Goal: Task Accomplishment & Management: Manage account settings

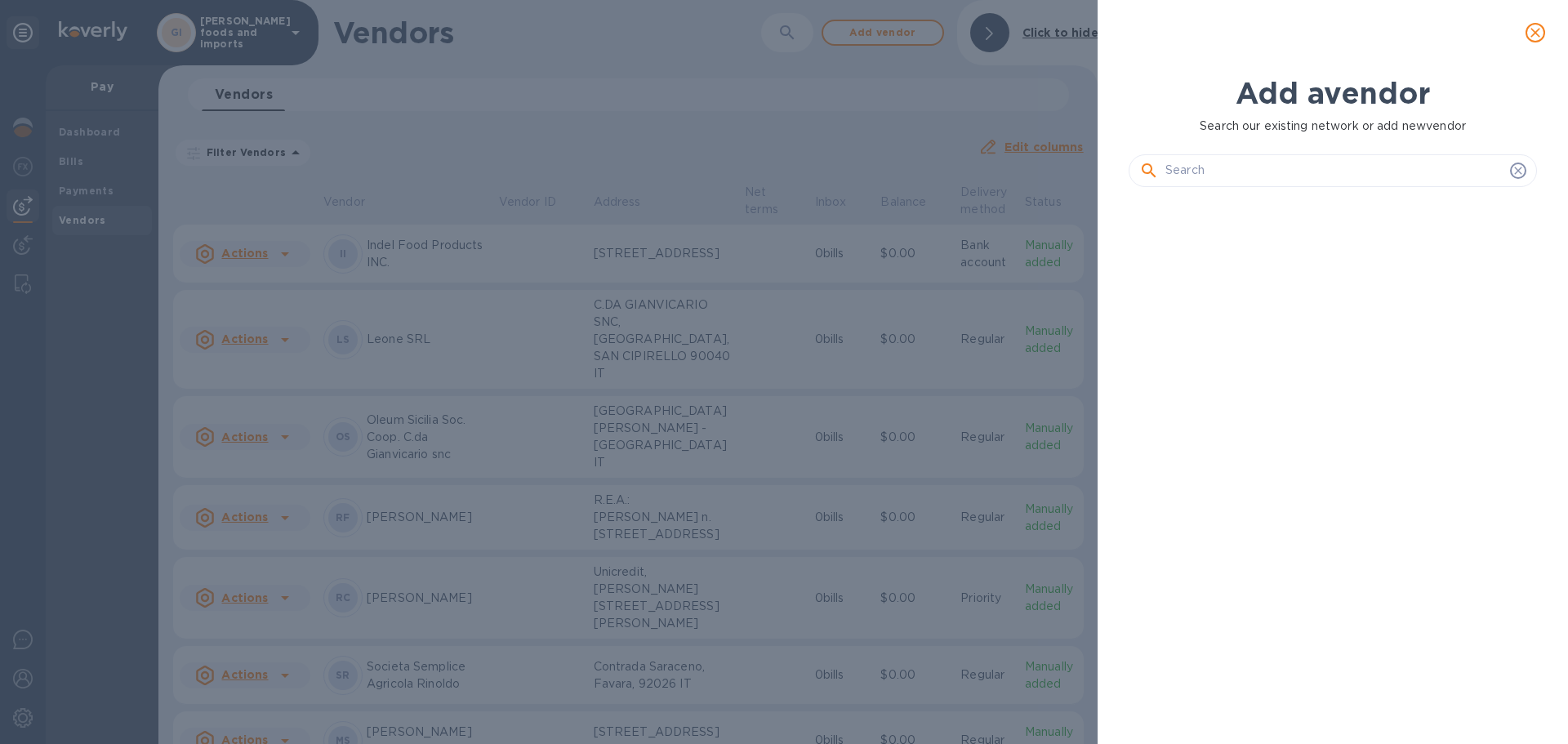
click at [418, 710] on div "Add a vendor Search our existing network or add new vendor" at bounding box center [784, 372] width 1568 height 744
click at [1242, 179] on input "text" at bounding box center [1335, 170] width 338 height 24
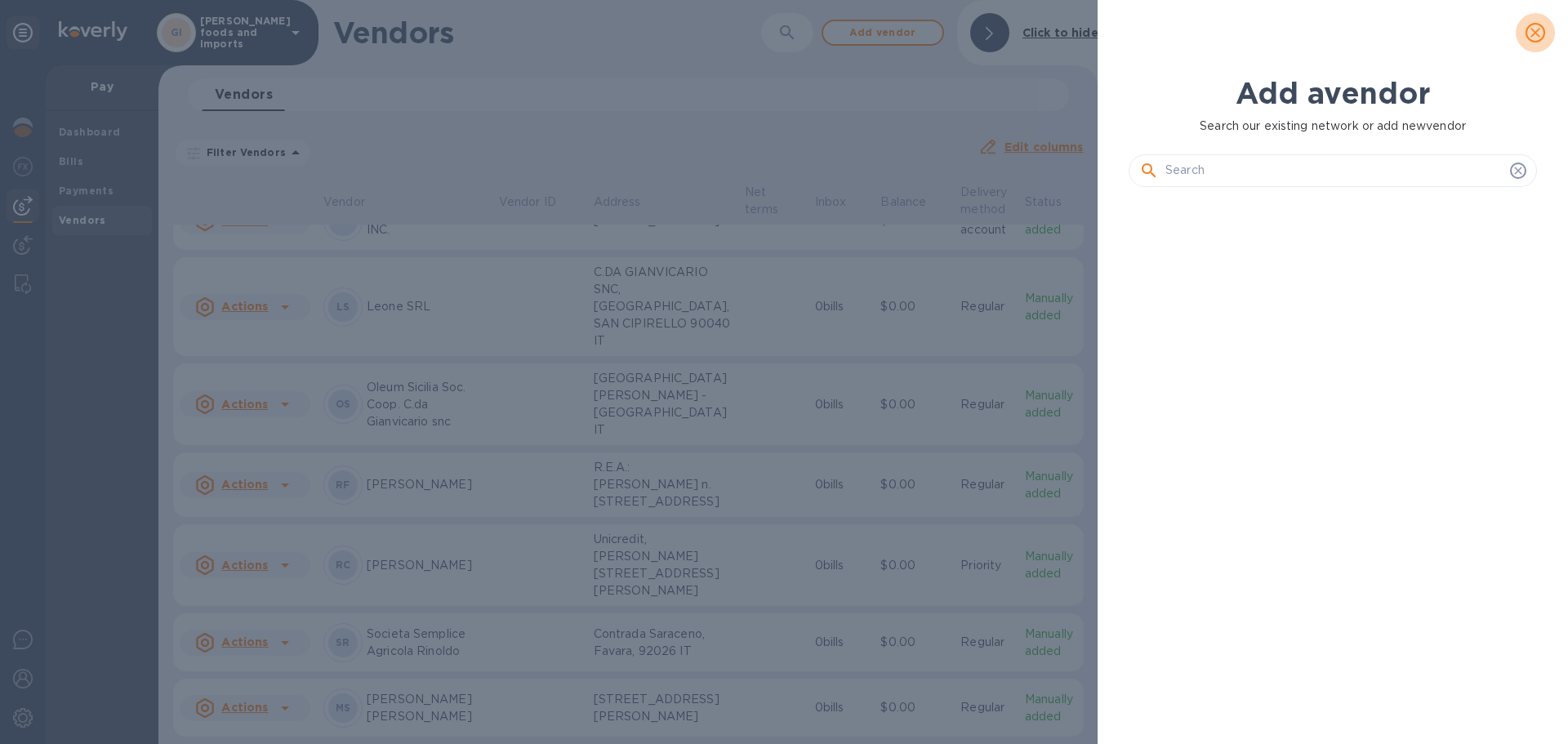
click at [1542, 34] on icon "close" at bounding box center [1535, 32] width 16 height 16
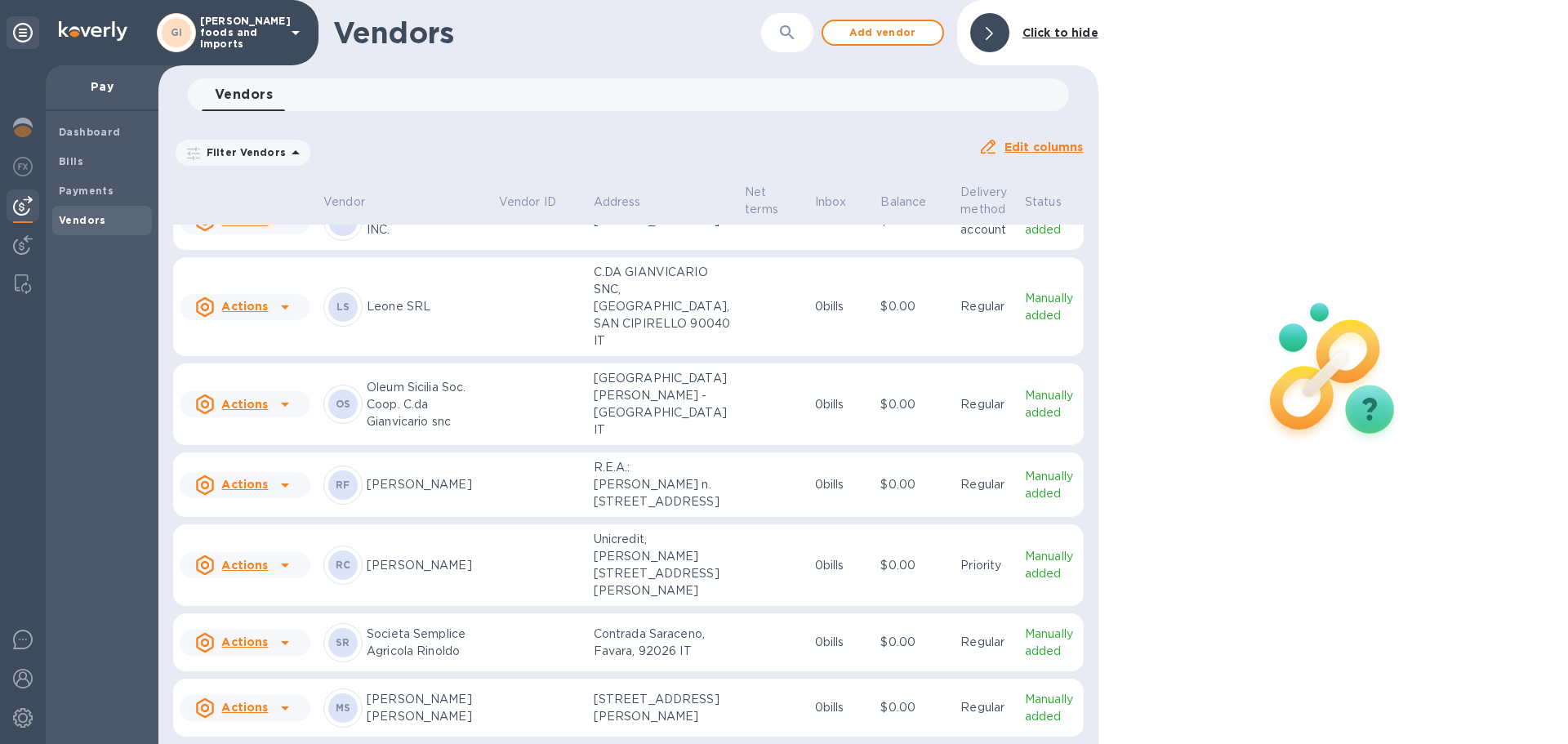
click at [1055, 141] on u "Edit columns" at bounding box center [1044, 147] width 79 height 14
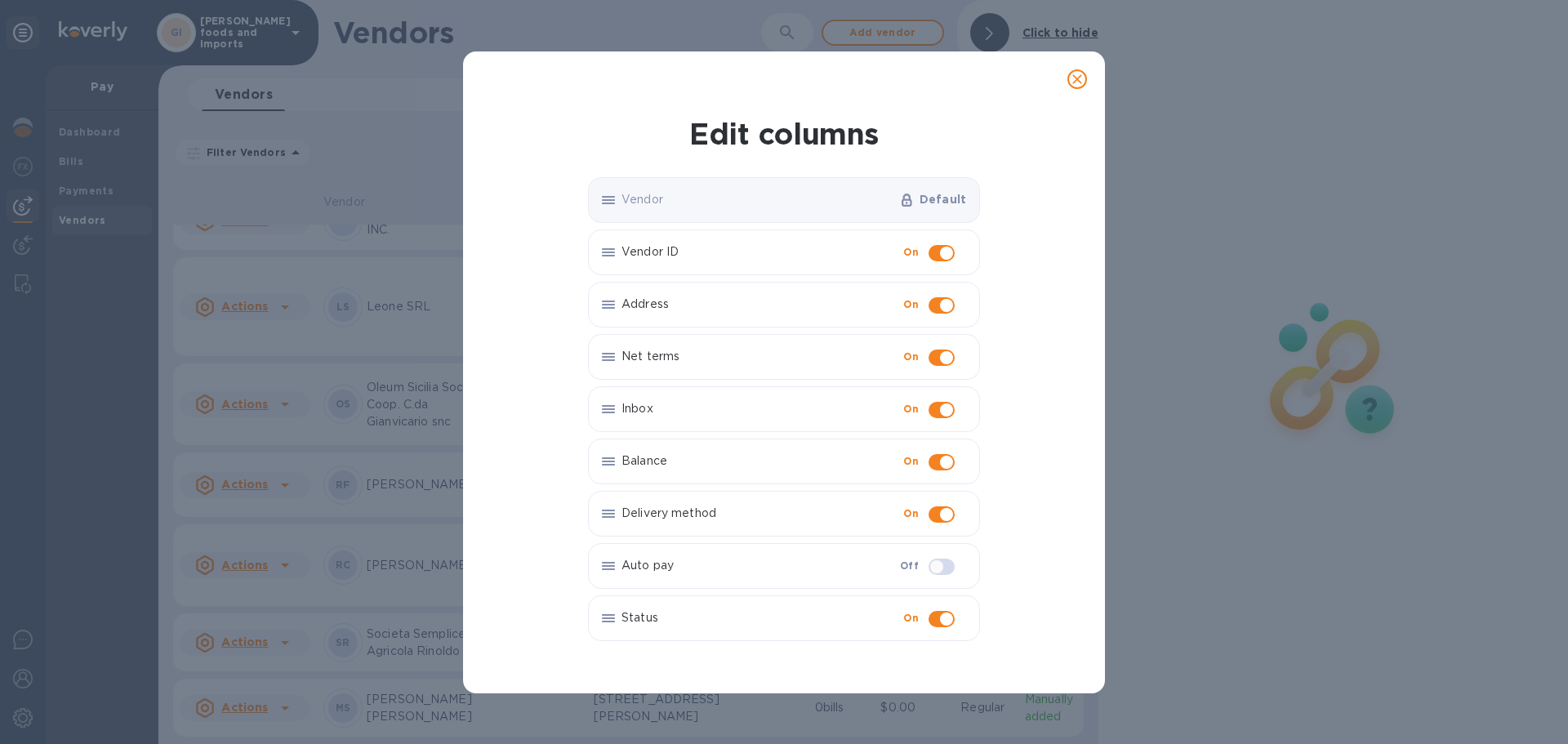
click at [1218, 467] on div "Edit columns Vendor Default Vendor ID On Address On Net terms On Inbox On Balan…" at bounding box center [784, 372] width 1568 height 744
click at [1082, 76] on icon "close" at bounding box center [1077, 79] width 16 height 16
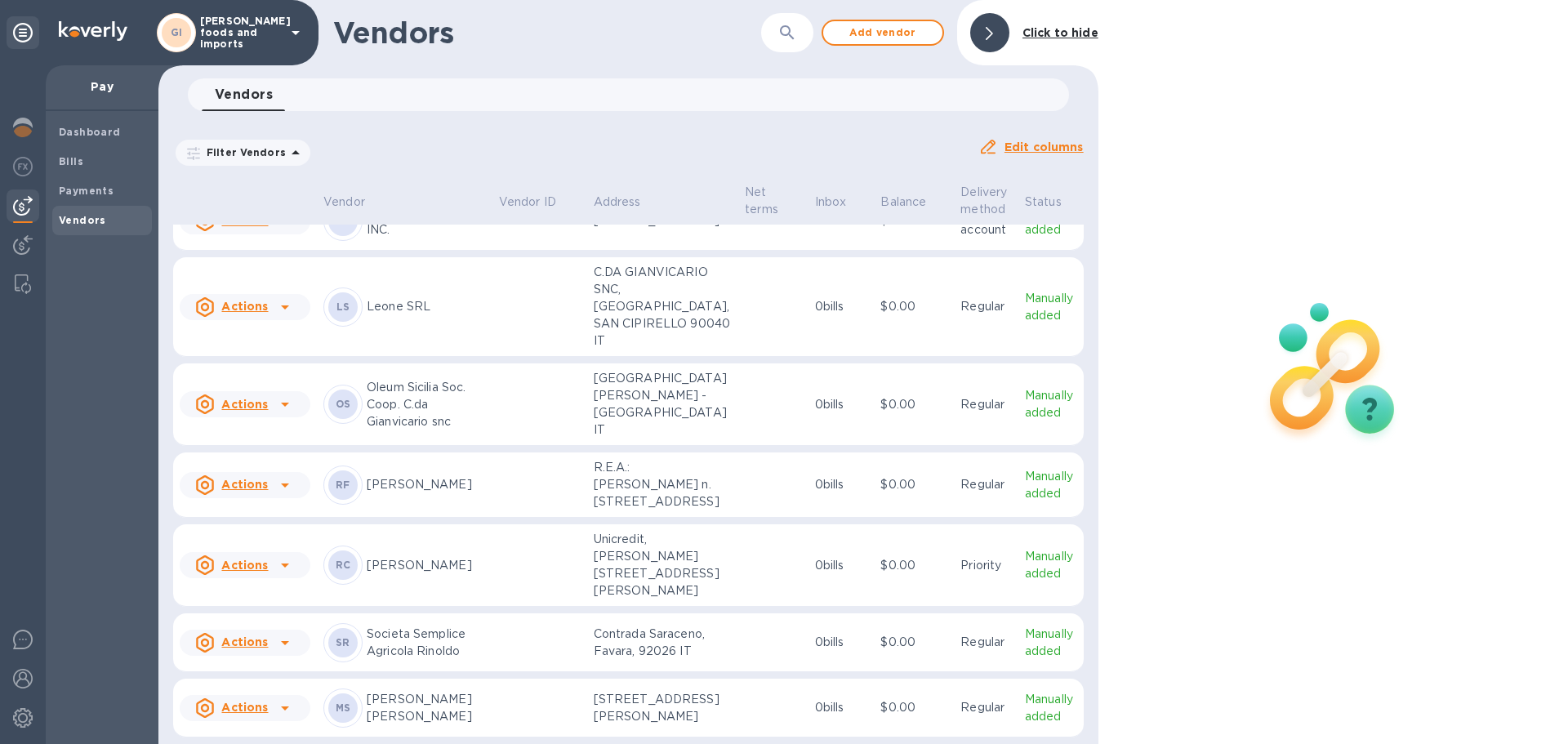
click at [238, 702] on u "Actions" at bounding box center [245, 707] width 46 height 14
click at [1029, 708] on div at bounding box center [784, 372] width 1568 height 744
click at [236, 703] on u "Actions" at bounding box center [245, 707] width 46 height 14
click at [274, 665] on b "Add new bill" at bounding box center [263, 671] width 76 height 14
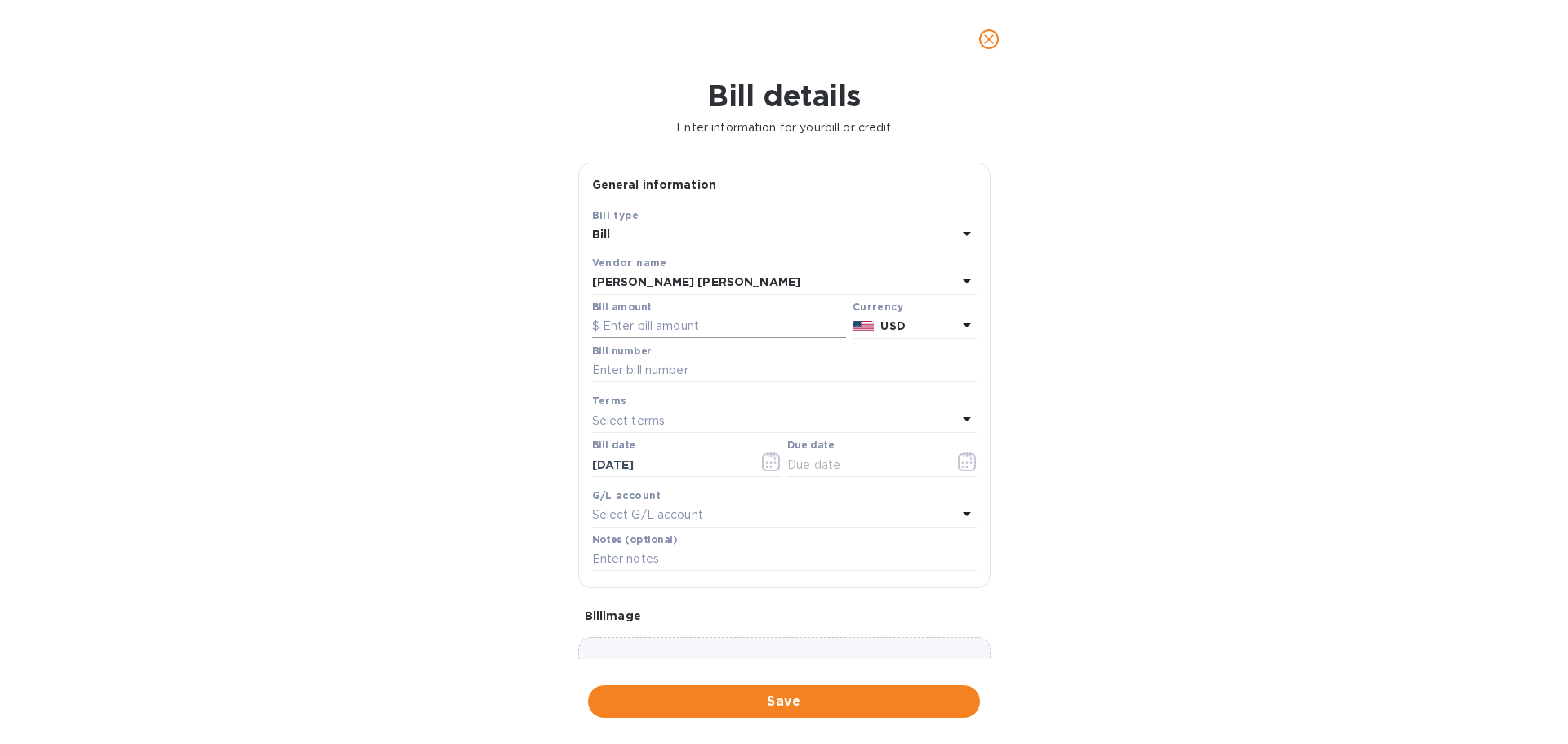
click at [633, 323] on input "text" at bounding box center [719, 326] width 254 height 24
click at [963, 282] on icon at bounding box center [967, 281] width 8 height 4
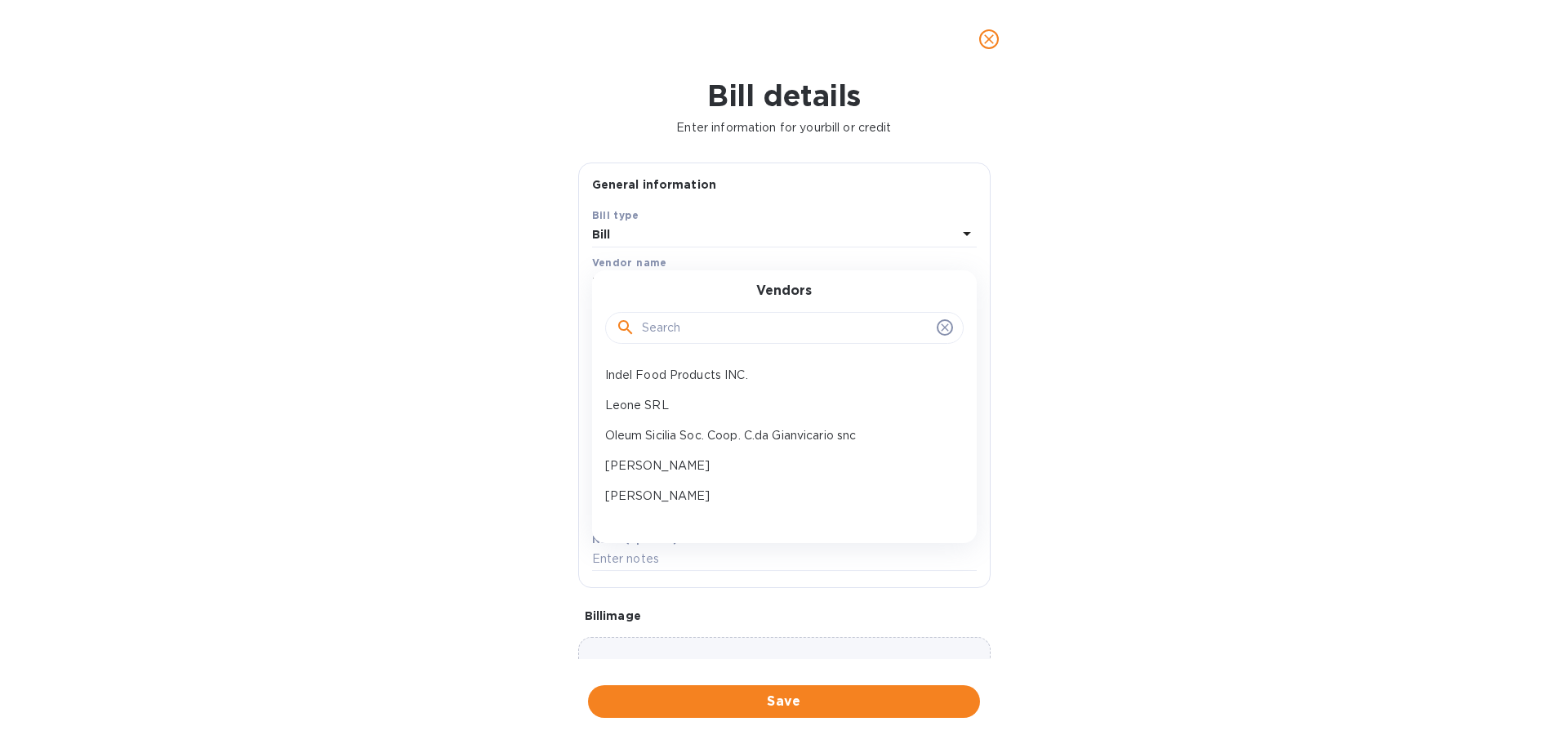
click at [710, 328] on input "text" at bounding box center [786, 328] width 288 height 24
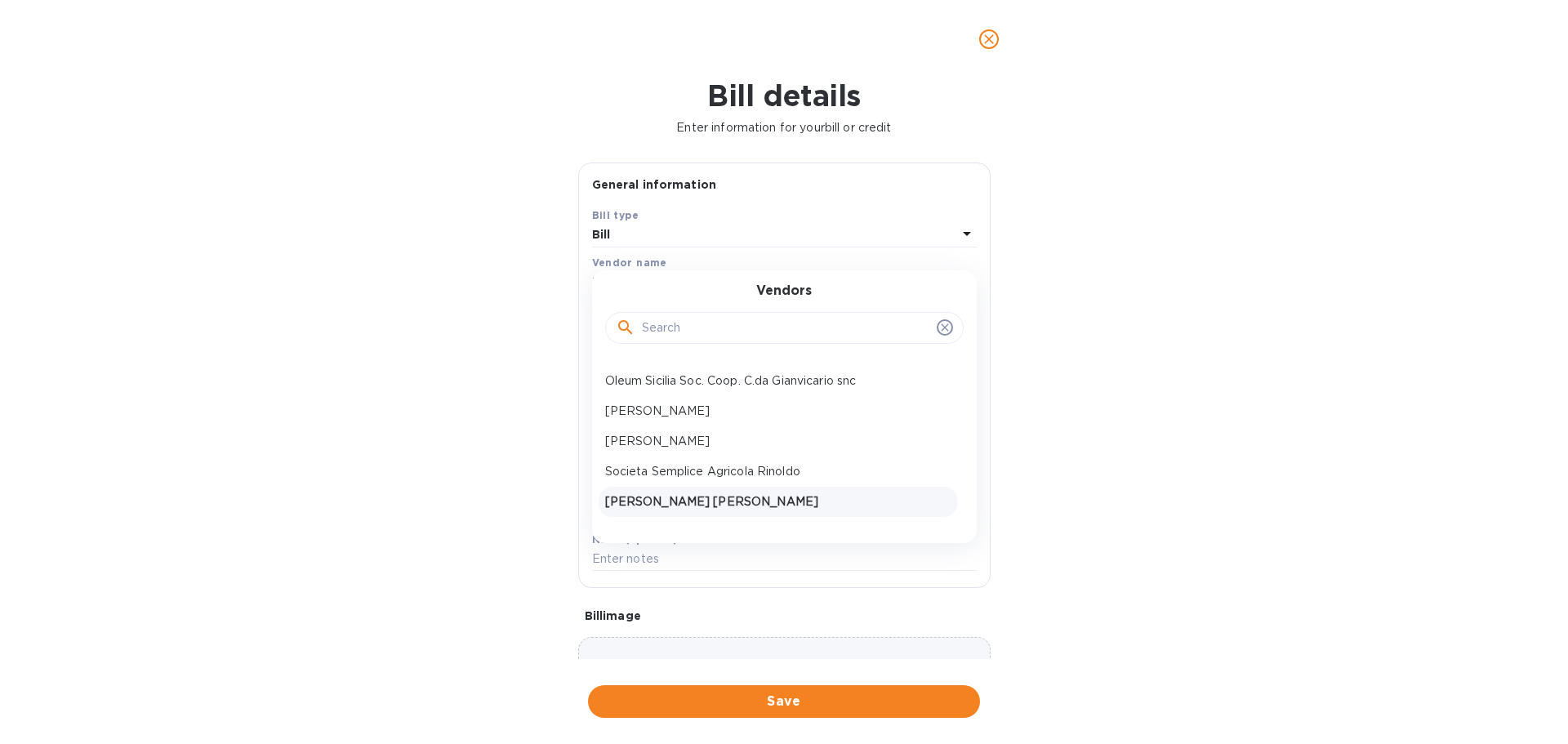
drag, startPoint x: 751, startPoint y: 502, endPoint x: 714, endPoint y: 501, distance: 37.0
click at [714, 501] on p "[PERSON_NAME] [PERSON_NAME]" at bounding box center [777, 501] width 345 height 17
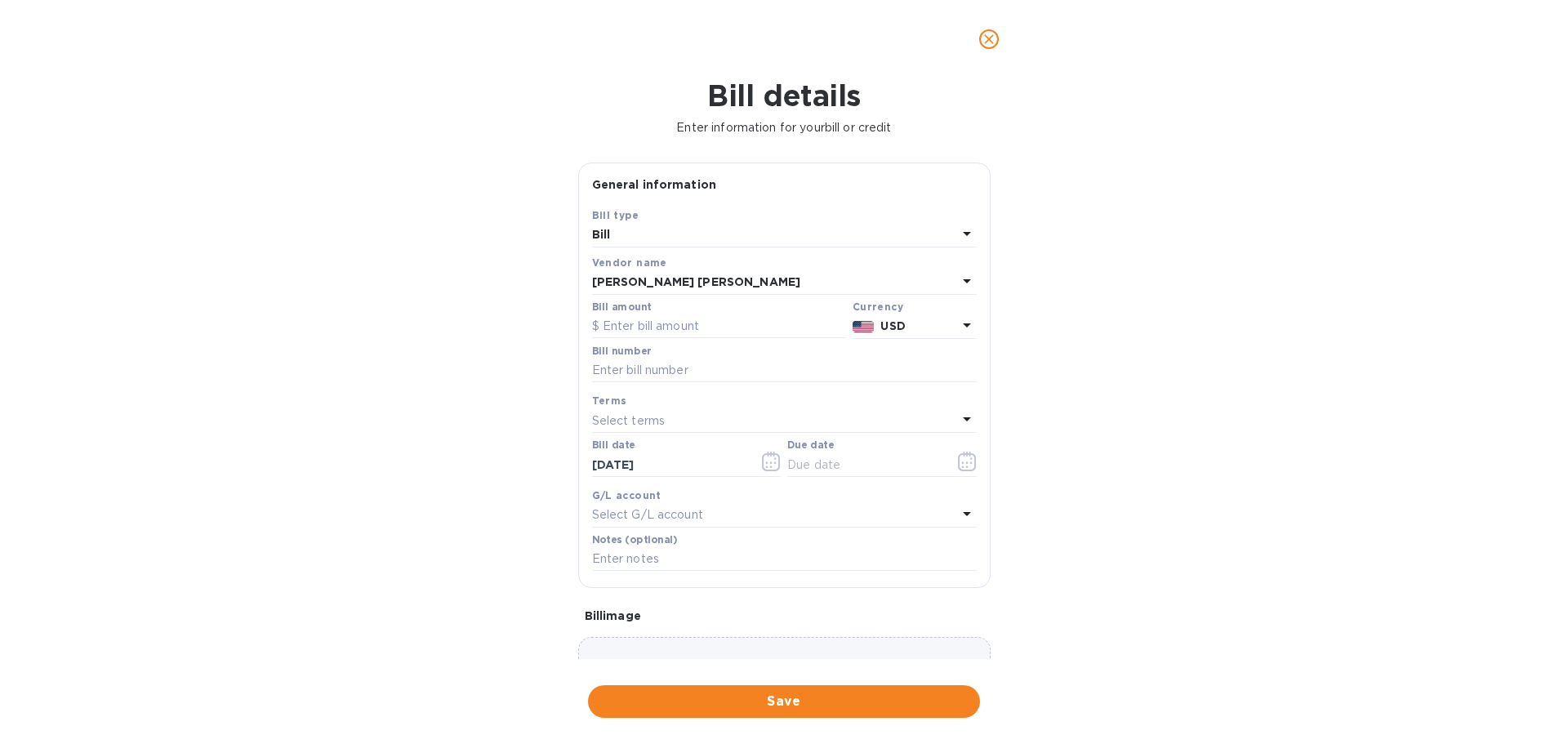
click at [703, 278] on div "[PERSON_NAME] [PERSON_NAME]" at bounding box center [775, 283] width 365 height 23
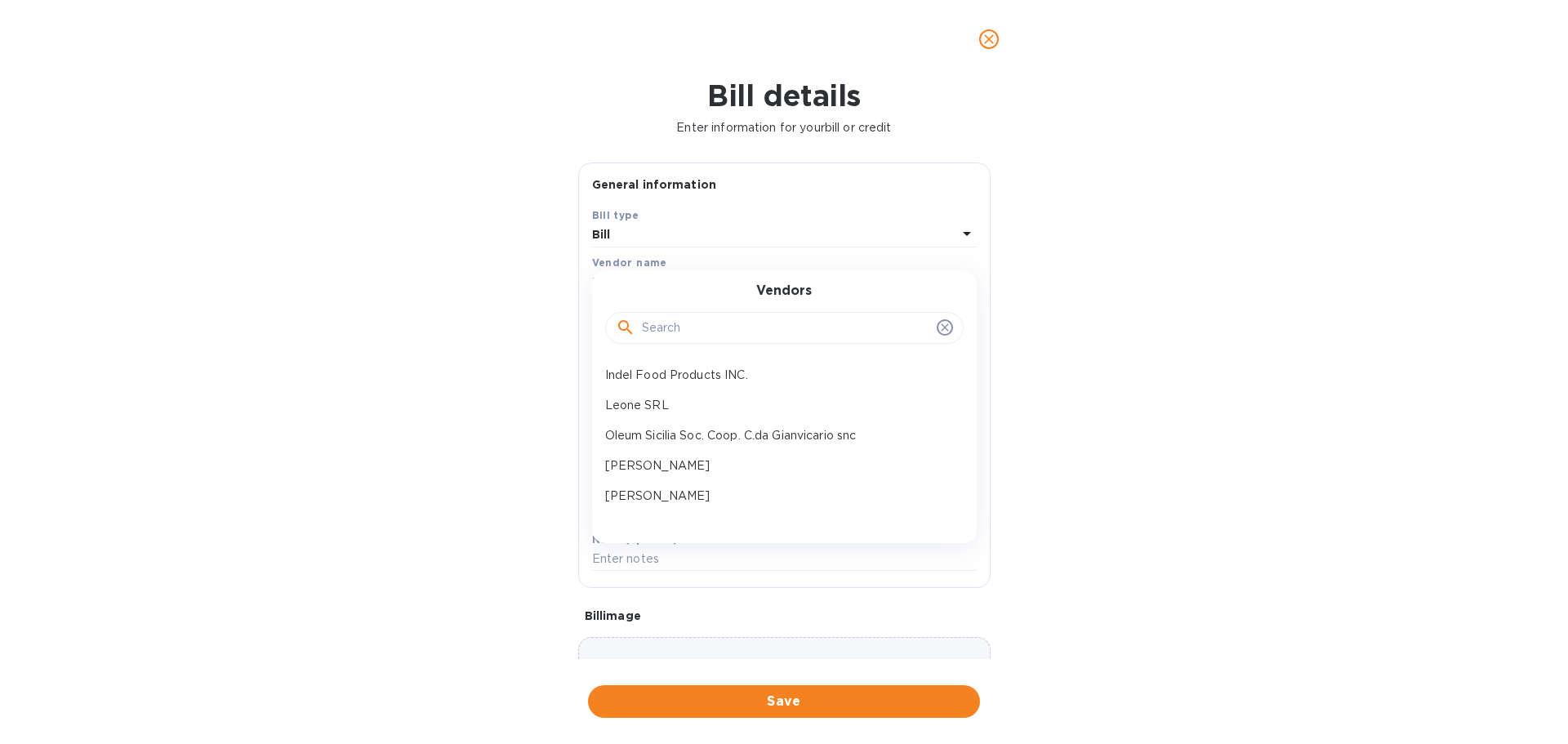
click at [672, 328] on input "text" at bounding box center [786, 328] width 288 height 24
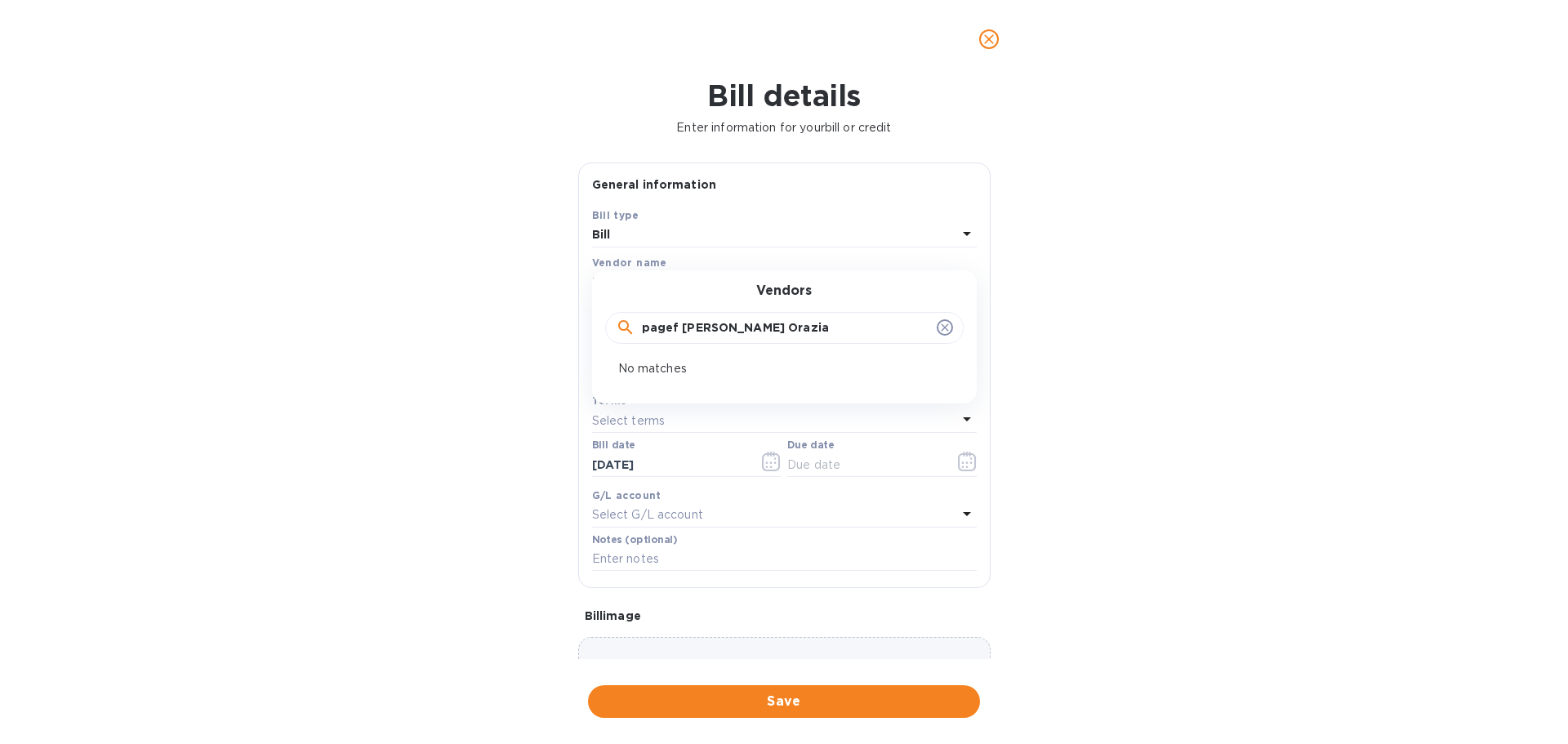
click at [703, 325] on input "pagef [PERSON_NAME] Orazia" at bounding box center [786, 328] width 288 height 24
type input "pagef [PERSON_NAME] Orazia"
click at [803, 329] on input "pagef [PERSON_NAME] Orazia" at bounding box center [786, 328] width 288 height 24
click at [251, 365] on div "Bill details Enter information for your bill or credit General information Save…" at bounding box center [784, 411] width 1568 height 666
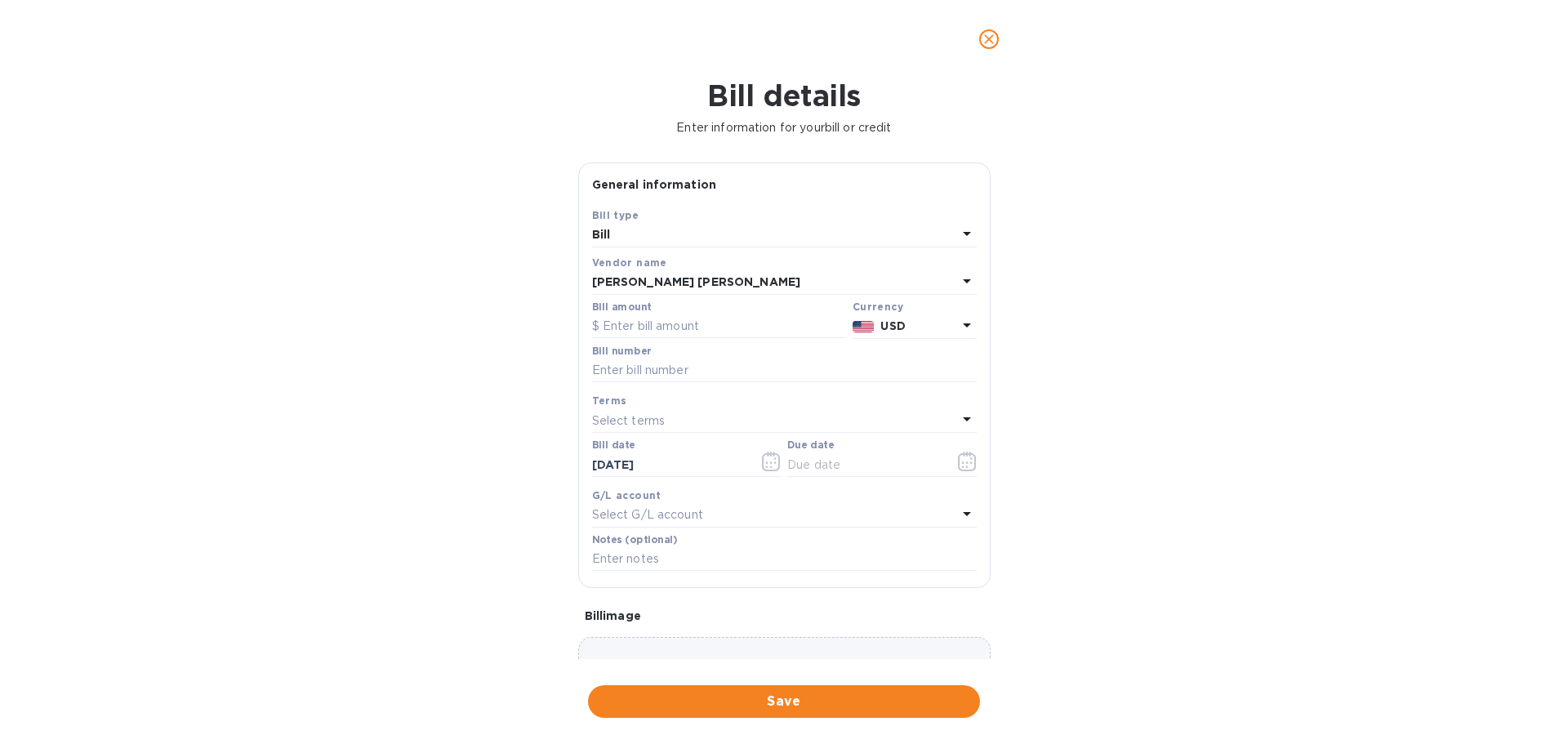
click at [998, 42] on span "close" at bounding box center [989, 39] width 19 height 19
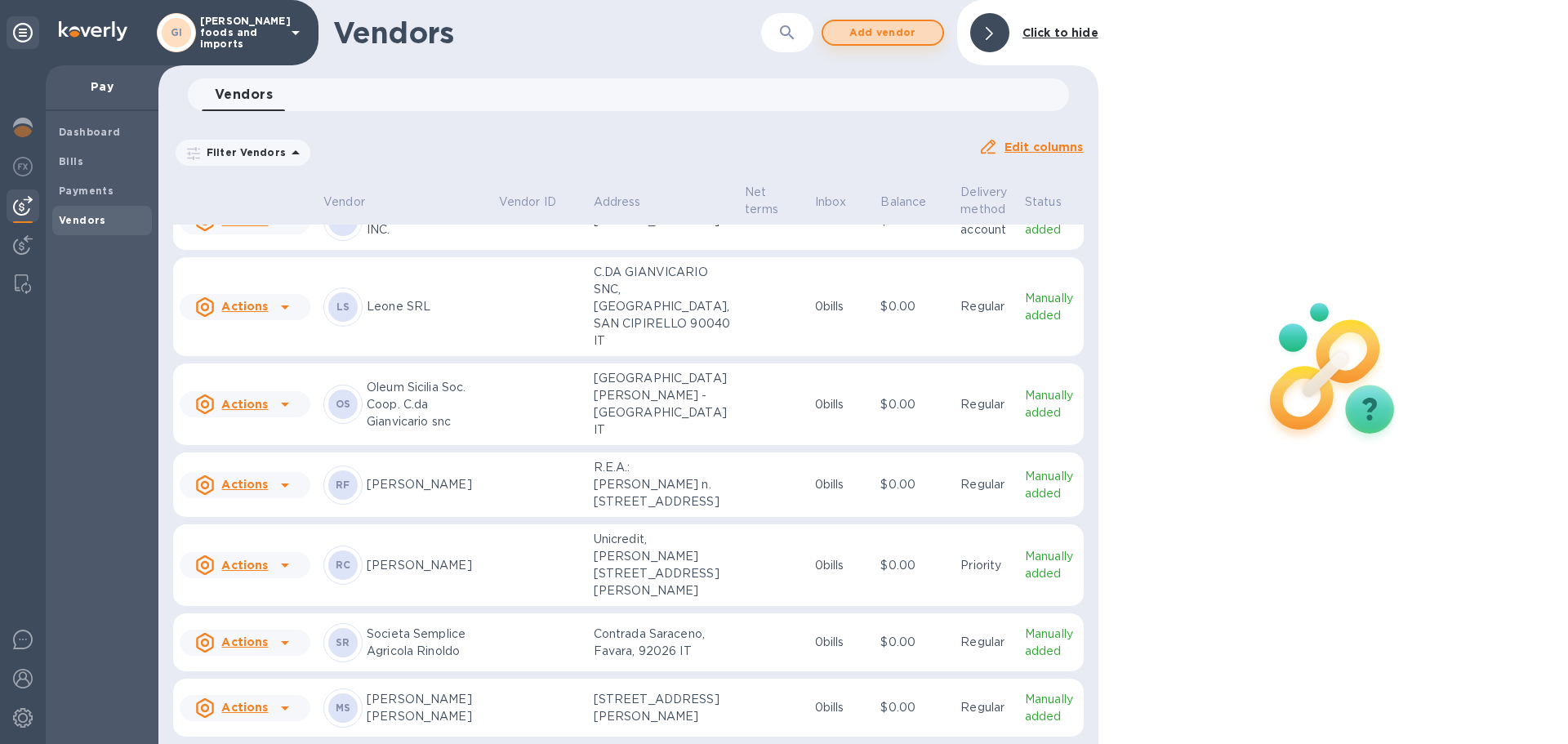
click at [882, 25] on span "Add vendor" at bounding box center [883, 33] width 93 height 19
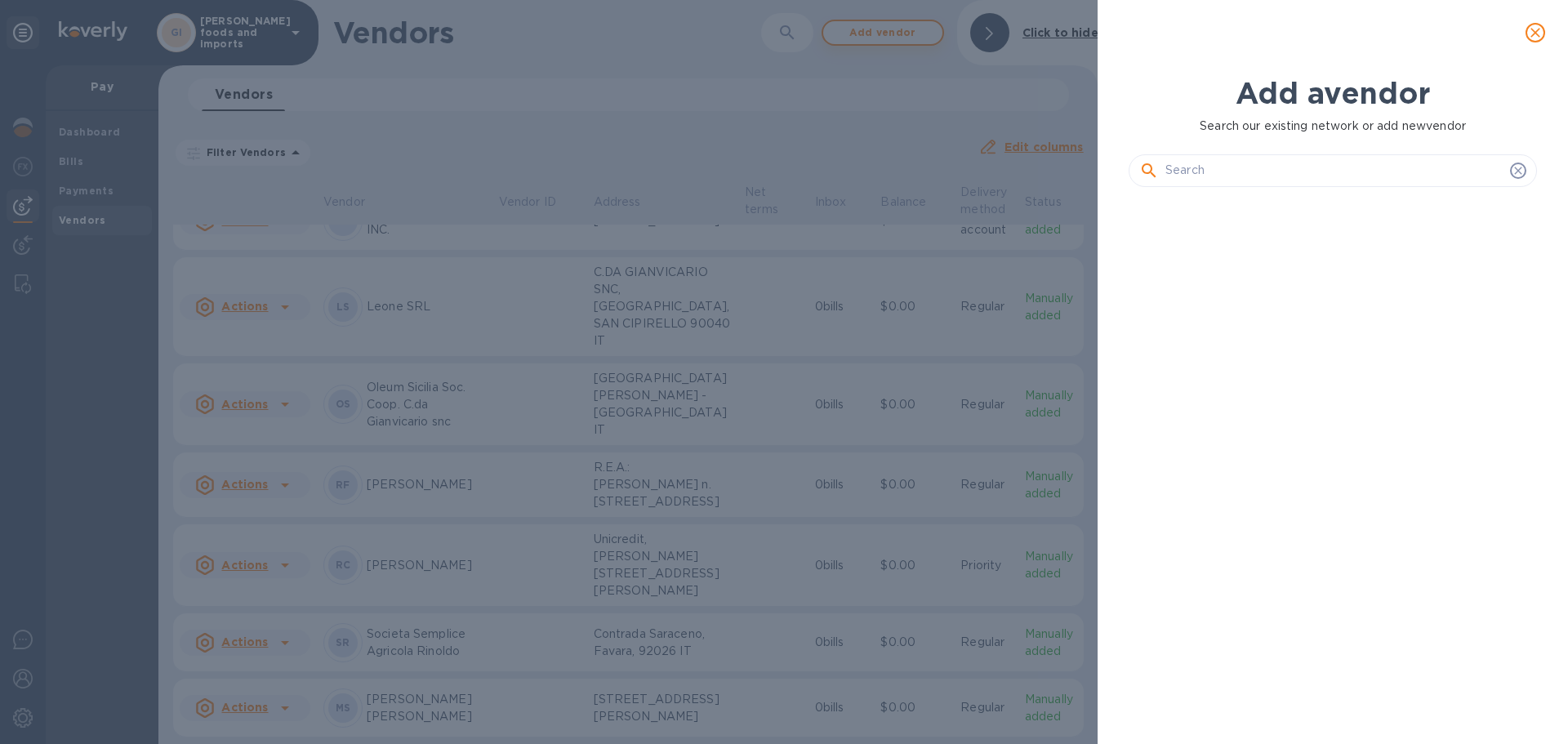
scroll to position [488, 415]
click at [1221, 165] on input "text" at bounding box center [1335, 170] width 338 height 24
click at [1517, 171] on icon at bounding box center [1519, 170] width 8 height 8
click at [1194, 163] on input "text" at bounding box center [1335, 170] width 338 height 24
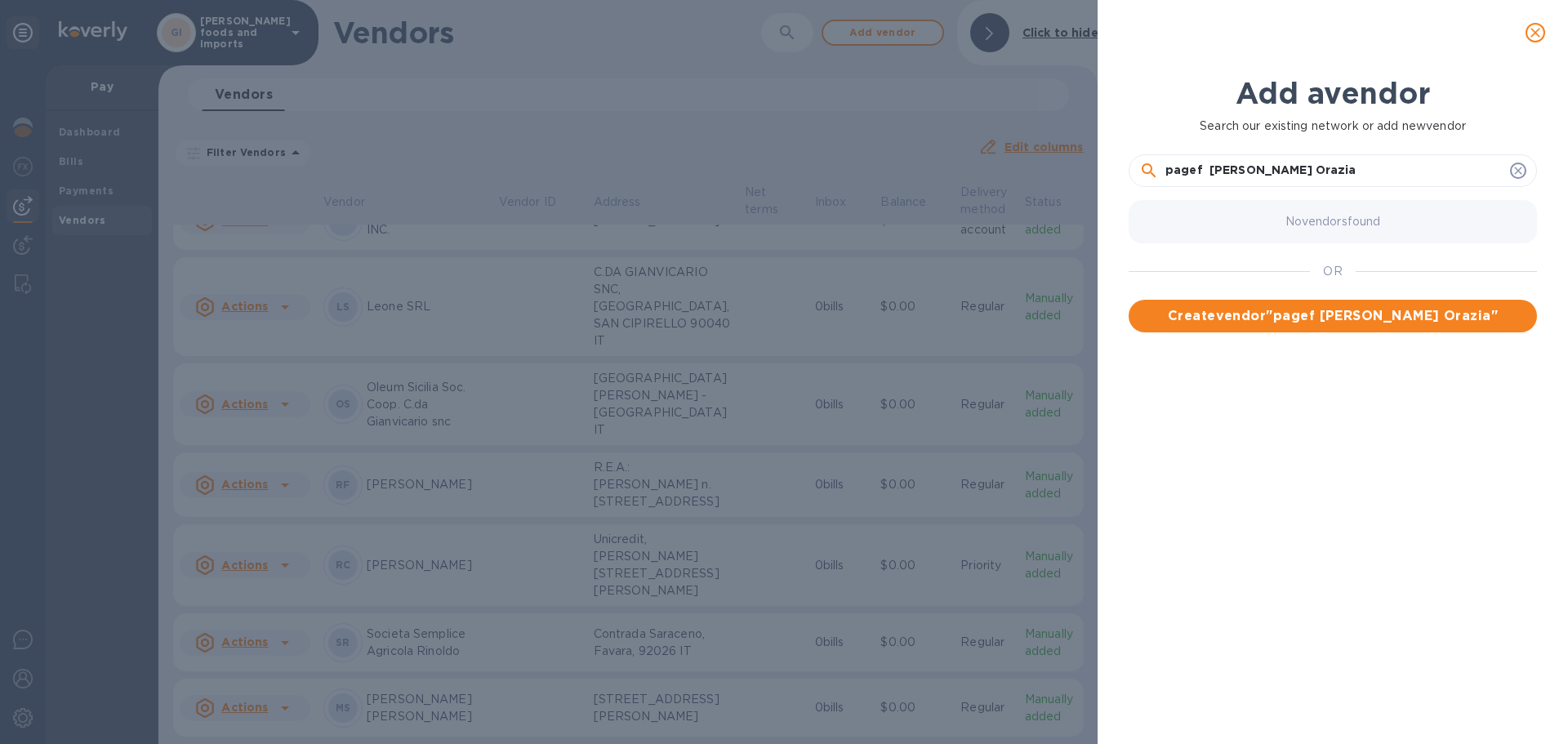
click at [1174, 170] on input "pagef [PERSON_NAME] Orazia" at bounding box center [1335, 170] width 338 height 24
click at [1199, 171] on input "Pagef [PERSON_NAME] Orazia" at bounding box center [1335, 170] width 338 height 24
type input "PAGEF [PERSON_NAME] Orazia"
click at [1295, 318] on span "Create vendor " PAGEF [PERSON_NAME] Orazia "" at bounding box center [1332, 316] width 382 height 19
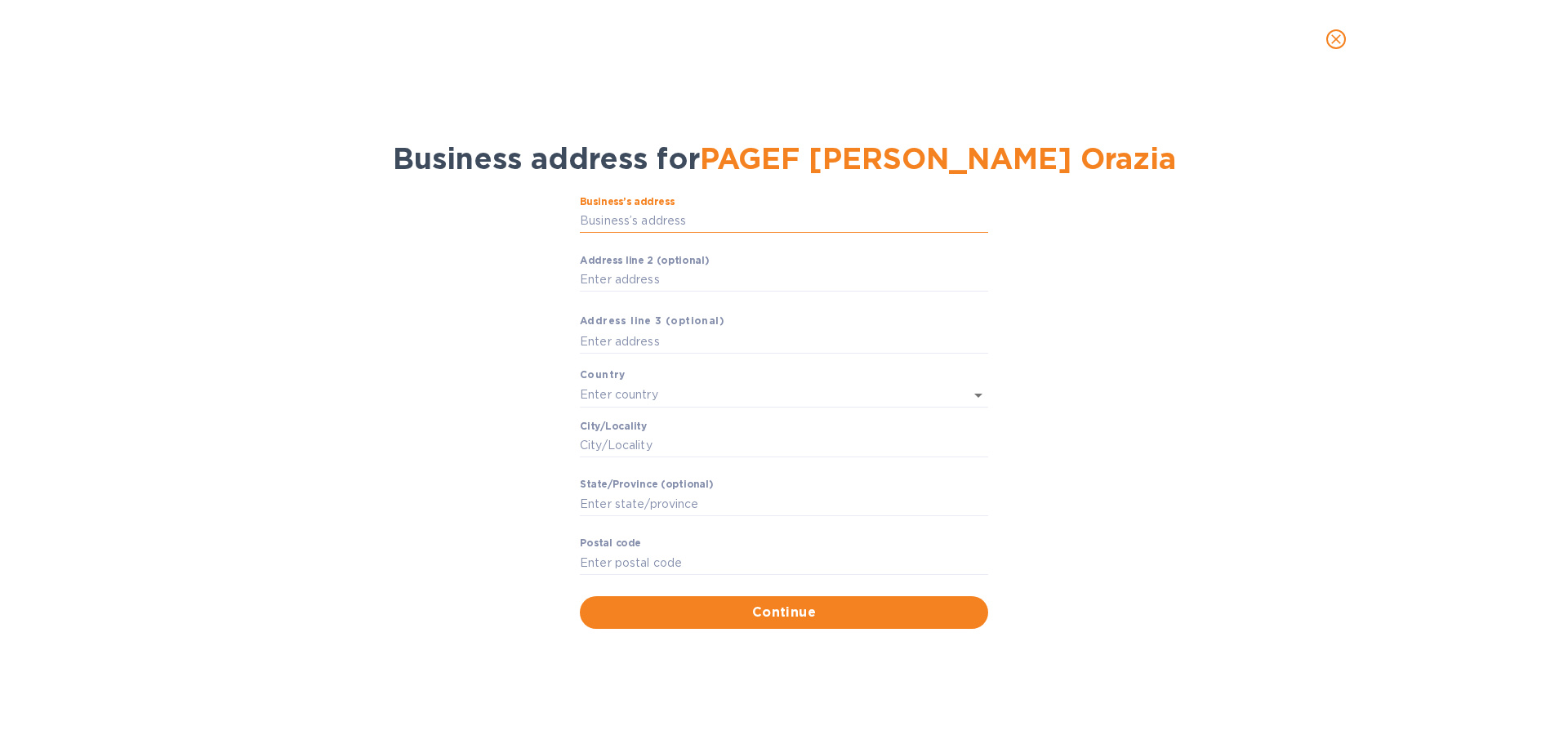
click at [645, 219] on input "Business’s аddress" at bounding box center [784, 220] width 409 height 24
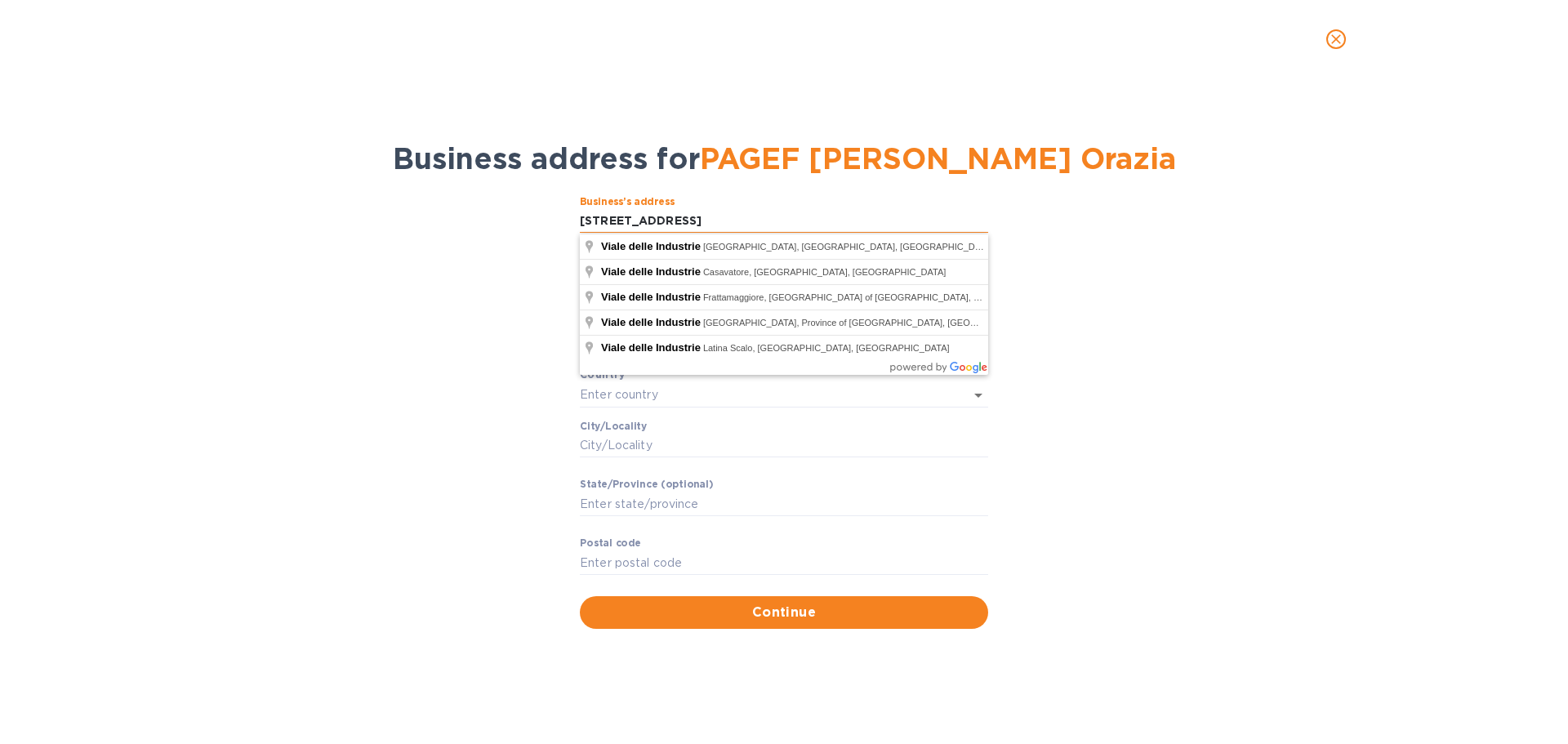
type input "[STREET_ADDRESS]"
click at [580, 596] on button "Continue" at bounding box center [784, 613] width 409 height 33
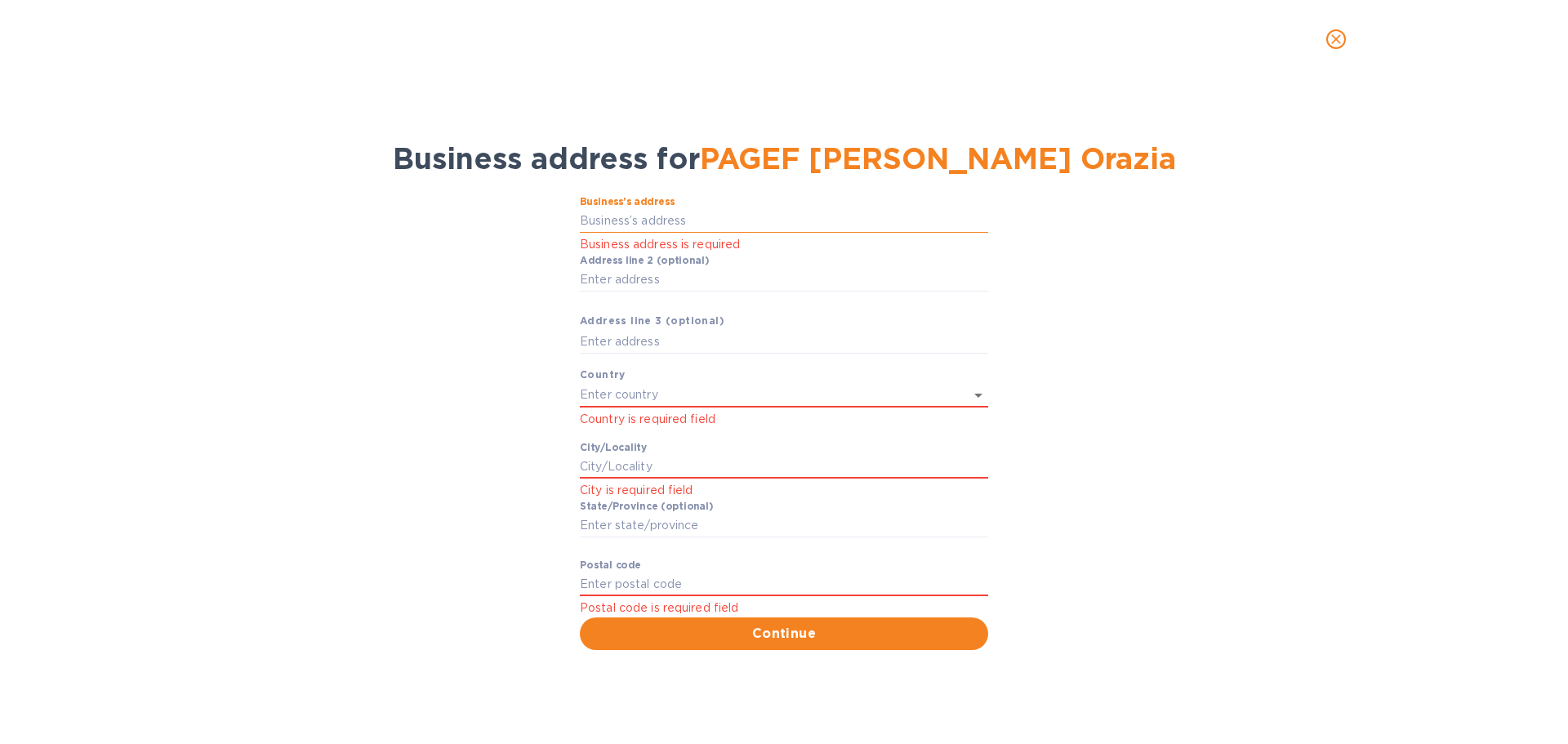
click at [639, 214] on input "Business’s аddress" at bounding box center [784, 220] width 409 height 24
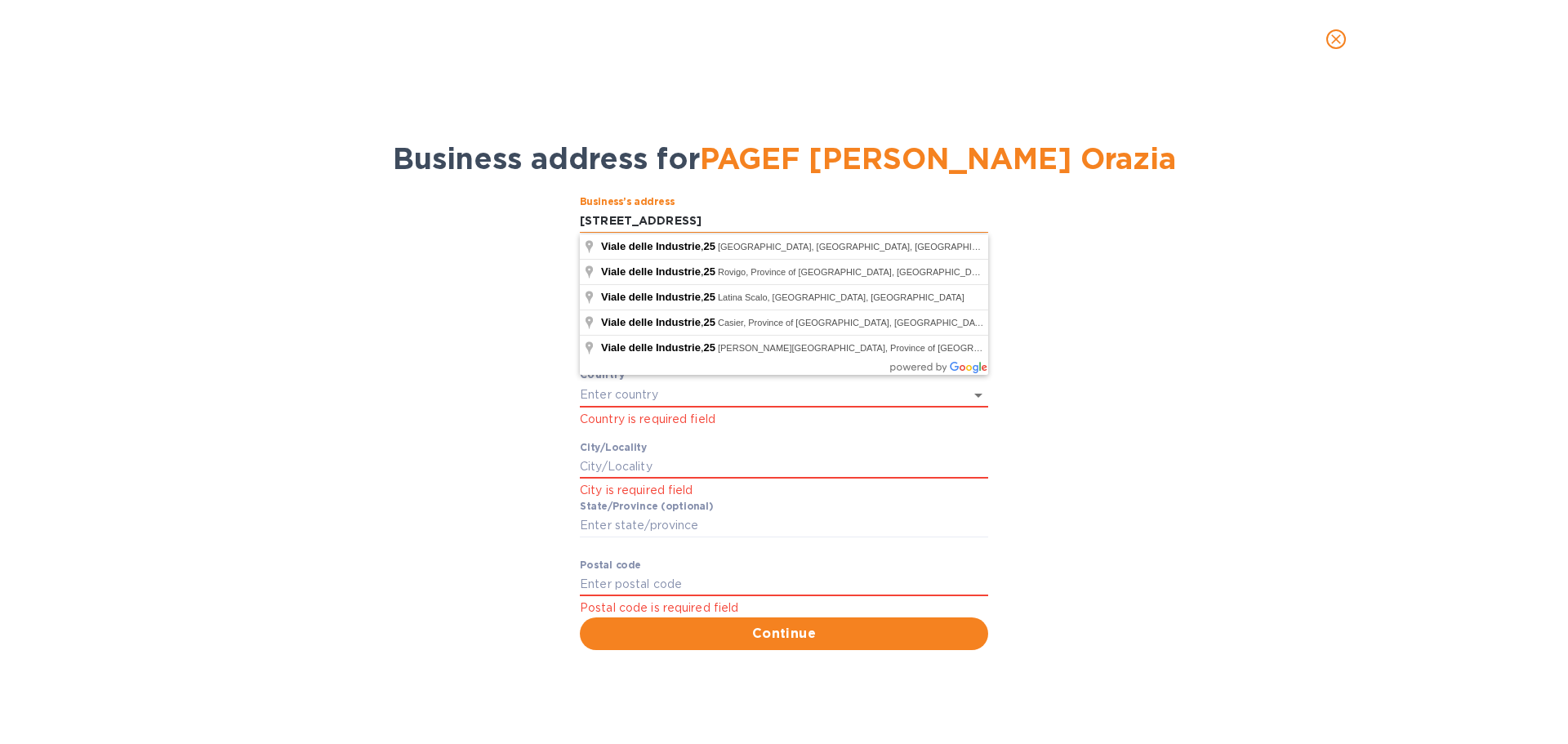
type input "[STREET_ADDRESS]"
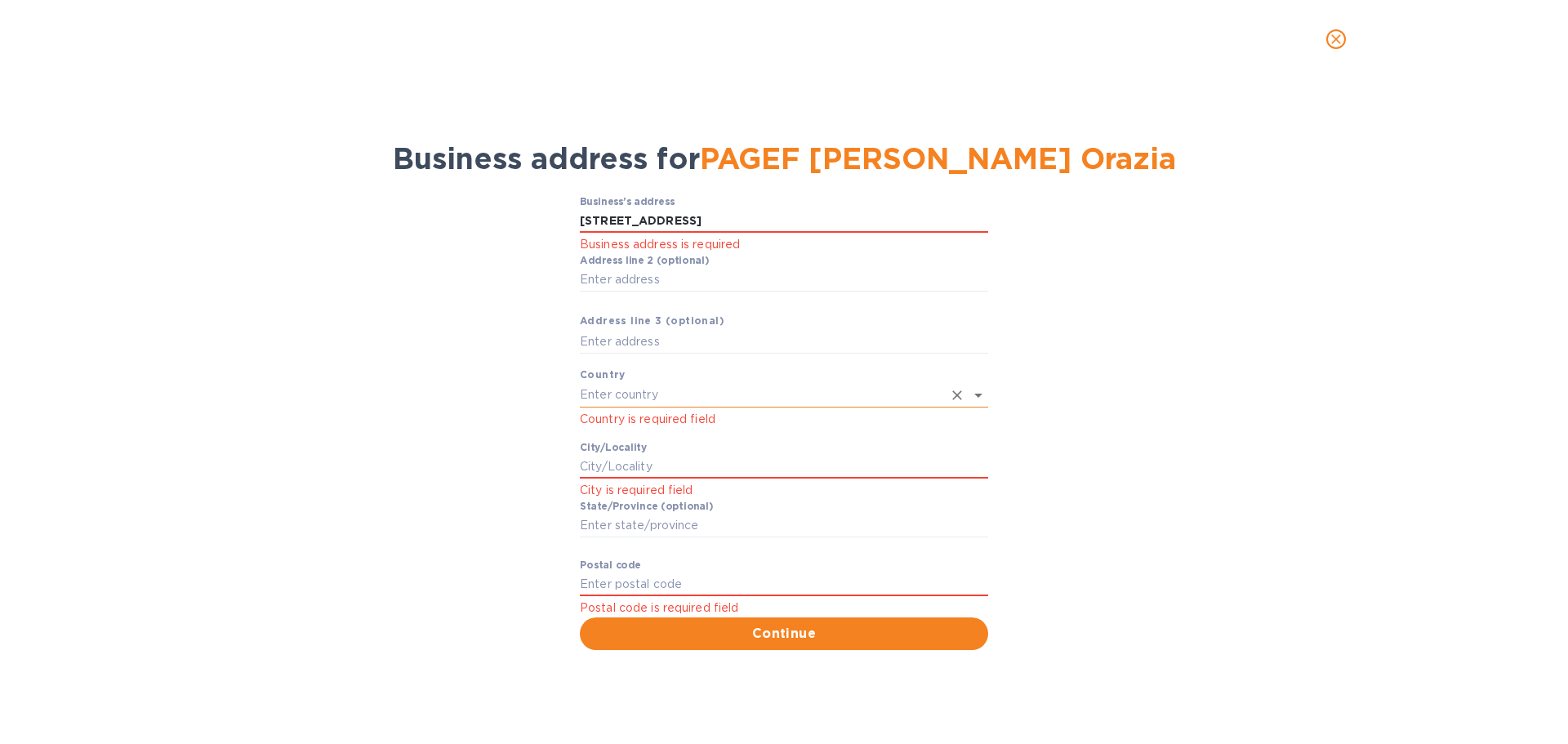
click at [714, 393] on input "text" at bounding box center [761, 394] width 363 height 24
click at [620, 426] on p "[GEOGRAPHIC_DATA]" at bounding box center [783, 431] width 382 height 17
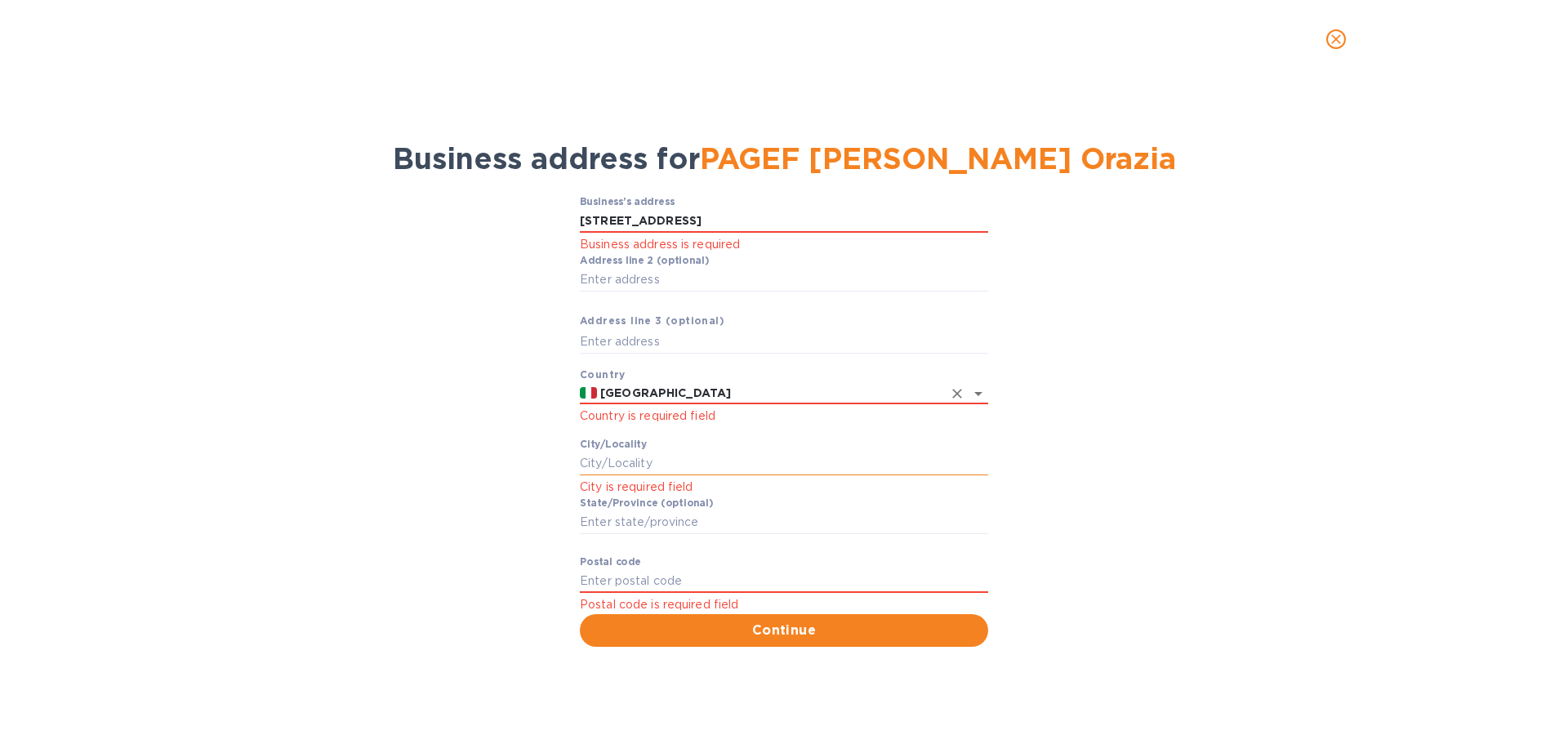
type input "[GEOGRAPHIC_DATA]"
click at [651, 464] on input "Сity/Locаlity" at bounding box center [784, 463] width 409 height 24
type input "[PERSON_NAME]"
click at [392, 487] on div "Business’s аddress [STREET_ADDRESS] Business address is required Аddress line 2…" at bounding box center [784, 422] width 1525 height 472
click at [595, 582] on input "Pоstal cоde" at bounding box center [784, 581] width 409 height 24
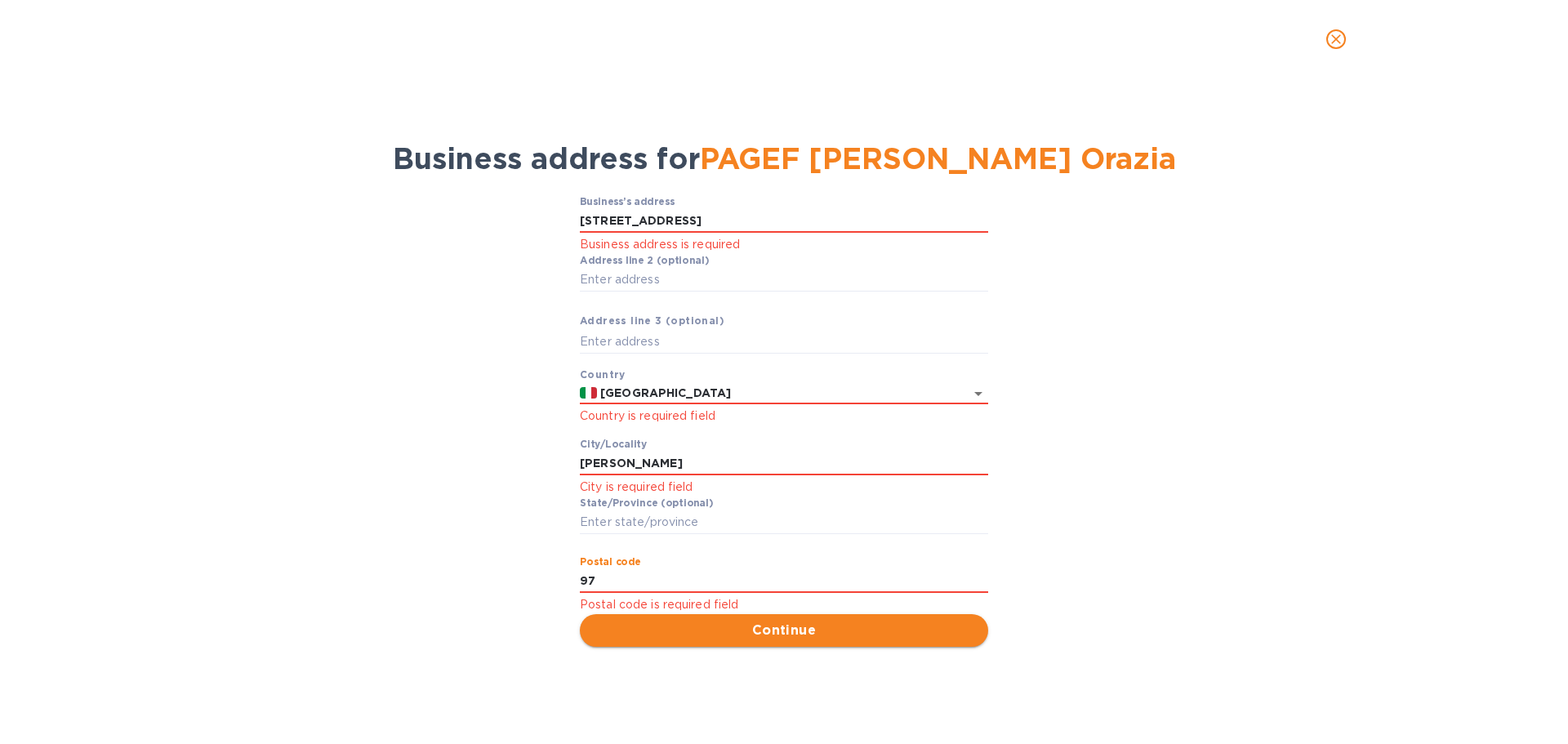
type input "97015"
click at [691, 628] on span "Continue" at bounding box center [783, 630] width 382 height 19
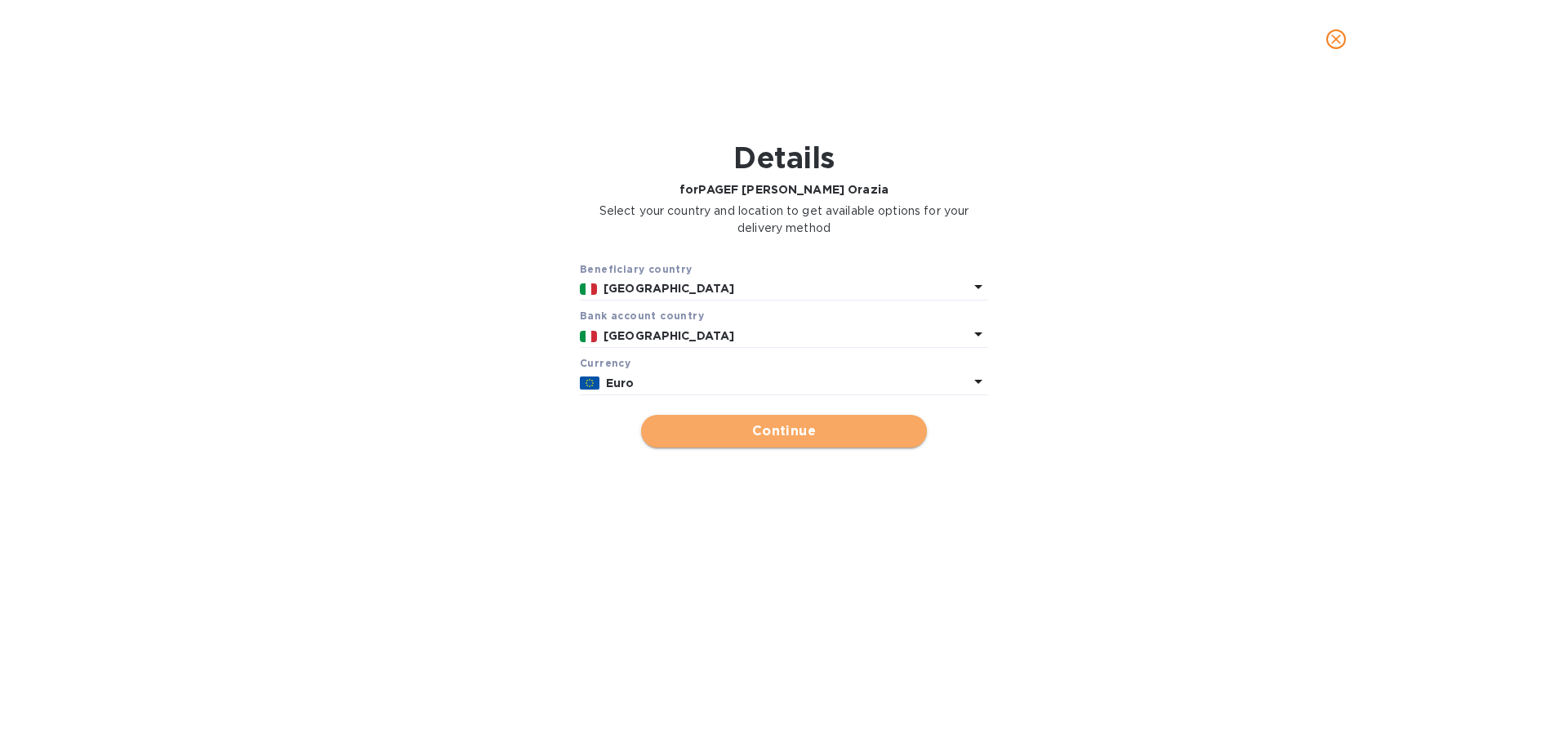
click at [740, 430] on span "Continue" at bounding box center [784, 431] width 260 height 19
type input "PAGEF [PERSON_NAME] Orazia"
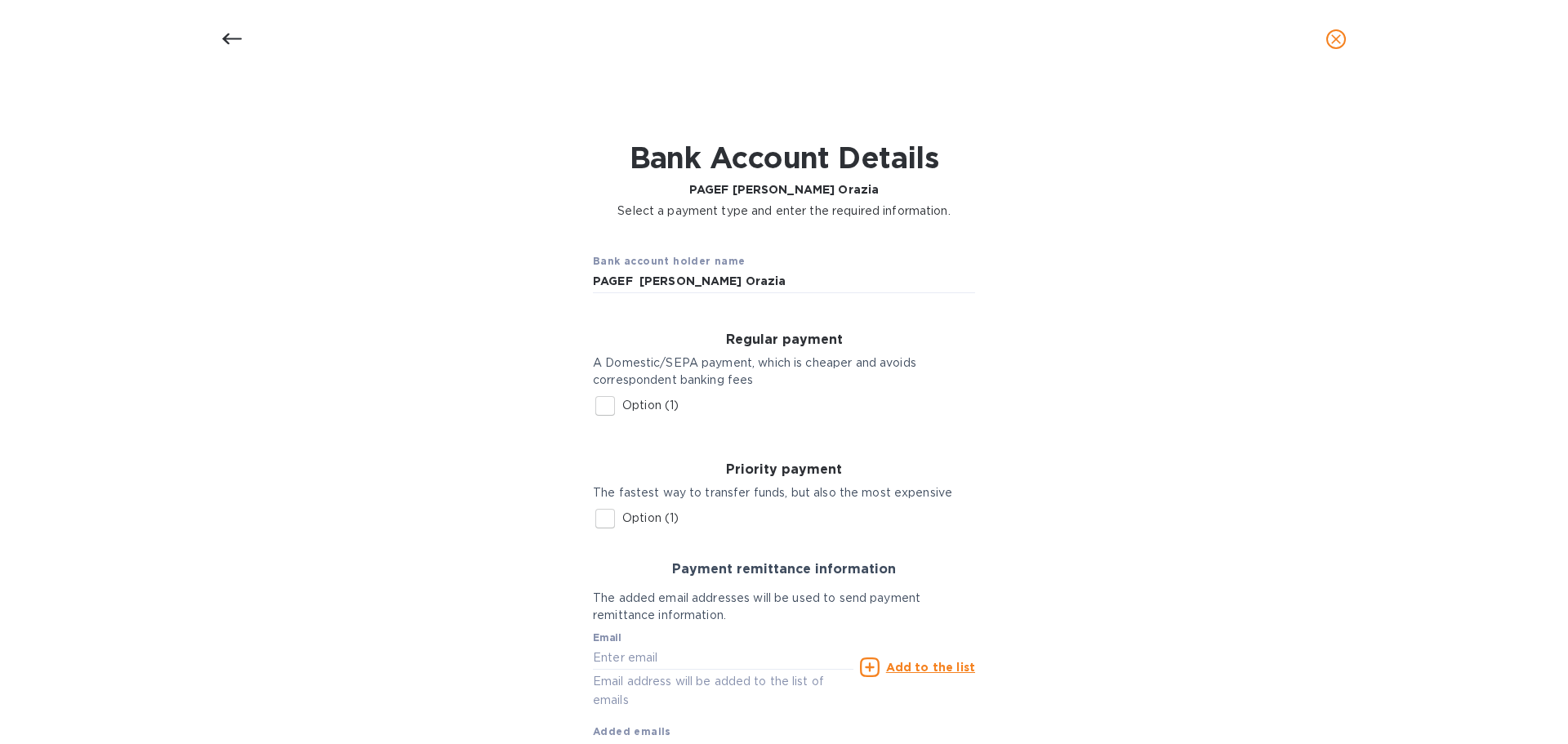
click at [610, 410] on input "Option (1)" at bounding box center [604, 405] width 34 height 34
checkbox input "true"
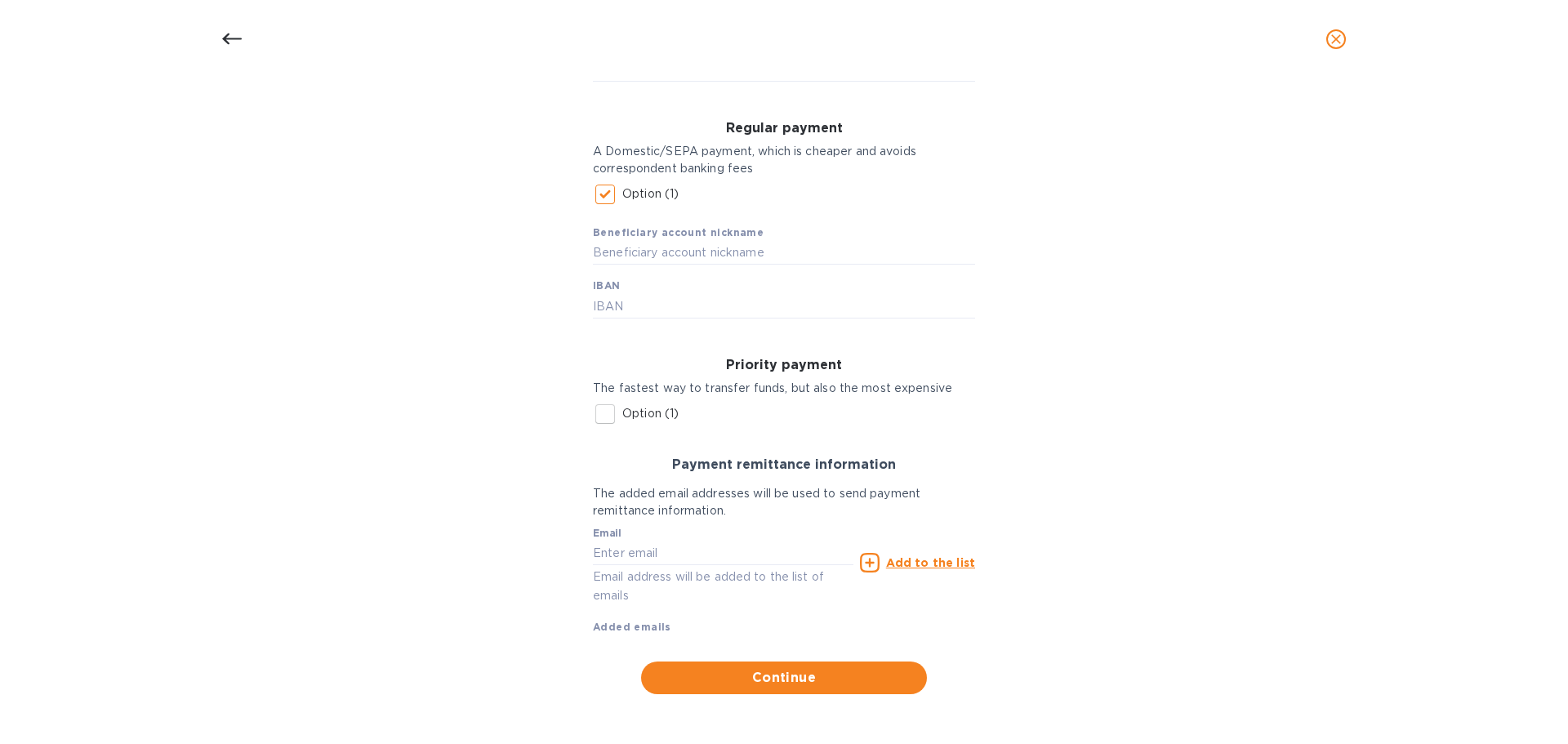
scroll to position [213, 0]
click at [646, 550] on input "text" at bounding box center [723, 552] width 261 height 24
type input "[EMAIL_ADDRESS][DOMAIN_NAME]"
type input "[STREET_ADDRESS]"
click at [952, 556] on u "Add to the list" at bounding box center [931, 562] width 89 height 14
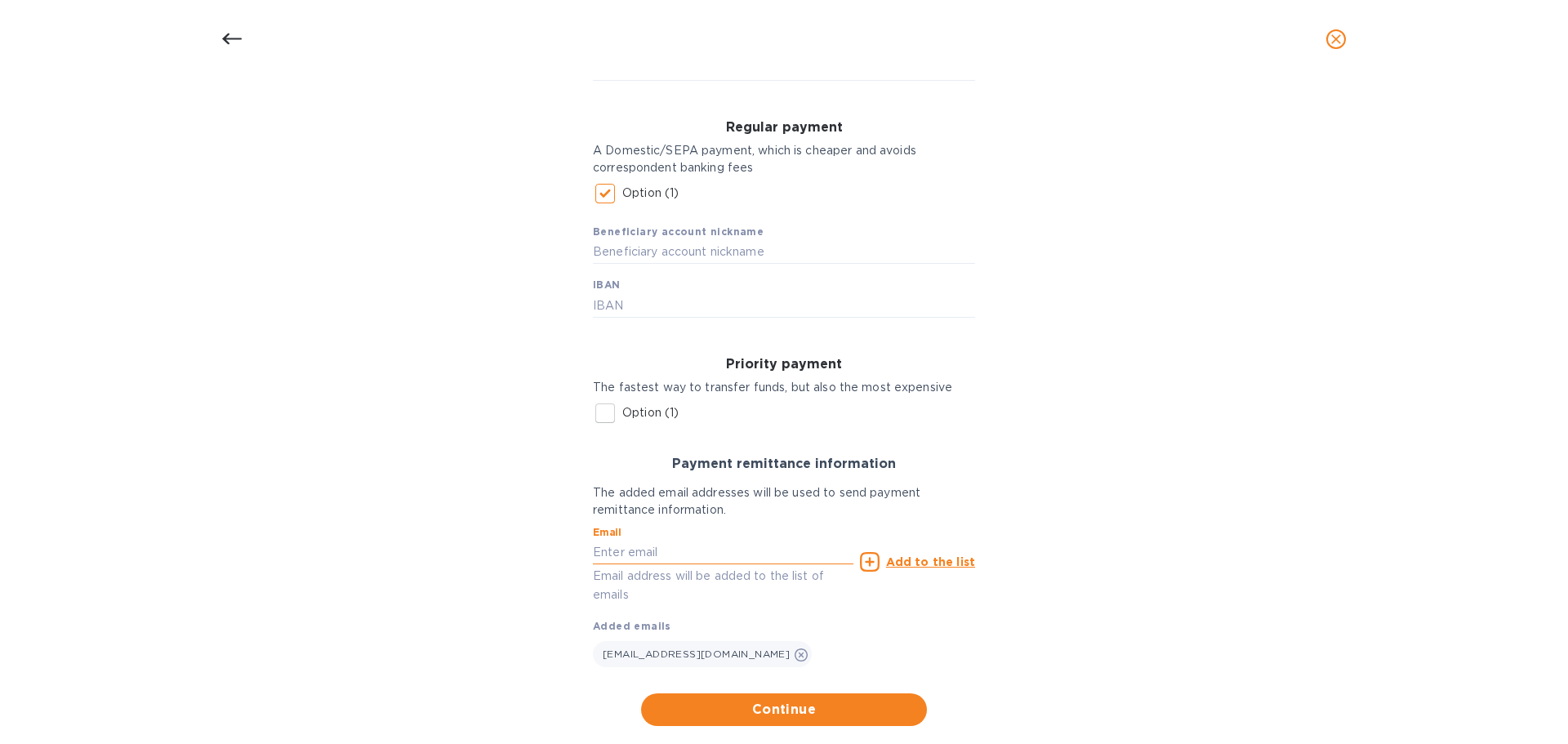
click at [708, 559] on input "text" at bounding box center [723, 552] width 261 height 24
click at [593, 552] on input "pagef" at bounding box center [723, 552] width 261 height 24
click at [665, 553] on input "info@pagef" at bounding box center [723, 552] width 261 height 24
type input "[EMAIL_ADDRESS][DOMAIN_NAME]"
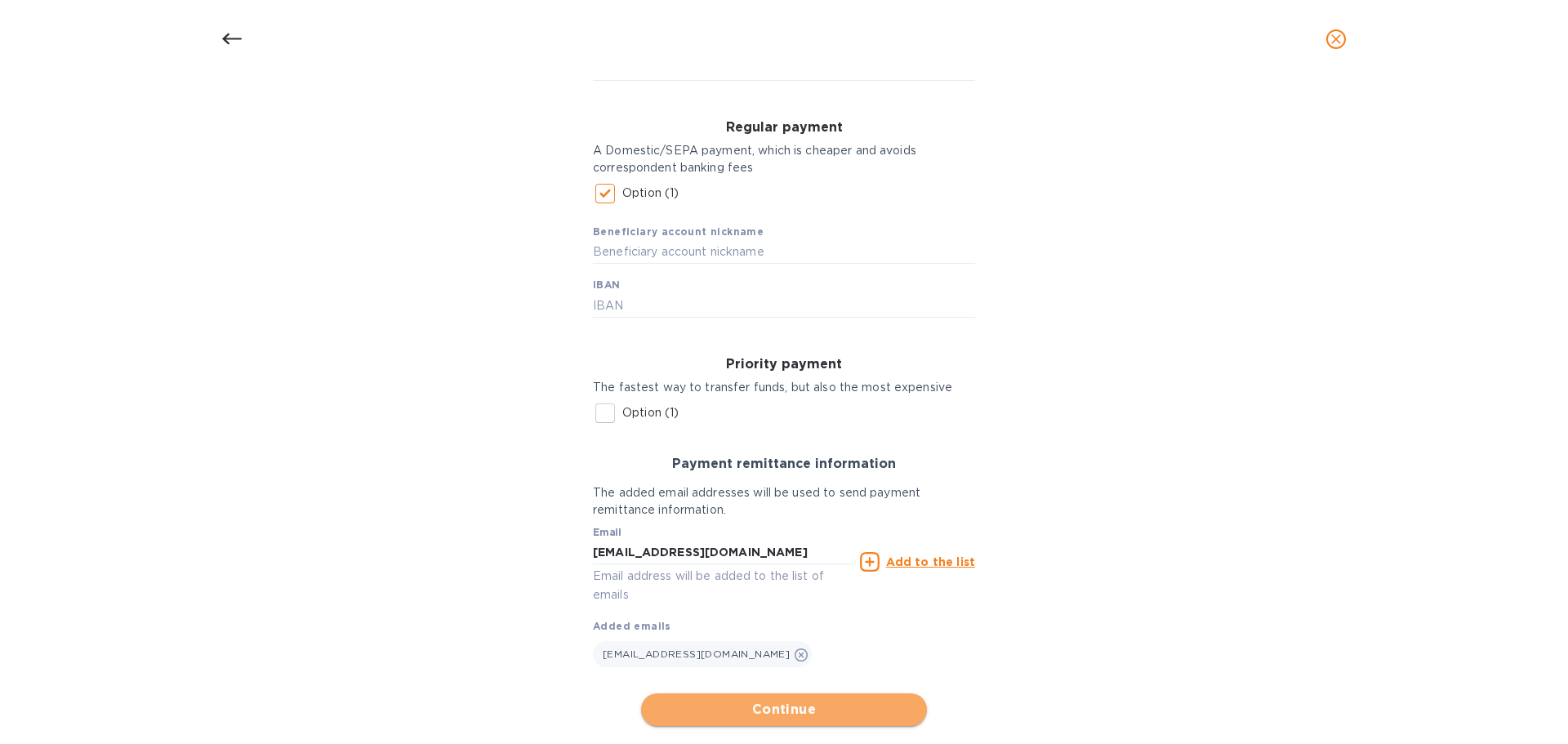
click at [831, 701] on span "Continue" at bounding box center [784, 709] width 260 height 19
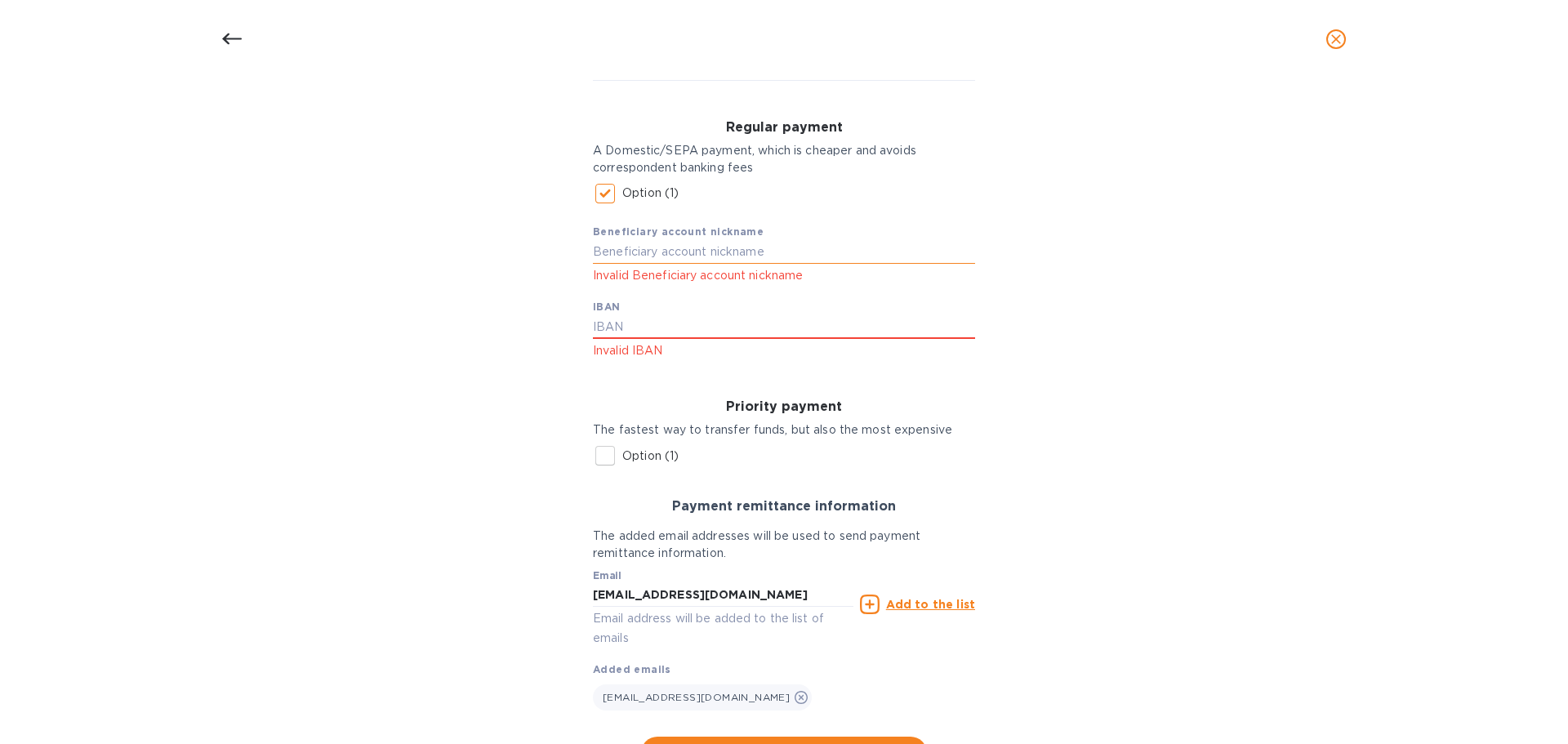
click at [605, 252] on input "text" at bounding box center [783, 251] width 382 height 24
click at [624, 328] on input "text" at bounding box center [783, 327] width 382 height 24
click at [616, 257] on input "text" at bounding box center [783, 251] width 382 height 24
click at [829, 328] on input "[FINANCIAL_ID]" at bounding box center [783, 327] width 382 height 24
type input "[FINANCIAL_ID]"
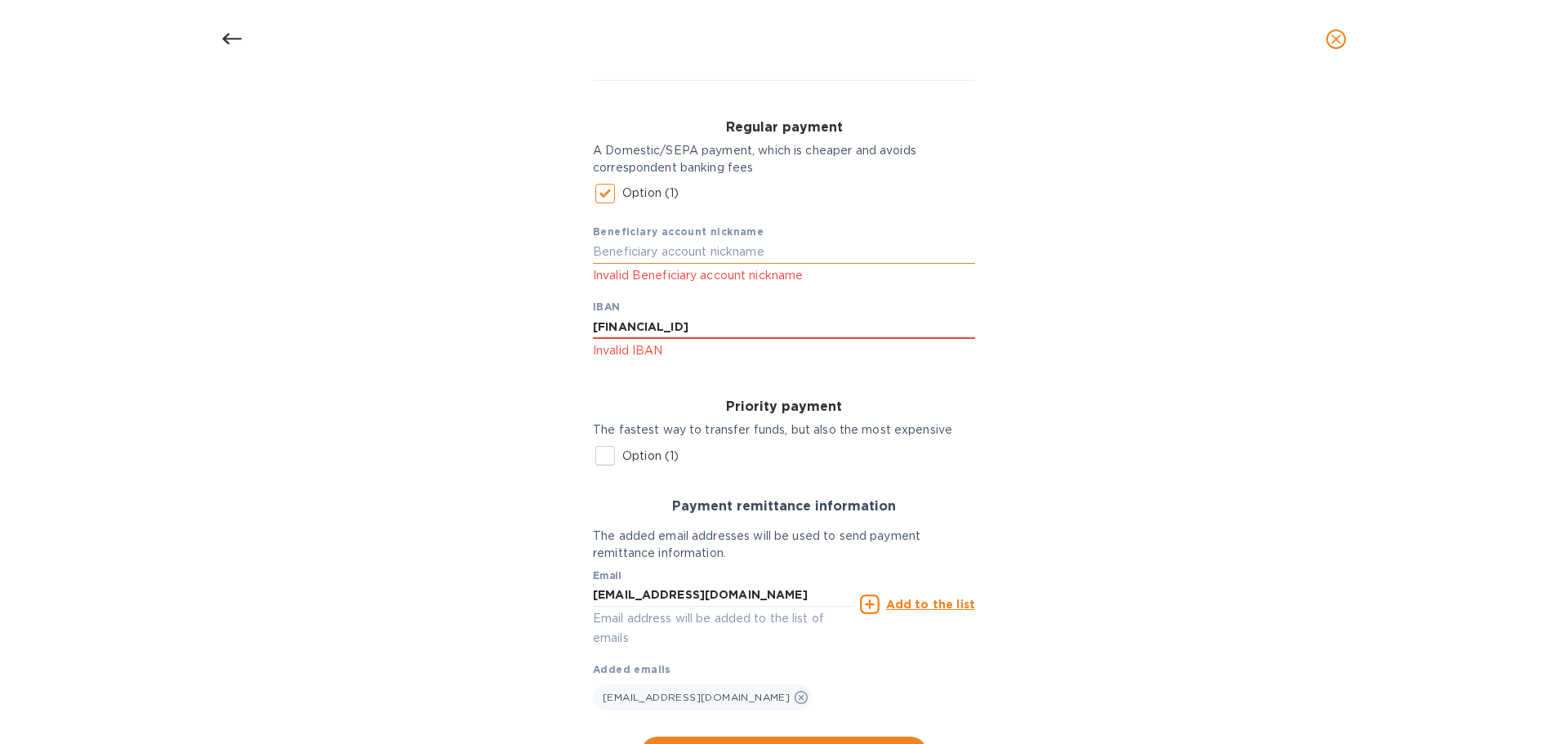
click at [608, 260] on input "text" at bounding box center [783, 251] width 382 height 24
click at [853, 325] on input "[FINANCIAL_ID]" at bounding box center [783, 327] width 382 height 24
click at [709, 249] on input "text" at bounding box center [783, 251] width 382 height 24
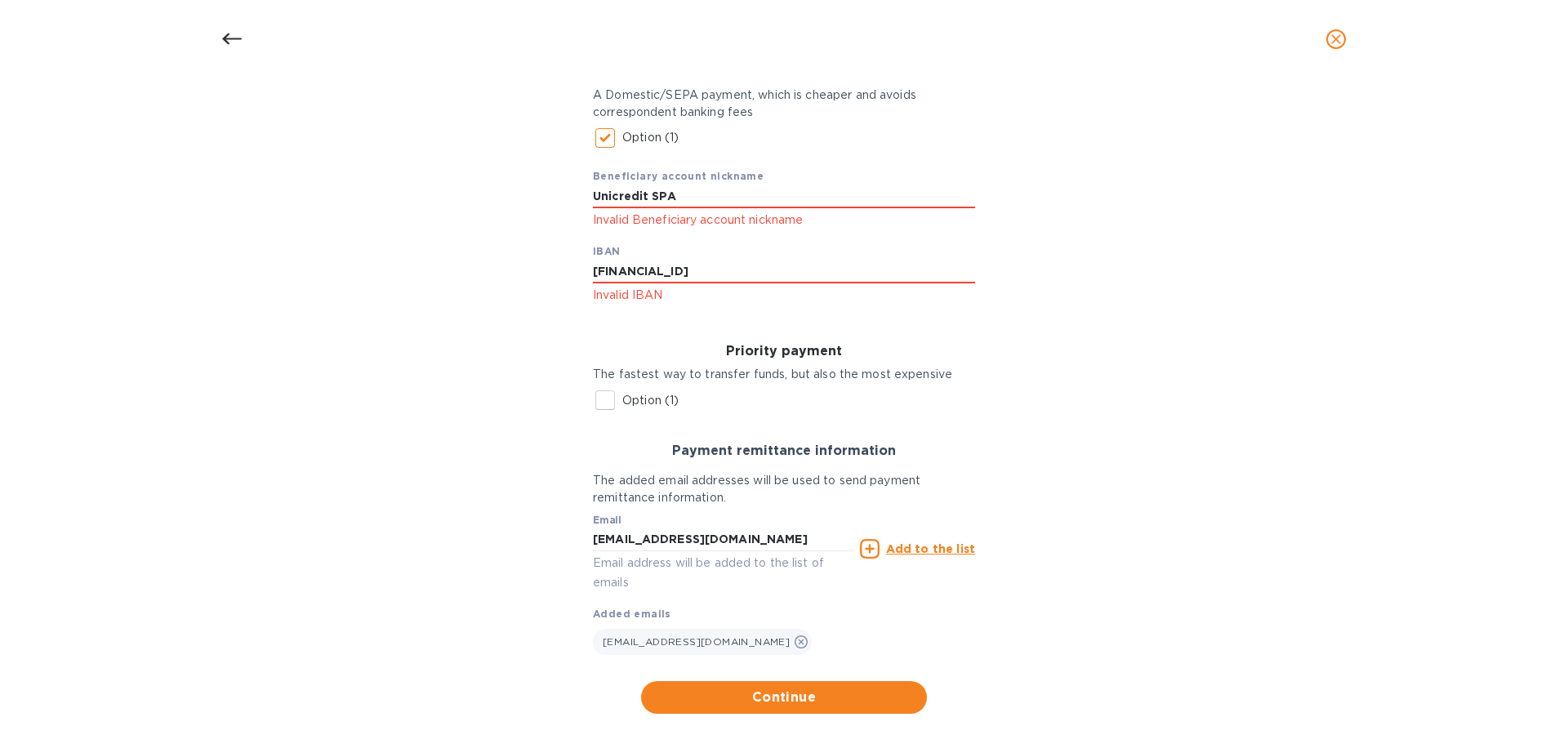
scroll to position [288, 0]
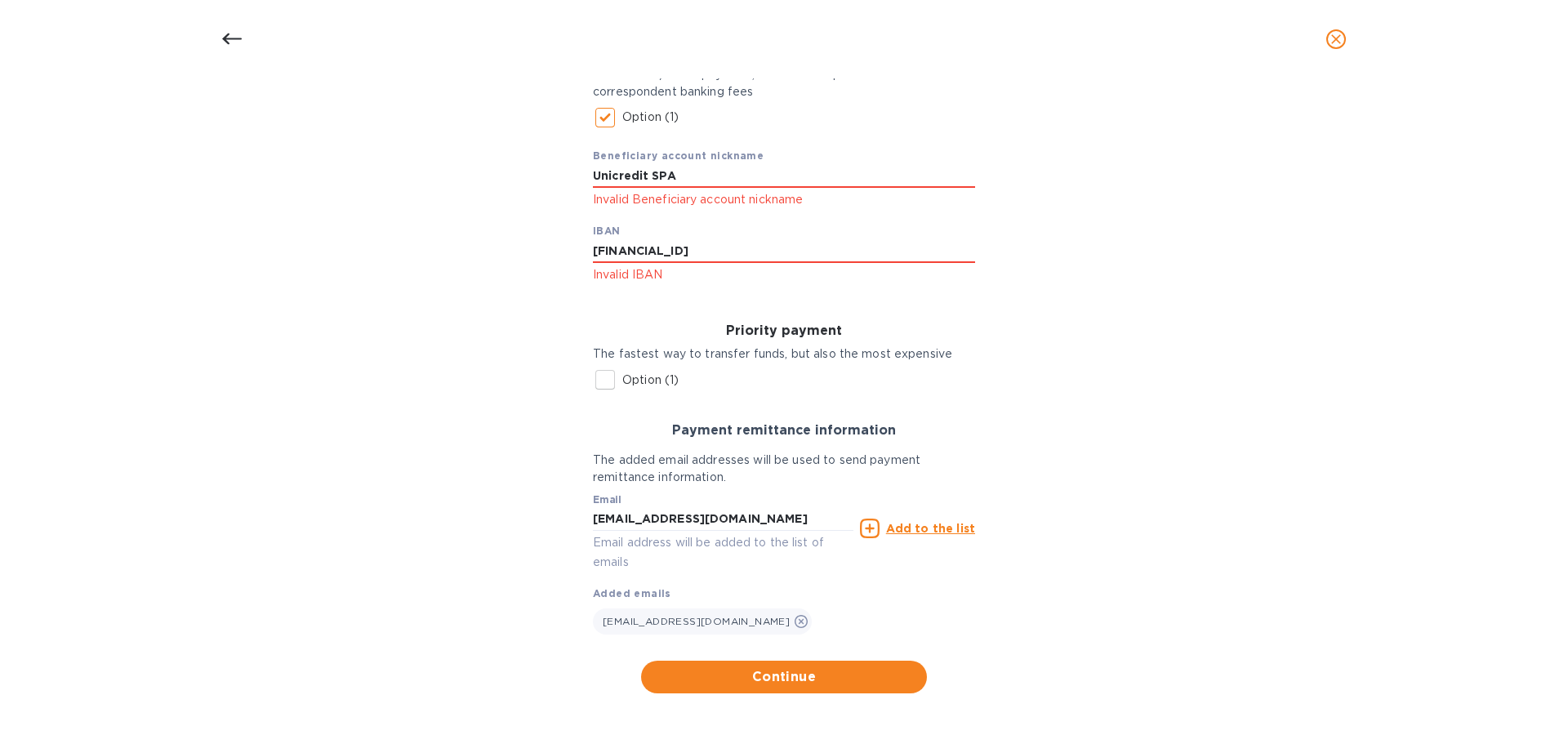
type input "Unicredit SPA"
click at [654, 680] on span "Continue" at bounding box center [784, 676] width 260 height 19
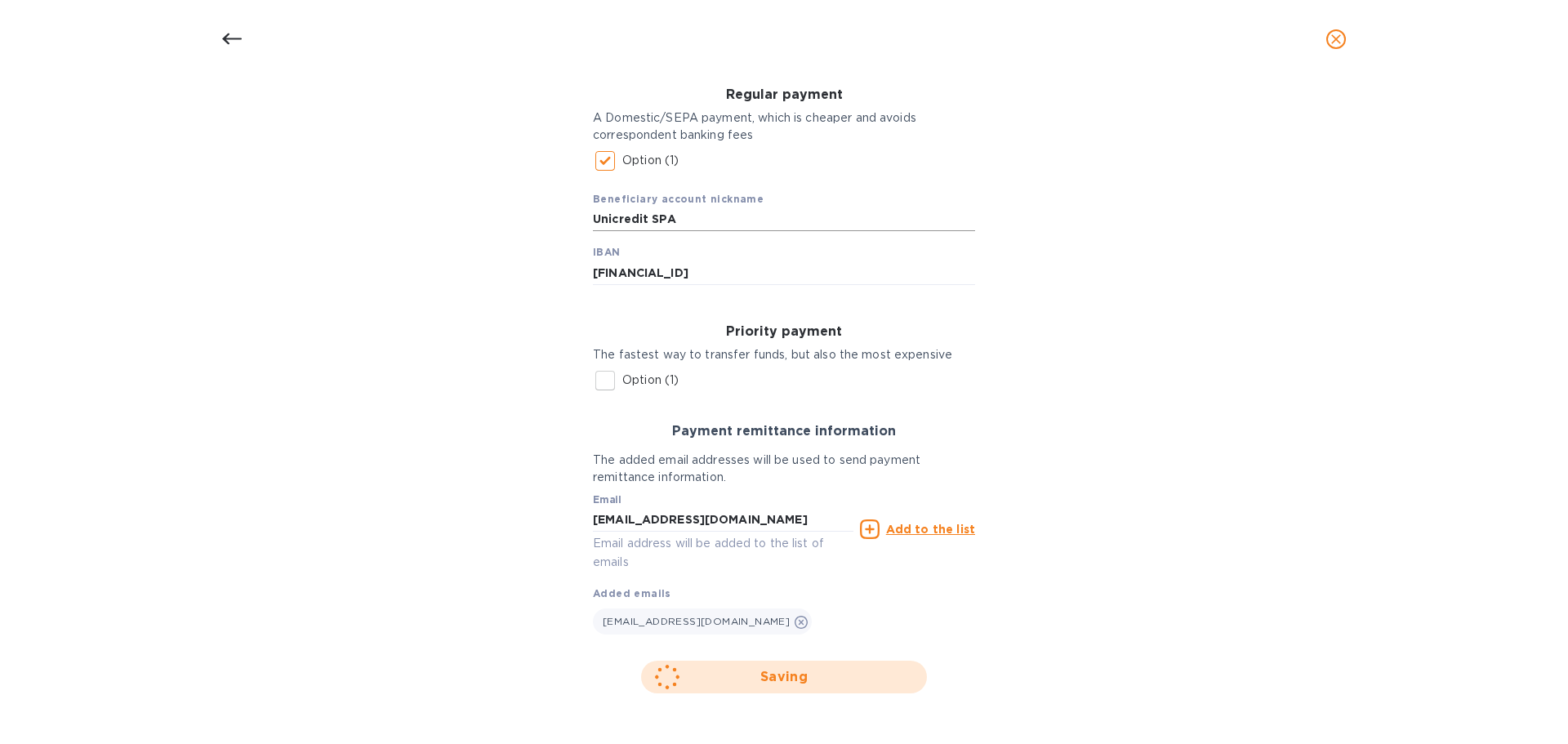
scroll to position [0, 0]
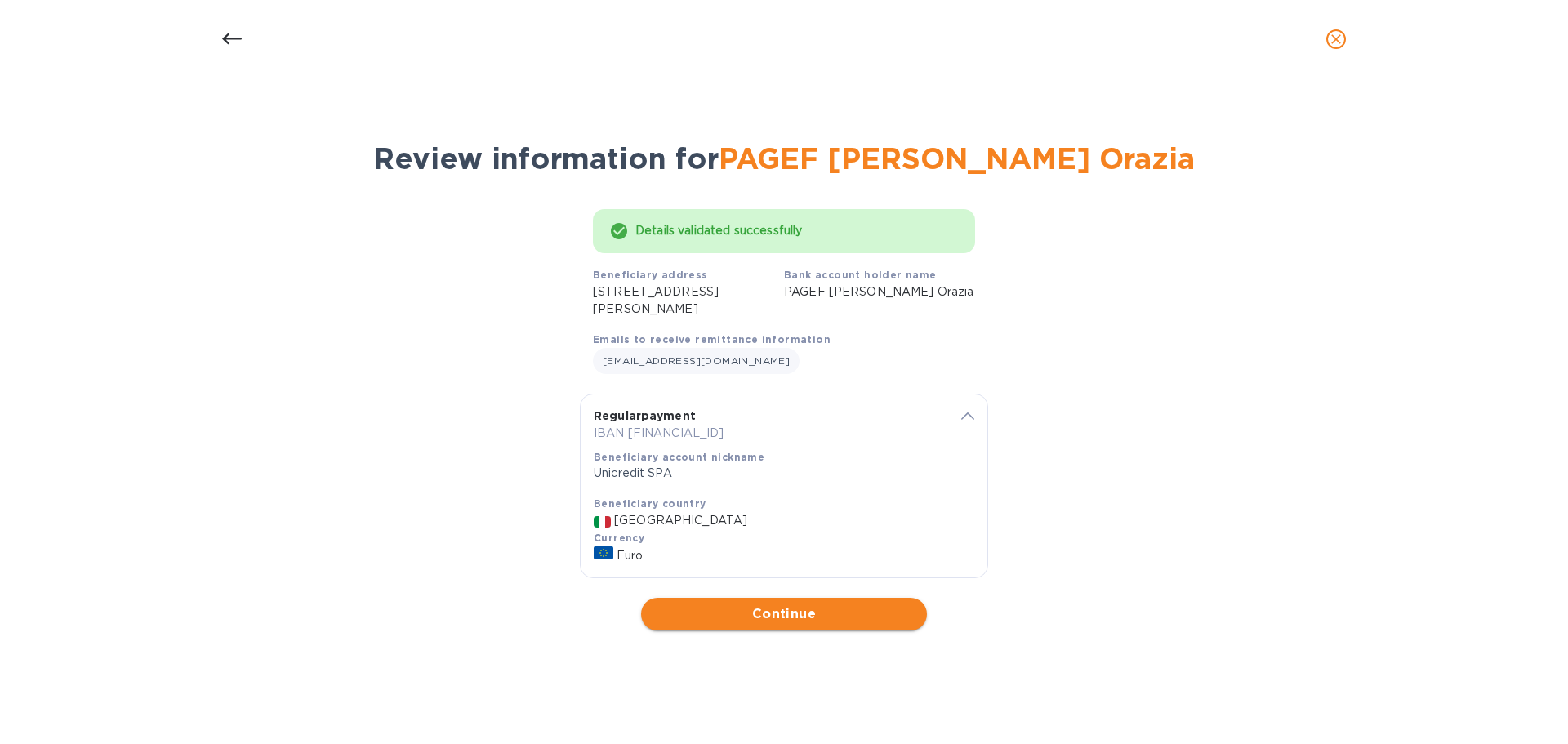
click at [698, 618] on span "Continue" at bounding box center [784, 614] width 260 height 19
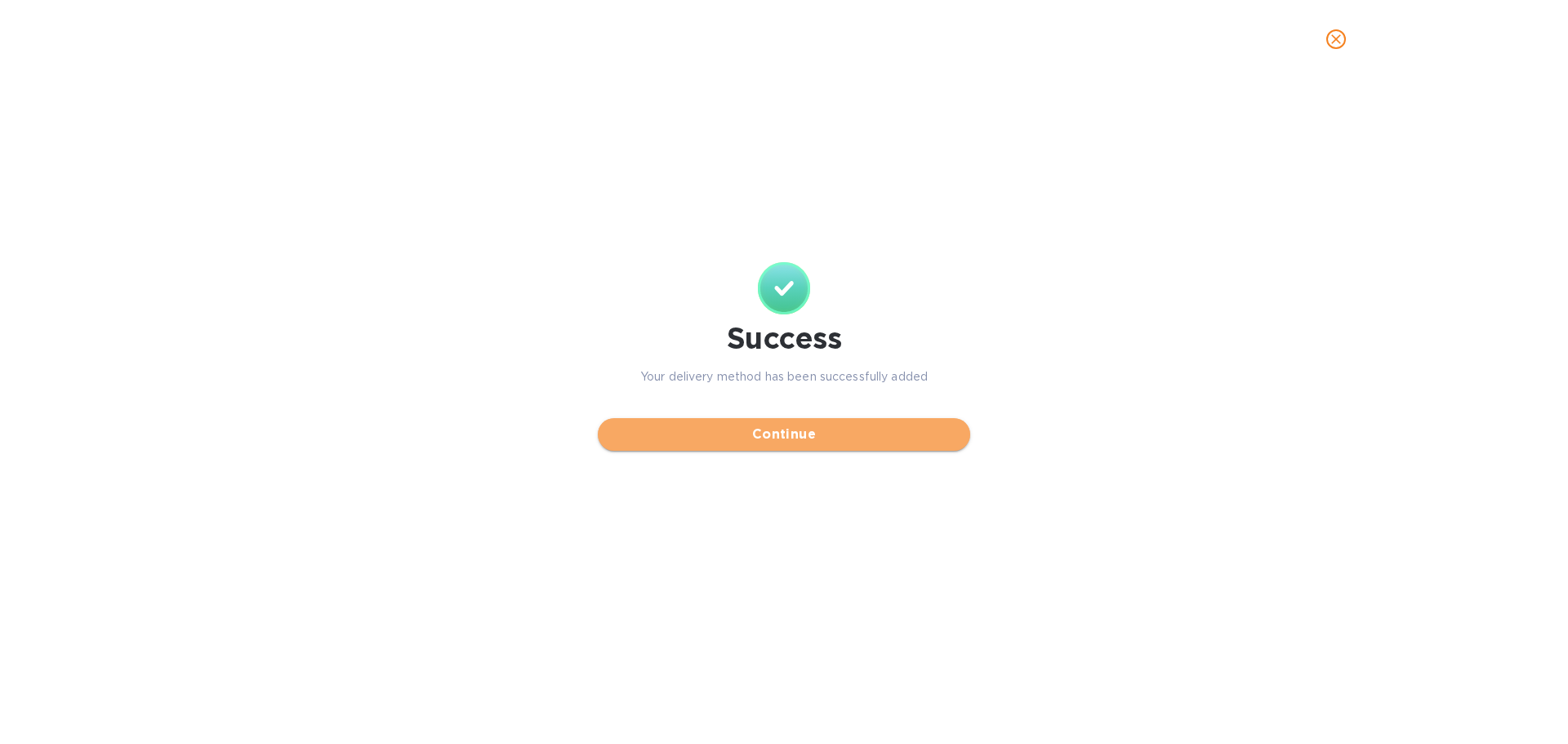
click at [721, 434] on span "Continue" at bounding box center [784, 434] width 346 height 19
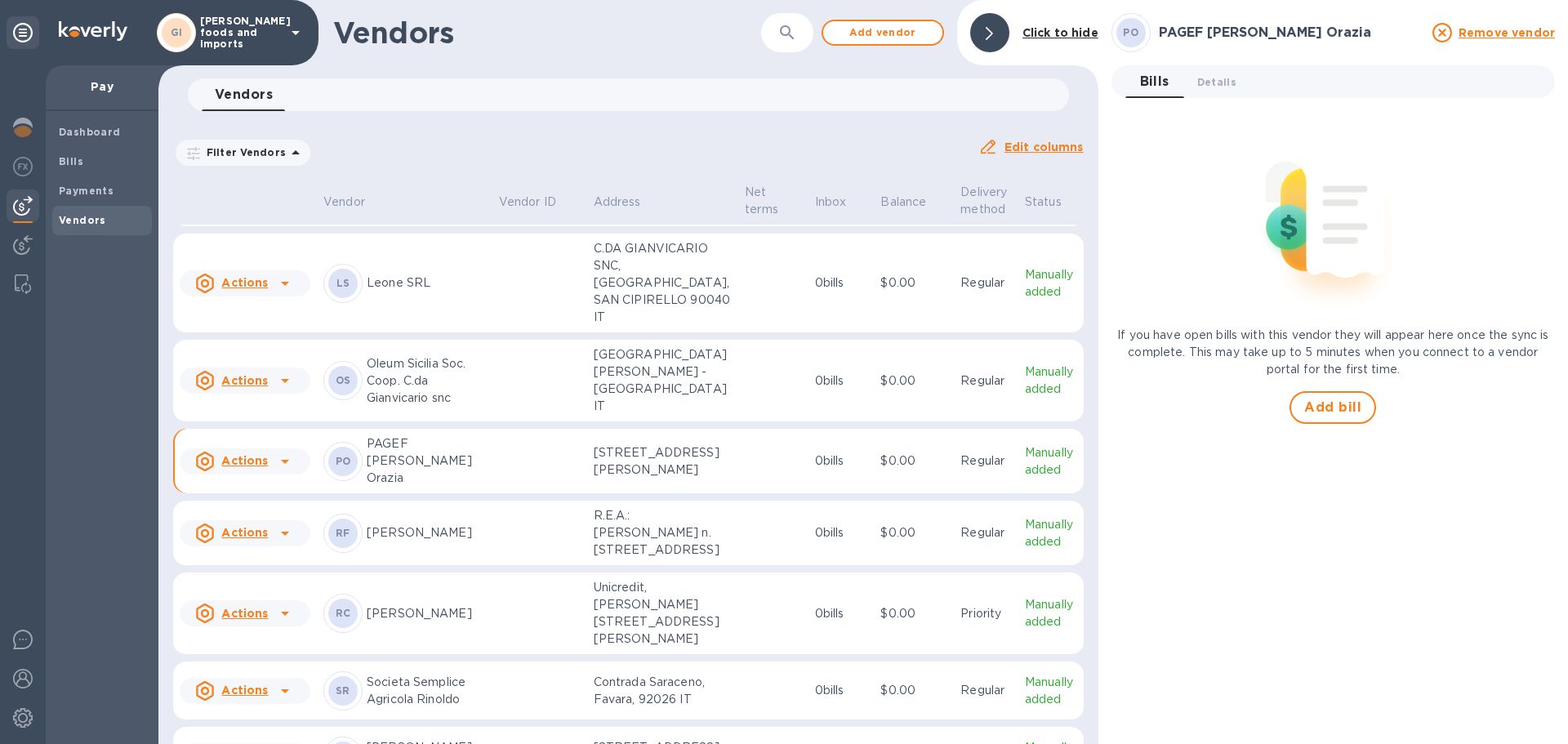
scroll to position [176, 0]
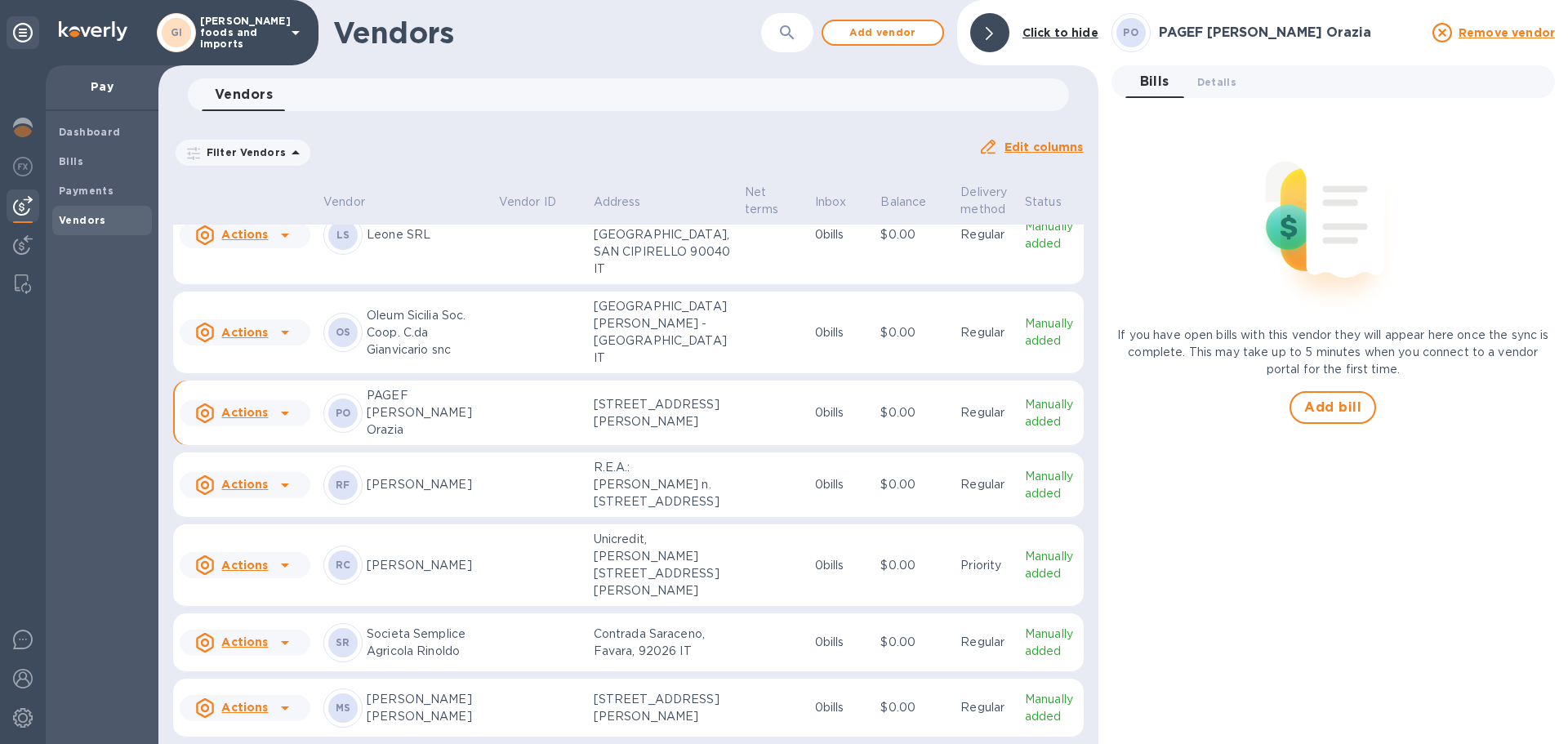
click at [237, 703] on u "Actions" at bounding box center [245, 707] width 46 height 14
click at [255, 708] on b "Remove vendor" at bounding box center [274, 710] width 97 height 14
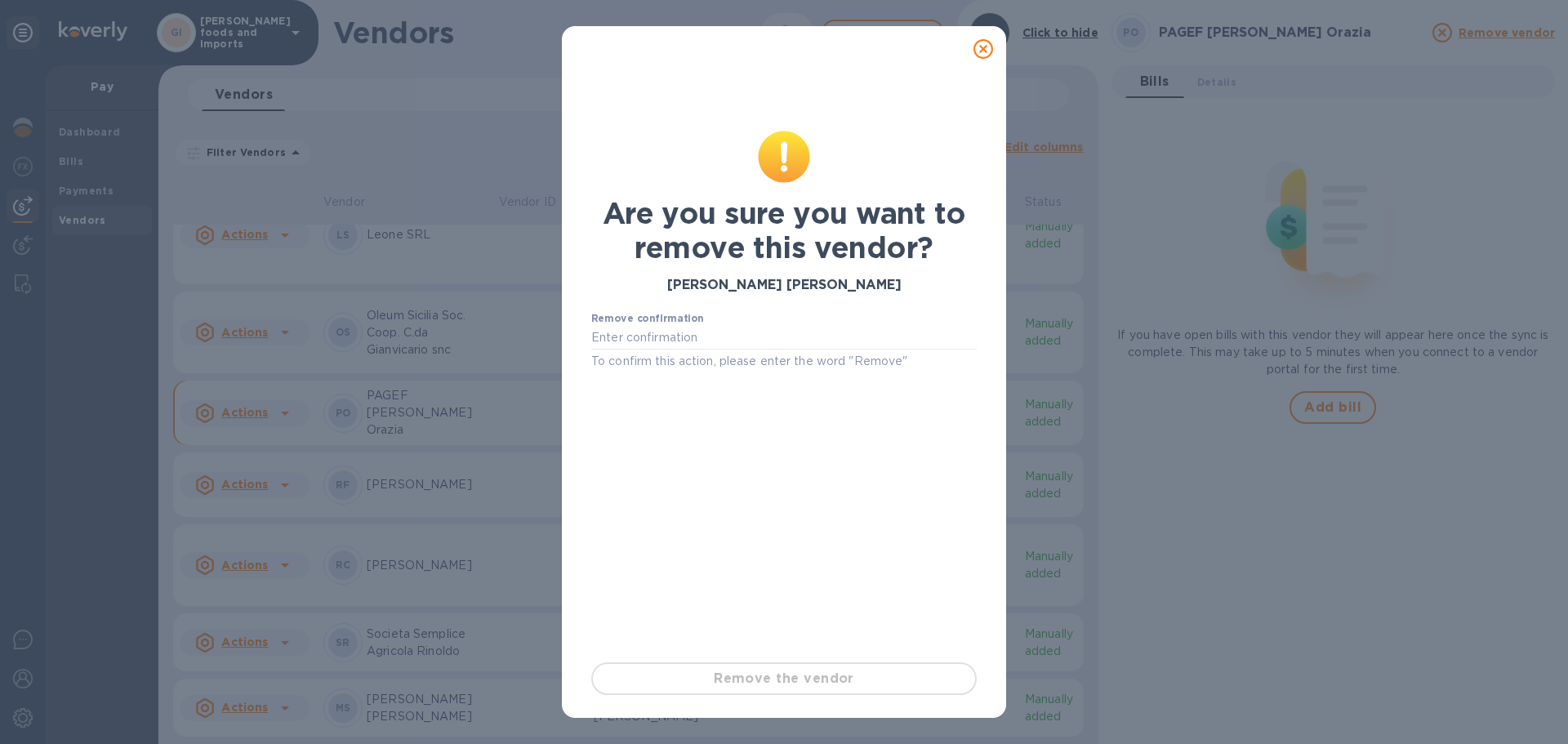
click at [981, 50] on icon at bounding box center [983, 49] width 19 height 19
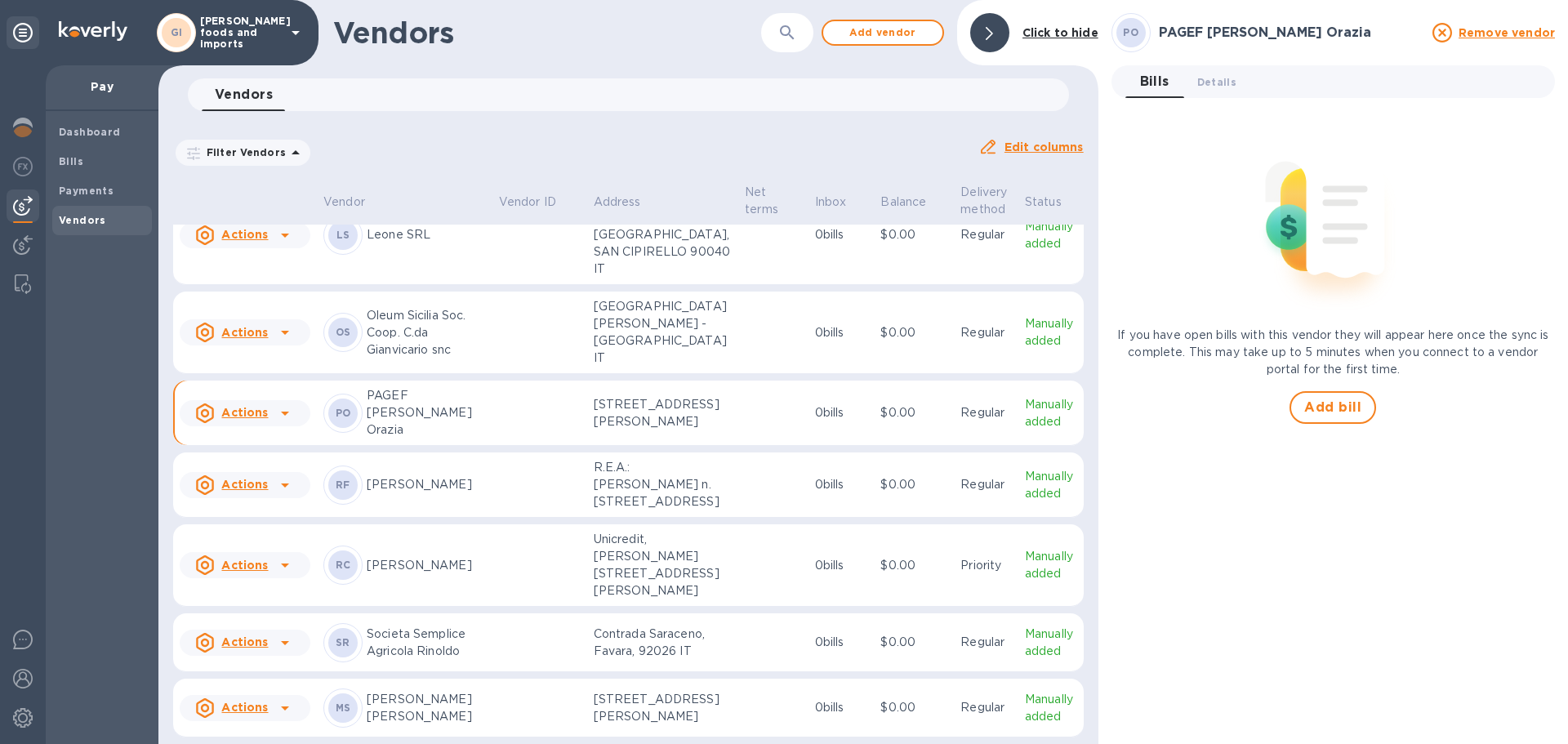
click at [245, 406] on u "Actions" at bounding box center [245, 413] width 46 height 14
click at [290, 440] on p "Add new bill" at bounding box center [263, 433] width 76 height 17
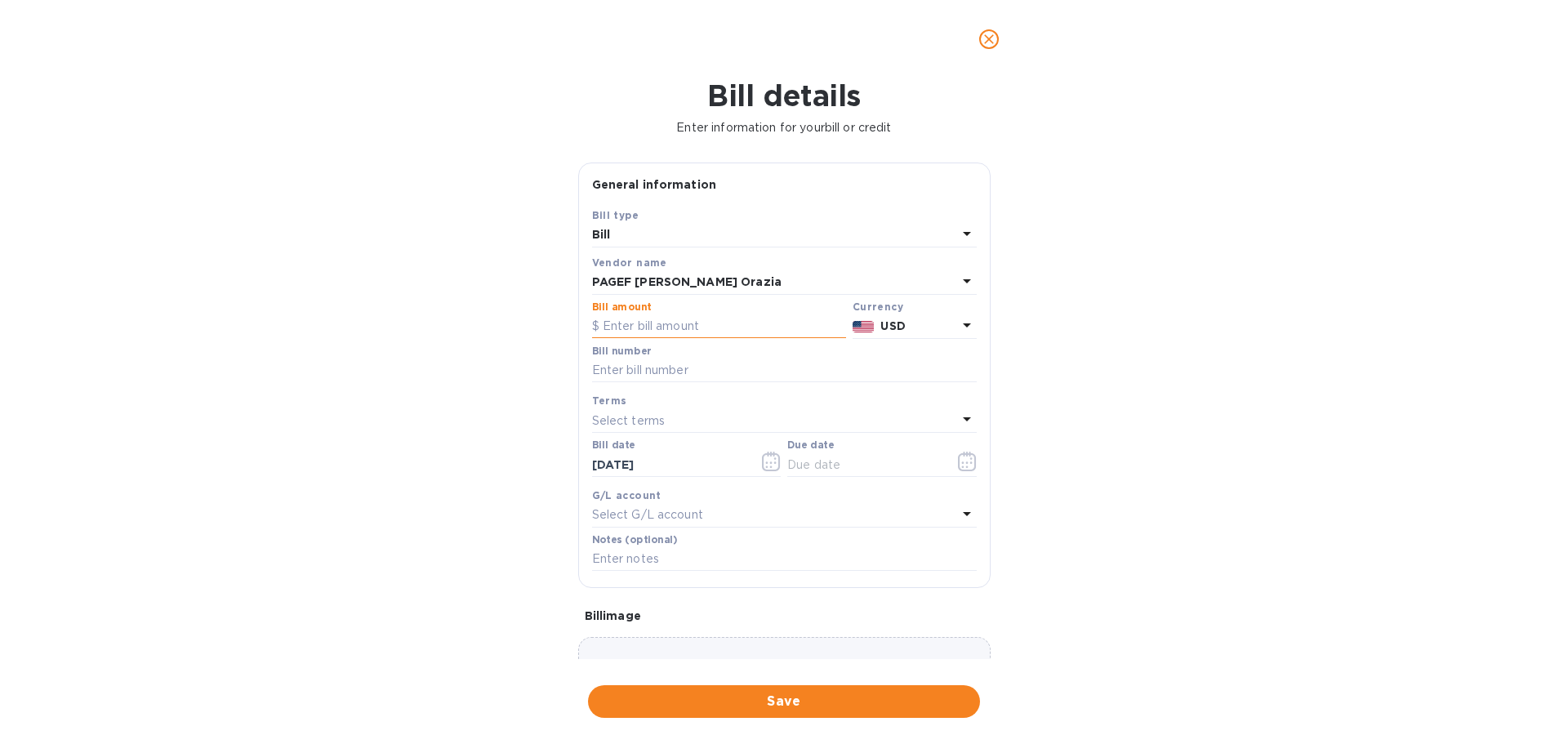
click at [678, 325] on input "text" at bounding box center [719, 326] width 254 height 24
type input "2,210.00"
click at [962, 323] on icon at bounding box center [967, 325] width 19 height 19
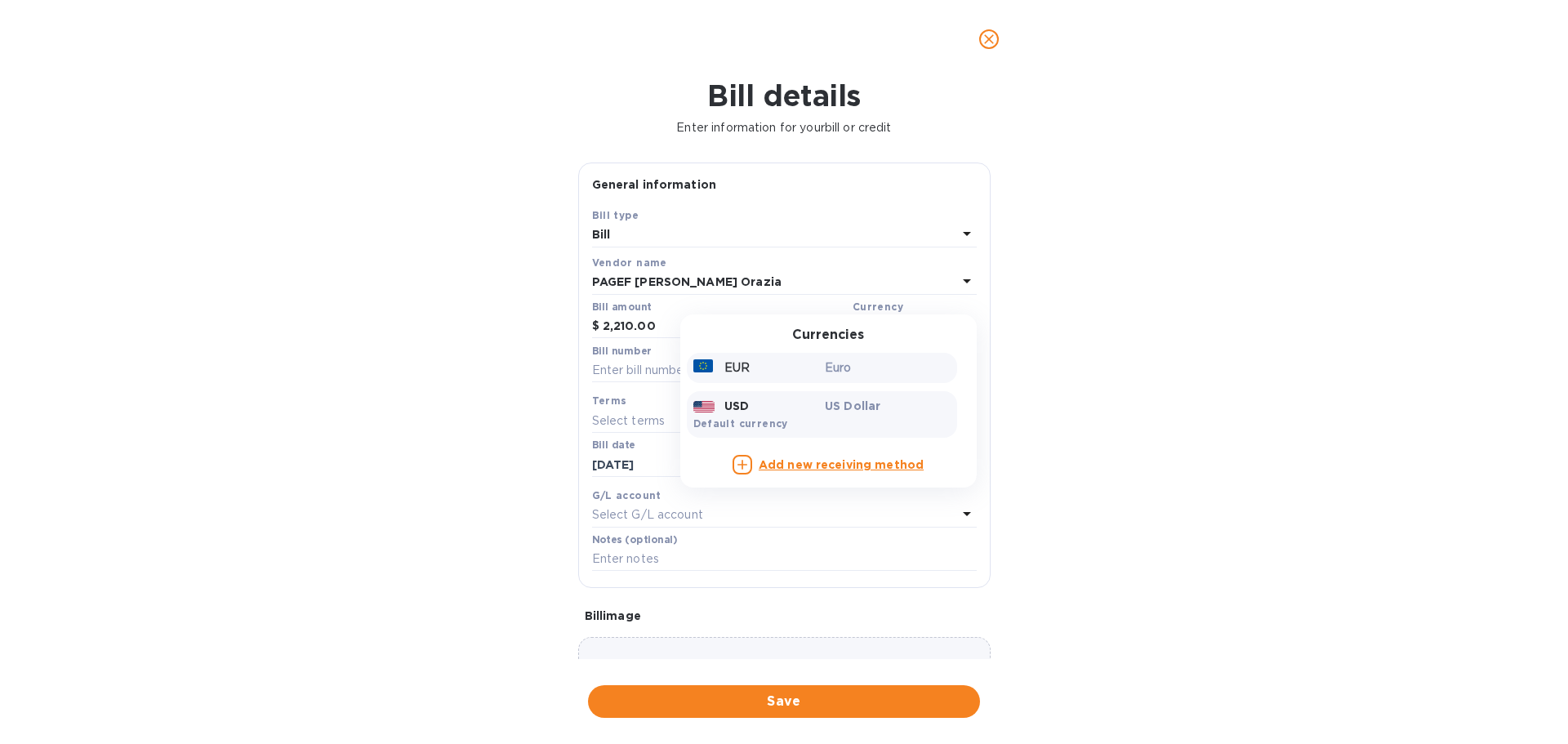
click at [857, 374] on p "Euro" at bounding box center [887, 368] width 126 height 17
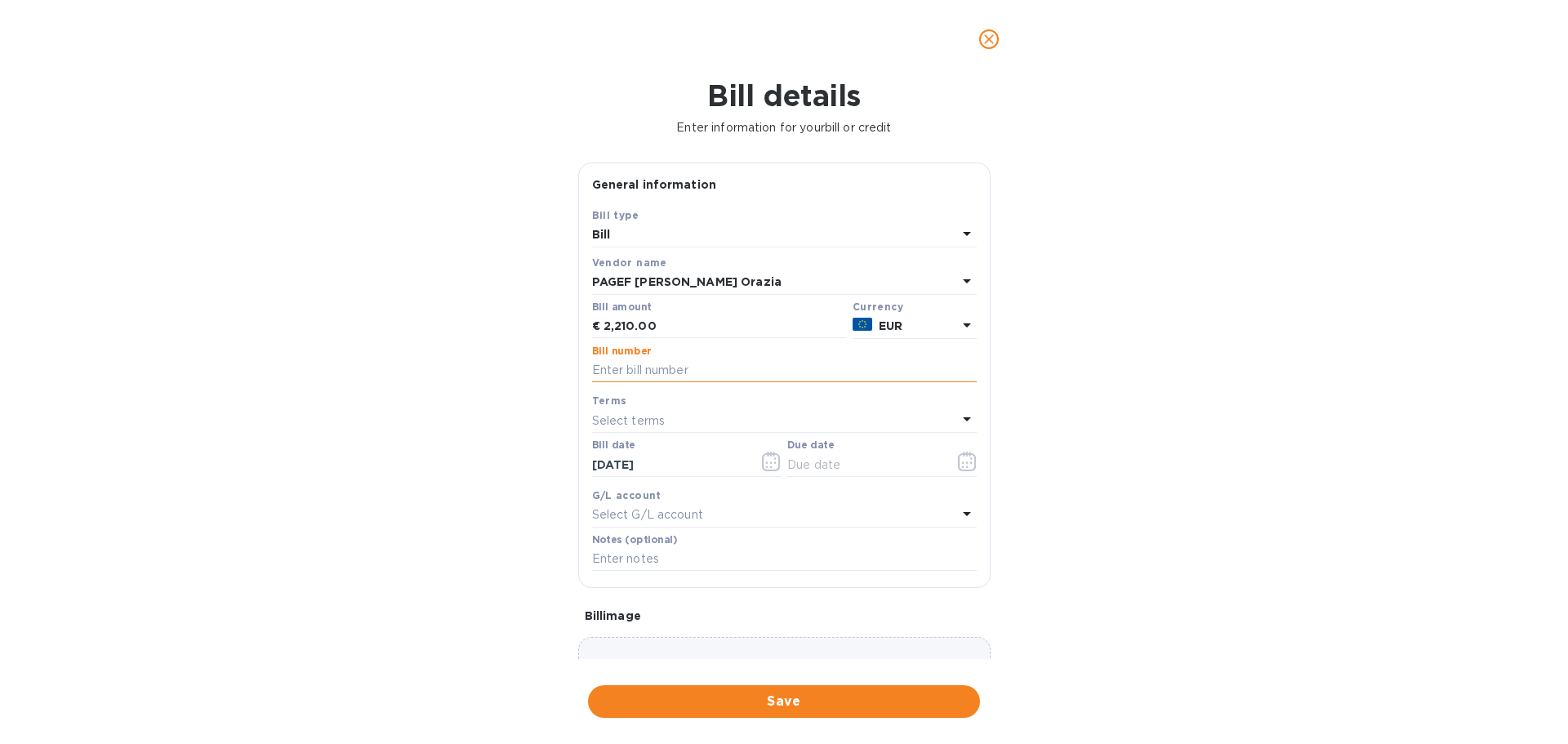
click at [651, 374] on input "text" at bounding box center [785, 370] width 385 height 24
type input "08182025"
click at [749, 422] on div "Select terms" at bounding box center [775, 420] width 365 height 23
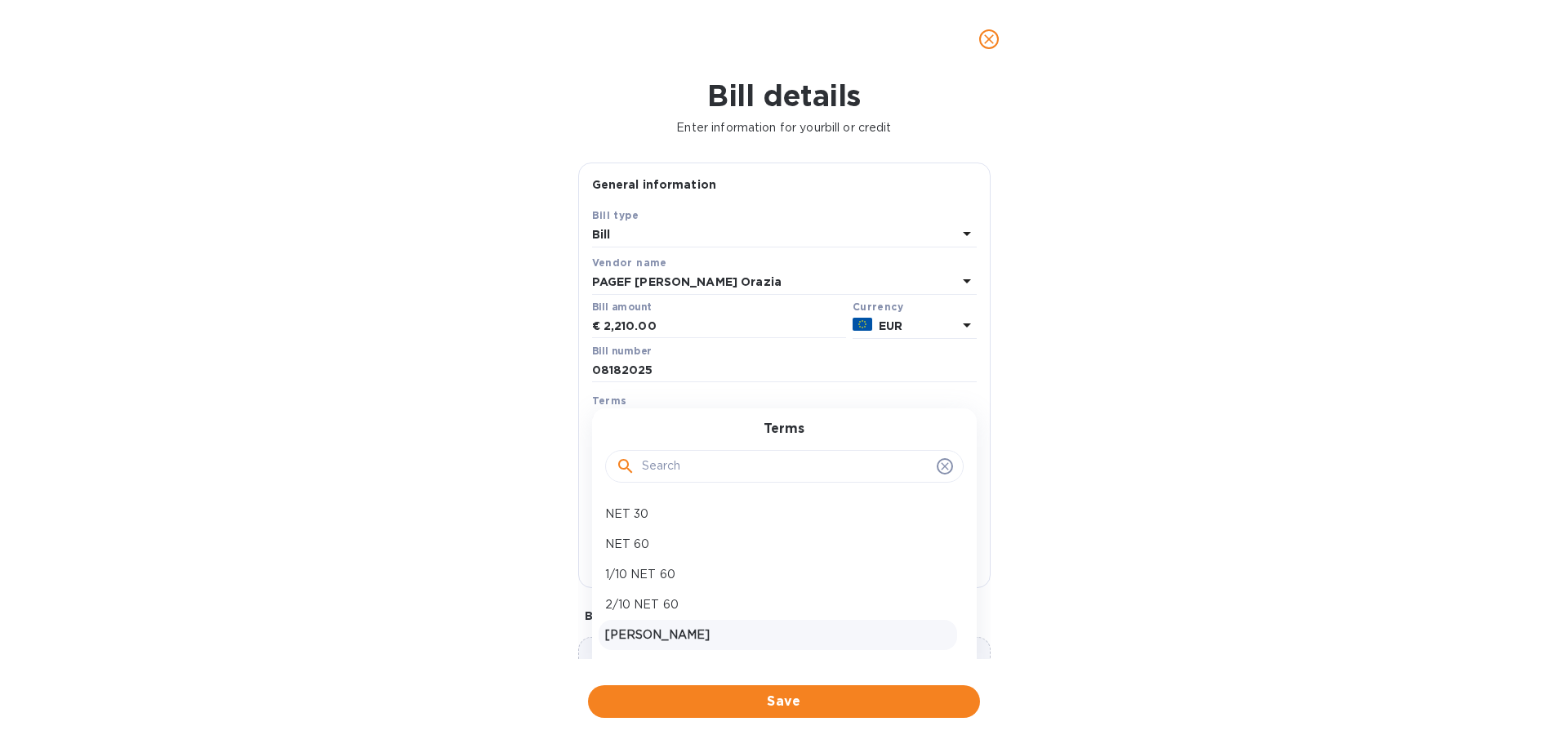
click at [635, 636] on p "[PERSON_NAME]" at bounding box center [777, 635] width 345 height 17
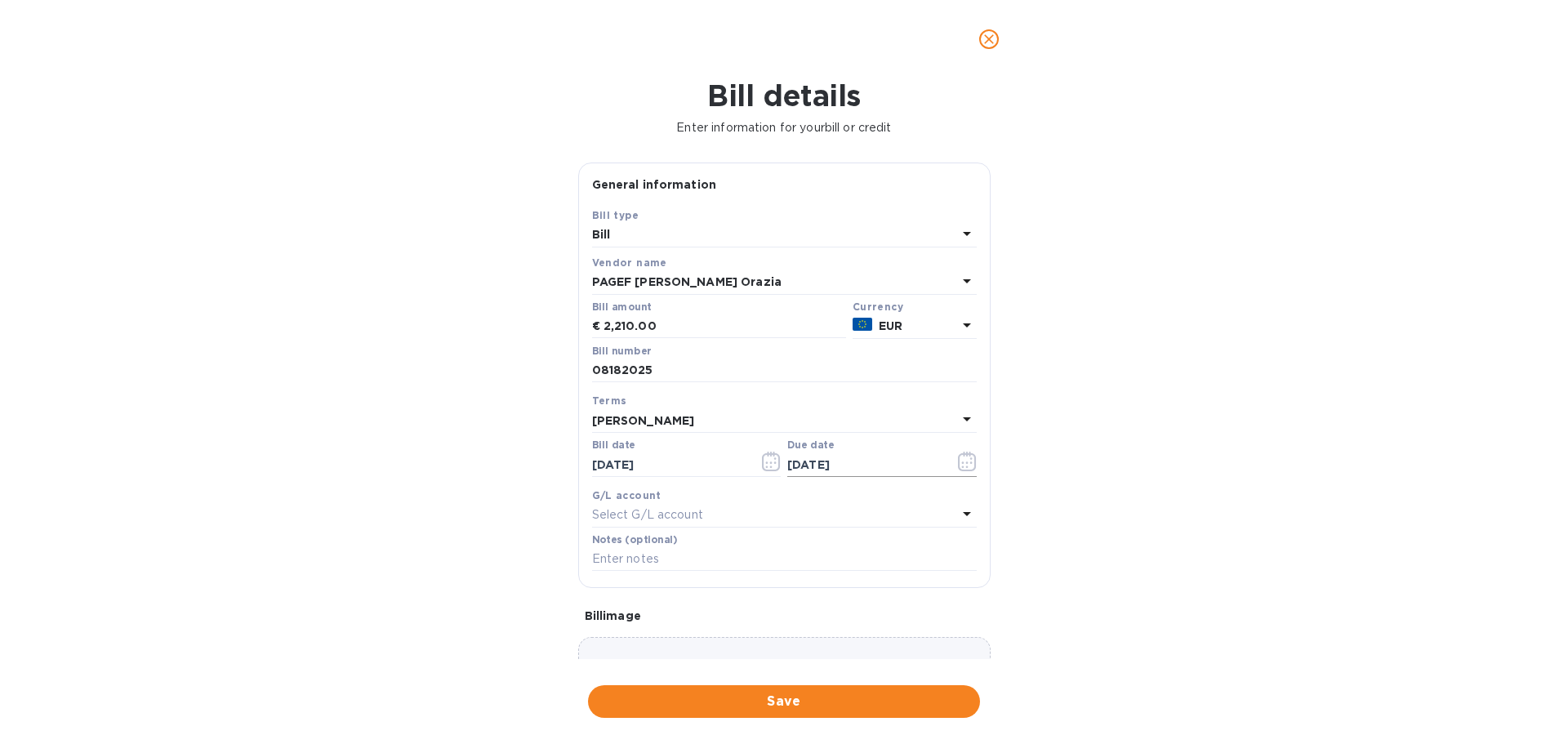
click at [958, 456] on icon "button" at bounding box center [967, 461] width 18 height 19
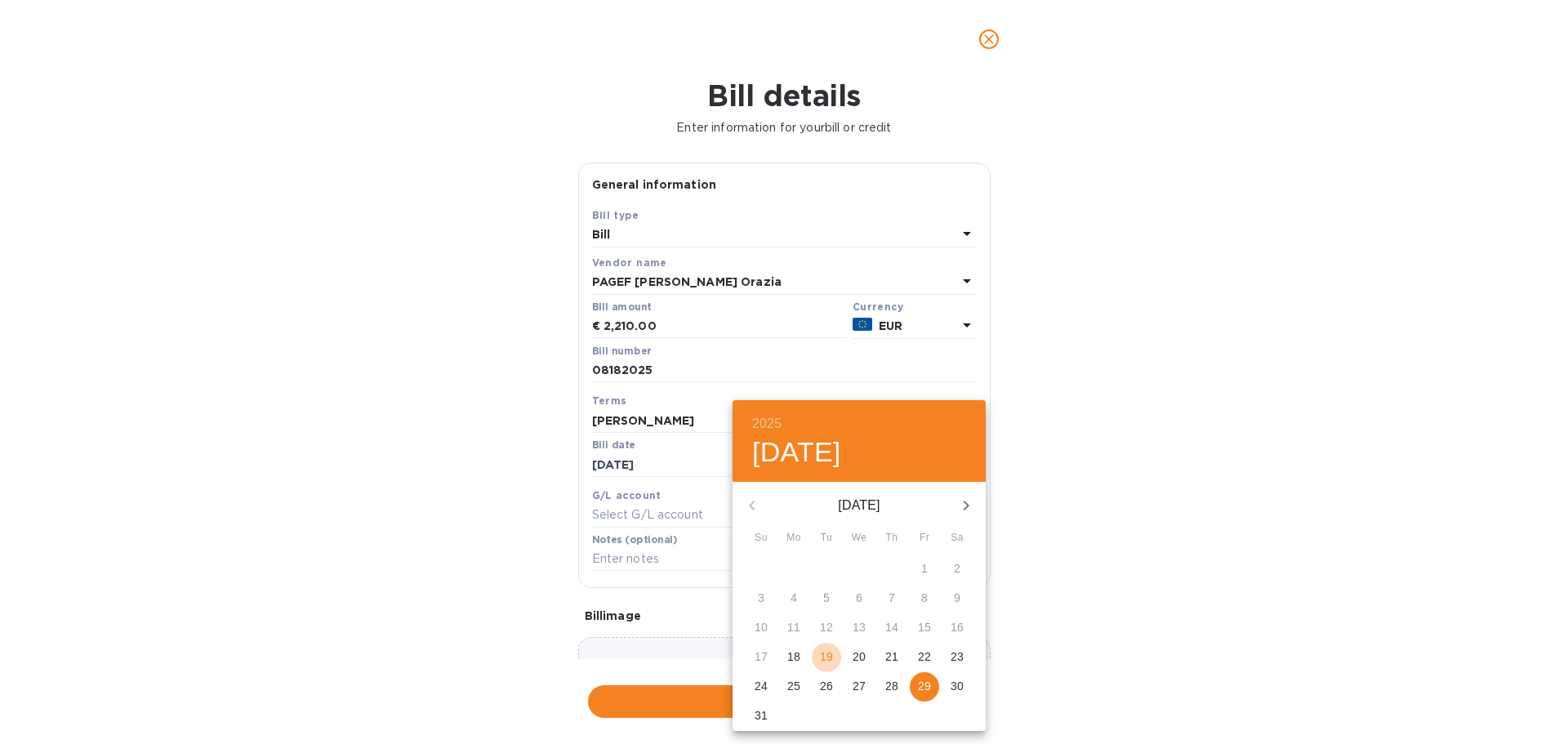
click at [828, 653] on p "19" at bounding box center [827, 656] width 14 height 16
type input "[DATE]"
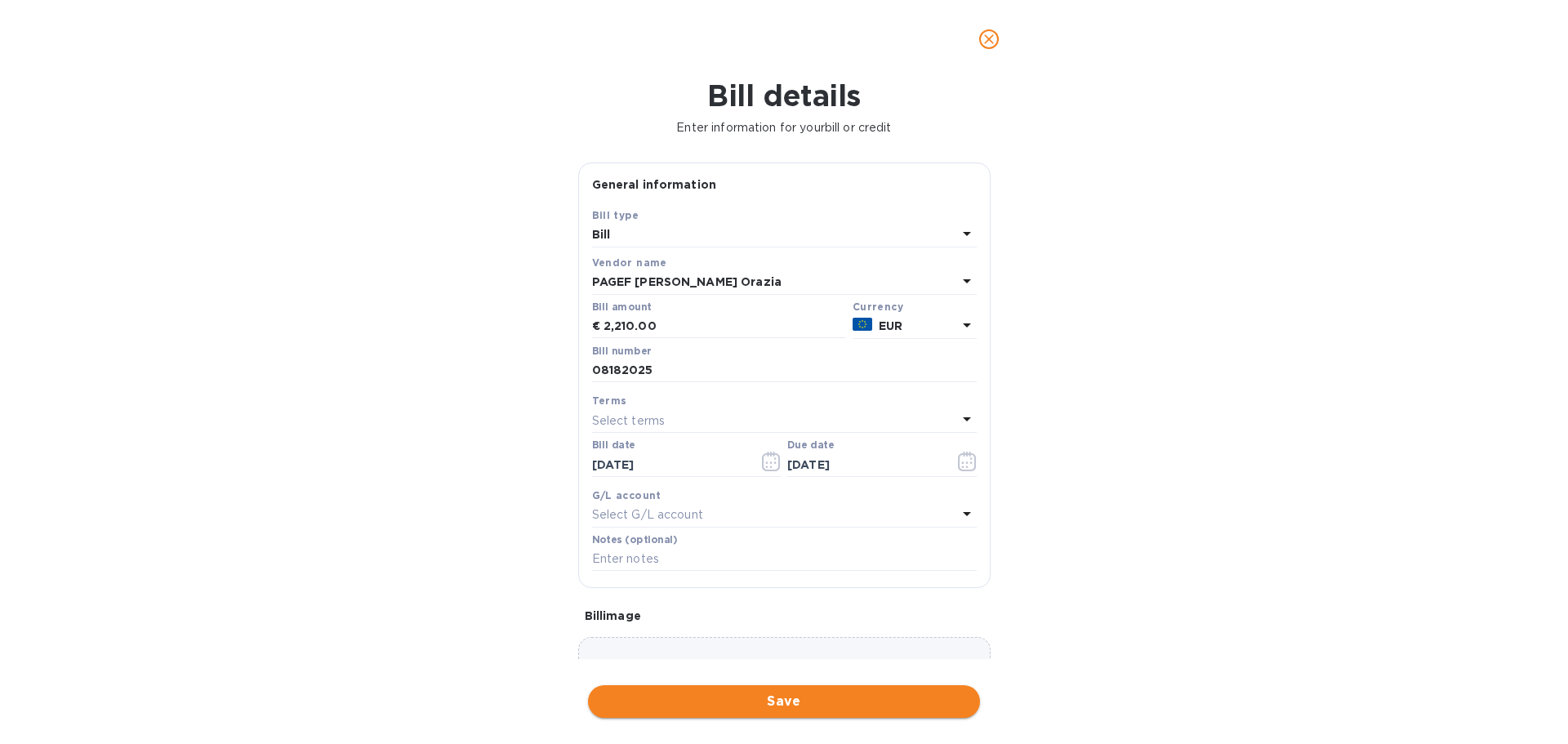
click at [671, 693] on span "Save" at bounding box center [784, 701] width 366 height 19
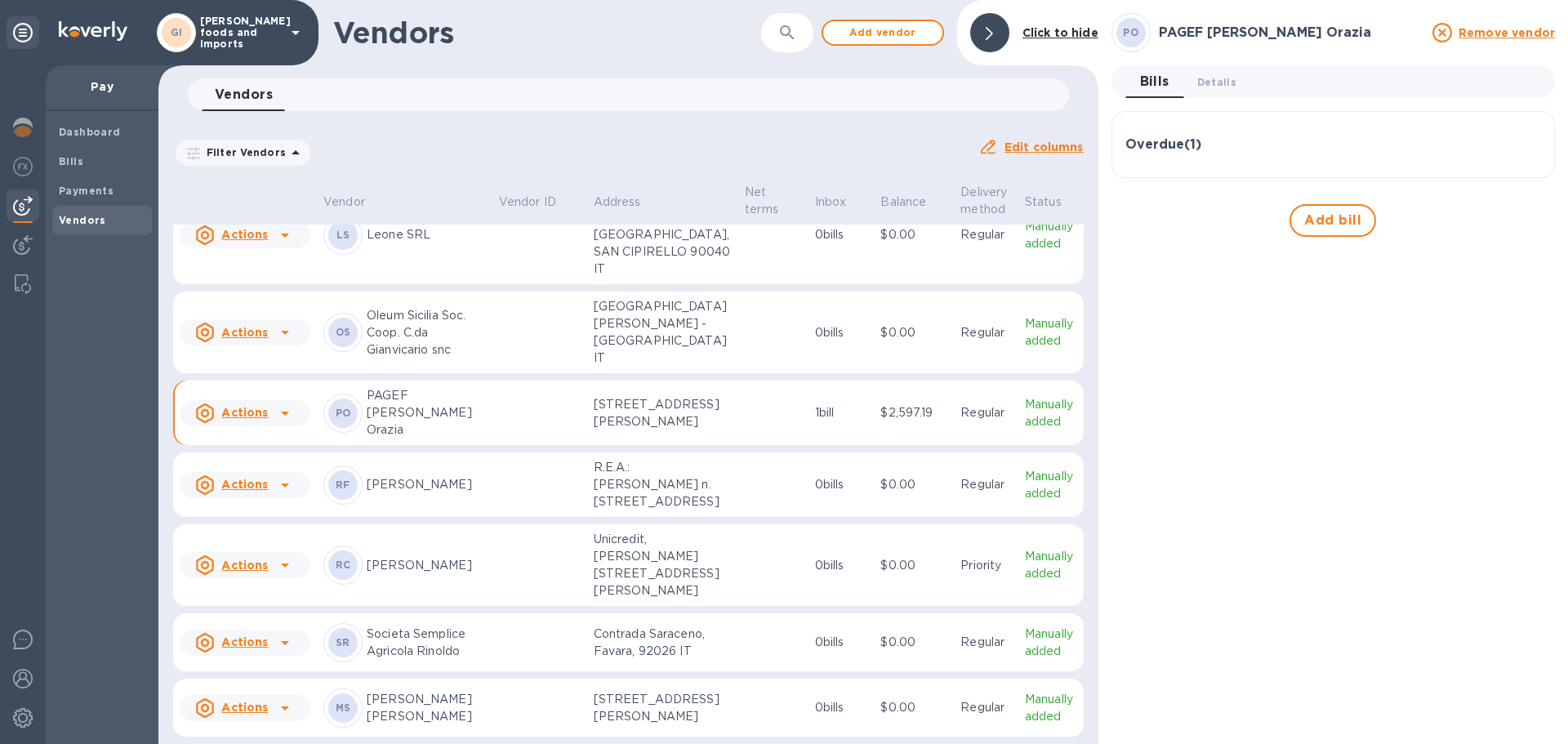
click at [249, 702] on u "Actions" at bounding box center [245, 707] width 46 height 14
click at [253, 704] on b "Remove vendor" at bounding box center [274, 710] width 97 height 14
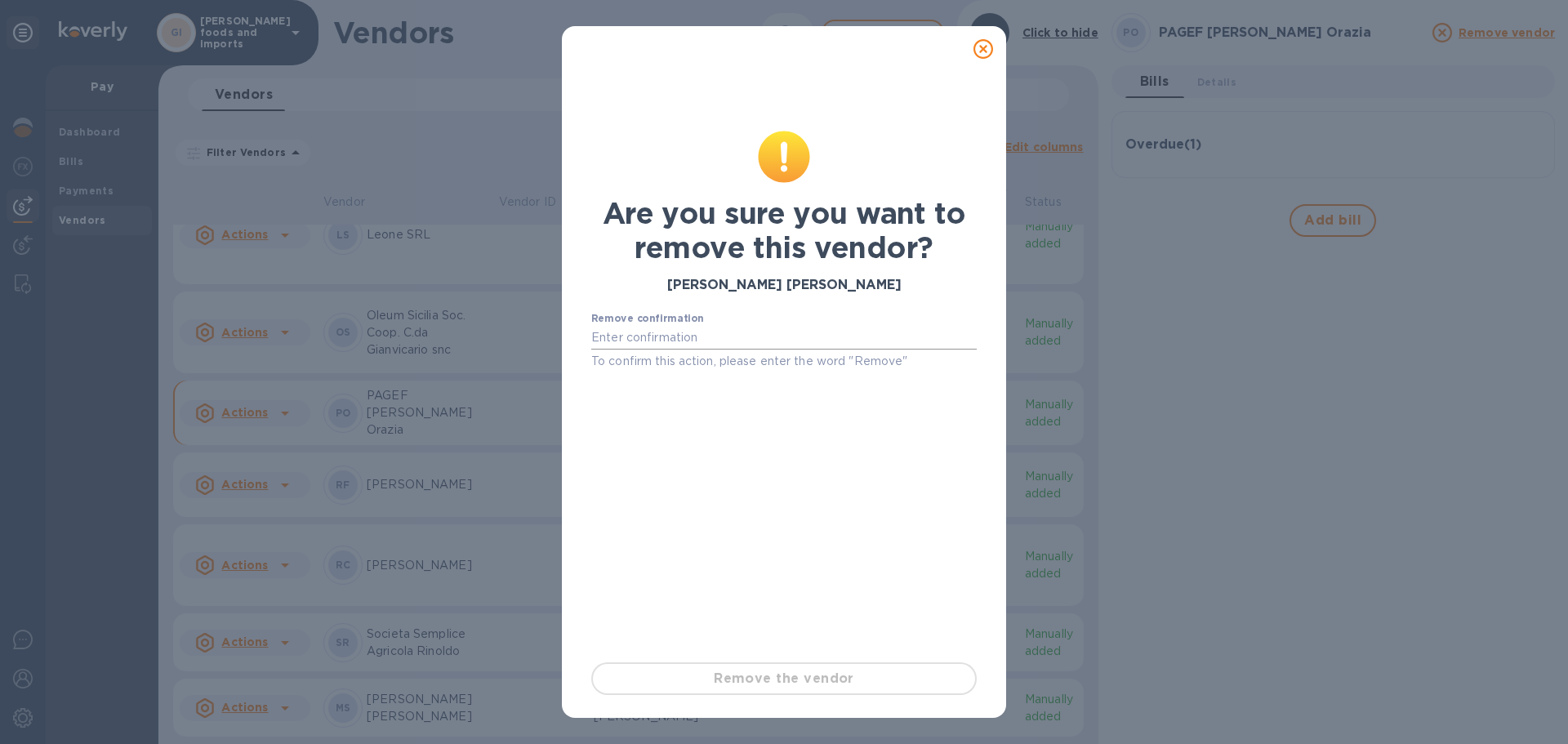
click at [641, 345] on input "text" at bounding box center [784, 337] width 386 height 24
type input "r"
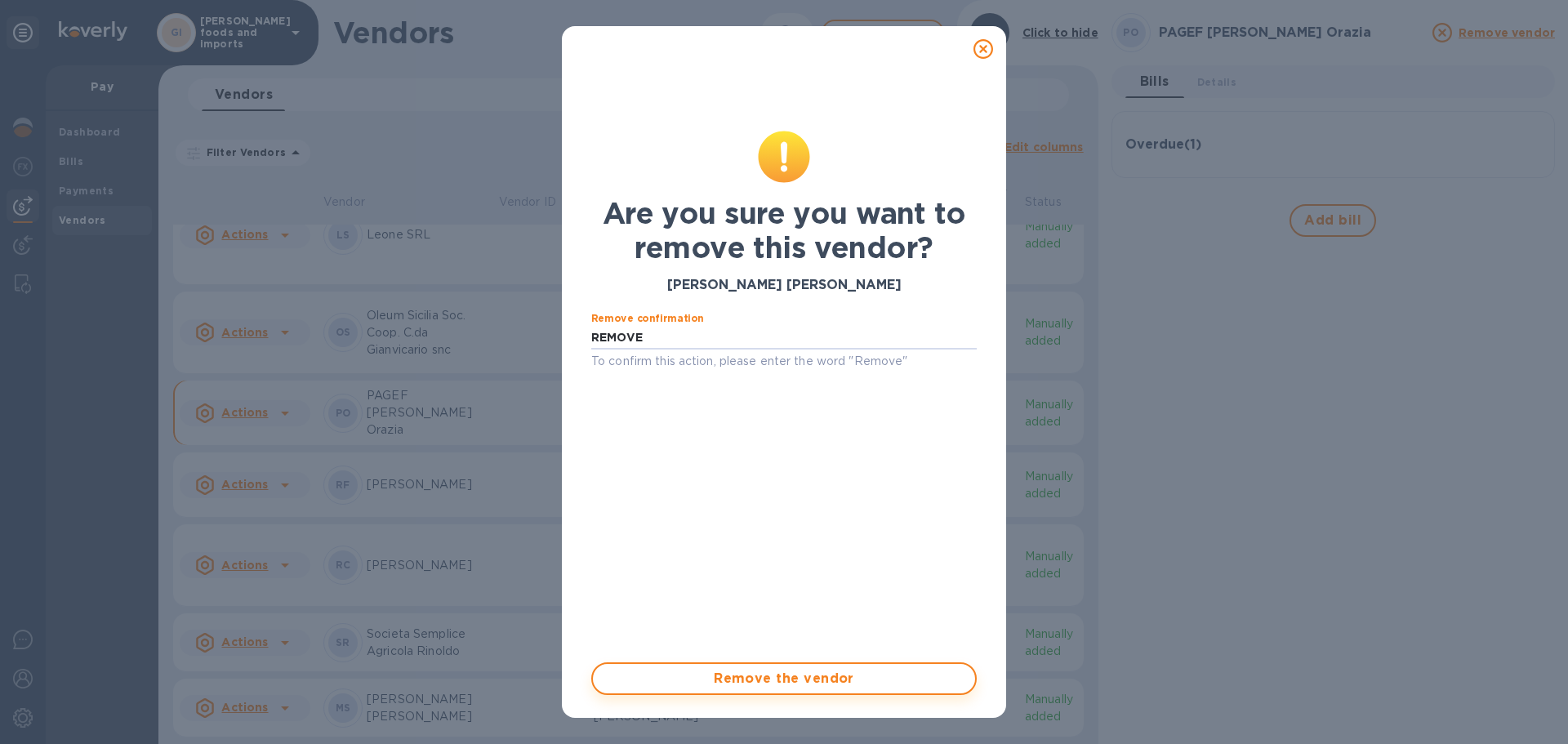
type input "REMOVE"
click at [685, 678] on span "Remove the vendor" at bounding box center [784, 678] width 356 height 19
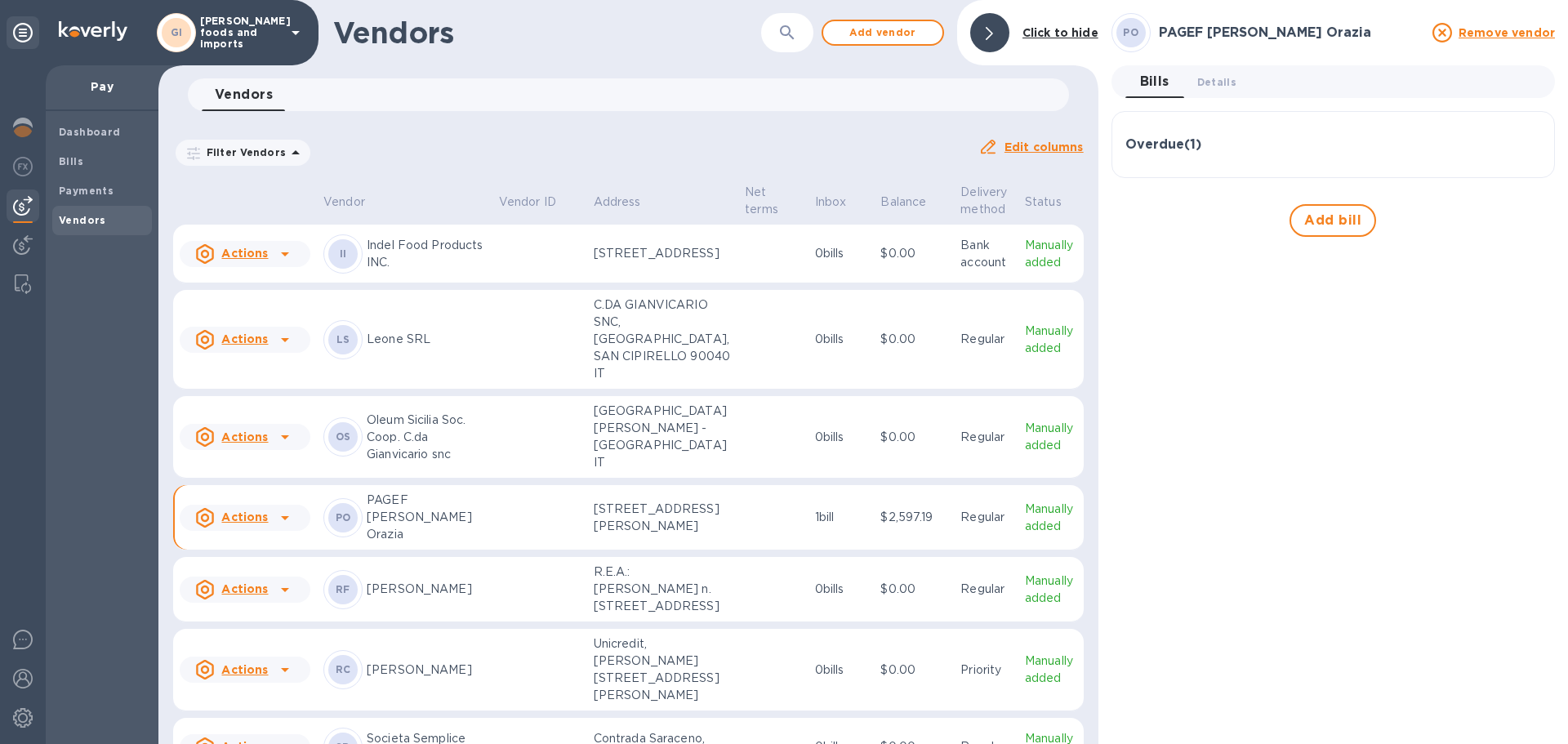
click at [237, 524] on u "Actions" at bounding box center [245, 517] width 46 height 14
click at [829, 536] on div at bounding box center [784, 372] width 1568 height 744
click at [259, 524] on u "Actions" at bounding box center [245, 517] width 46 height 14
click at [404, 537] on div at bounding box center [784, 372] width 1568 height 744
click at [98, 163] on span "Bills" at bounding box center [102, 161] width 87 height 16
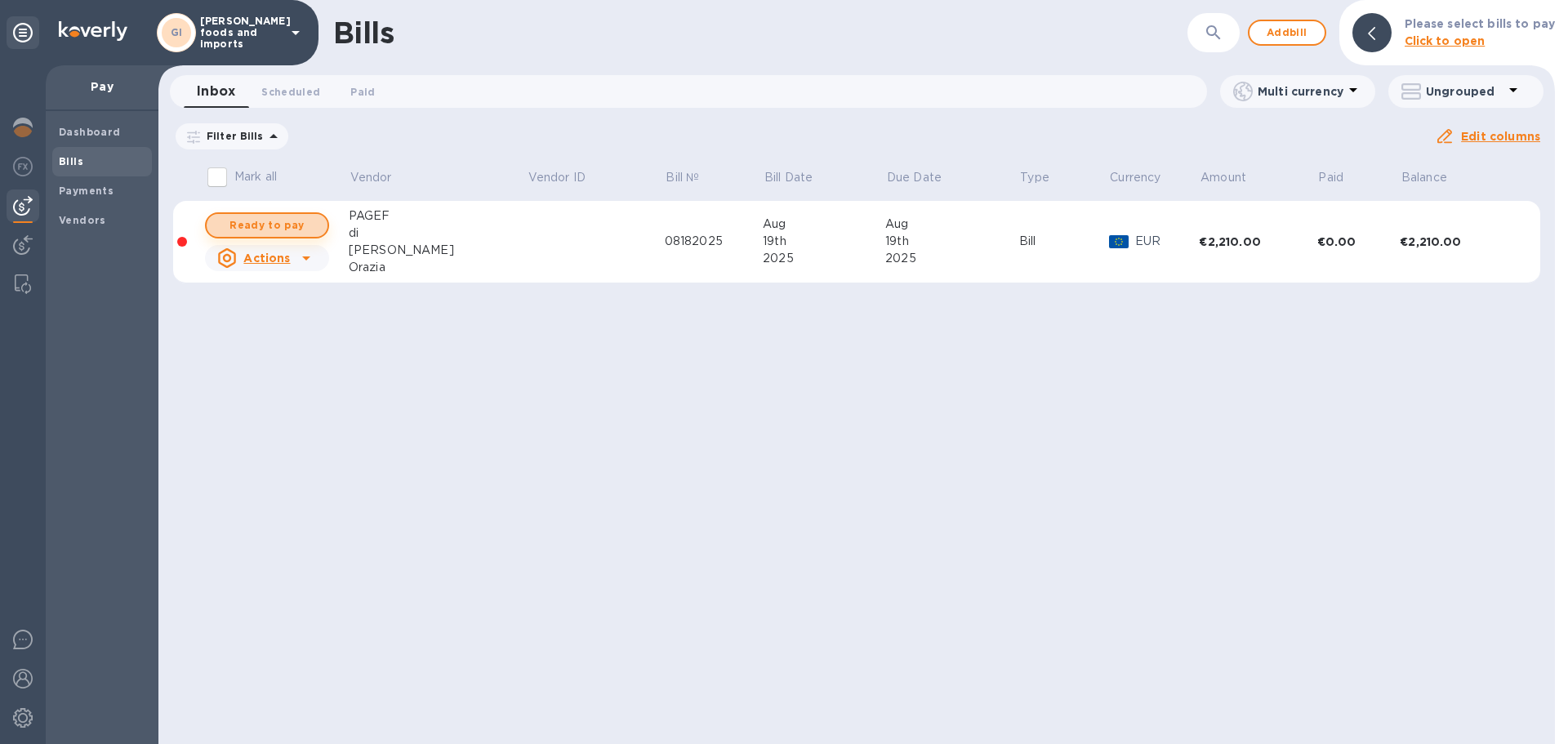
click at [283, 226] on span "Ready to pay" at bounding box center [267, 225] width 95 height 19
checkbox input "true"
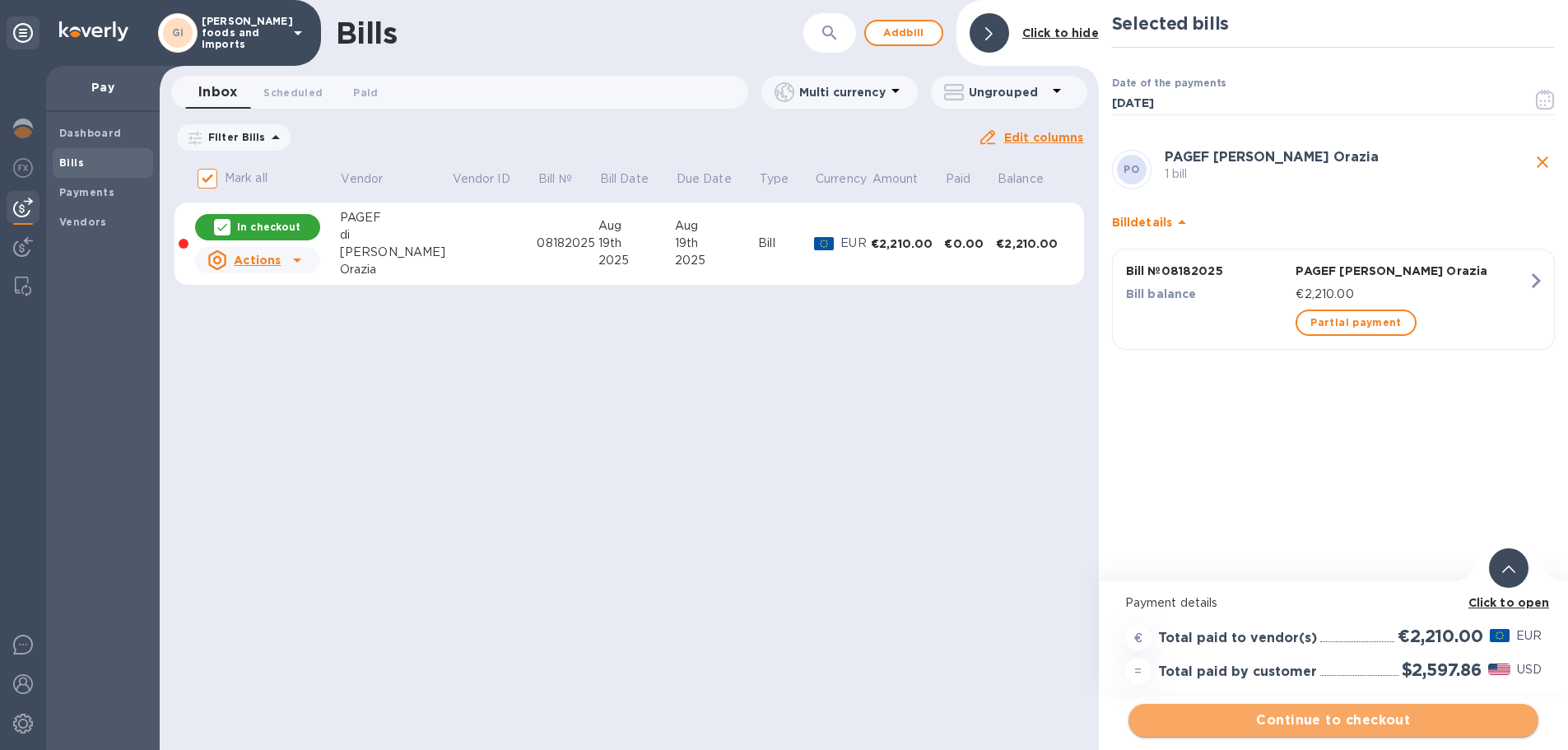
click at [1221, 711] on span "Continue to checkout" at bounding box center [1333, 720] width 384 height 19
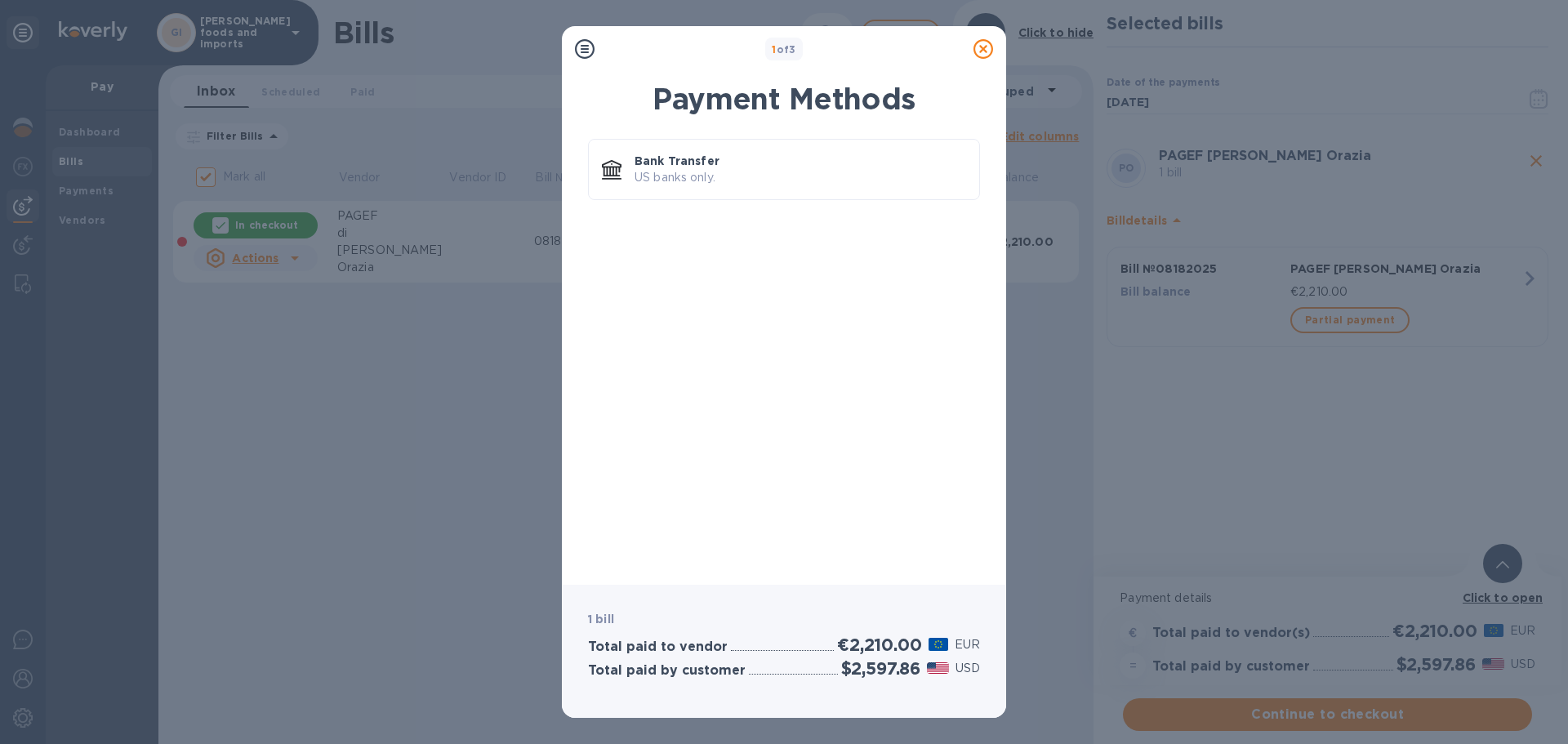
click at [580, 50] on icon at bounding box center [585, 49] width 19 height 19
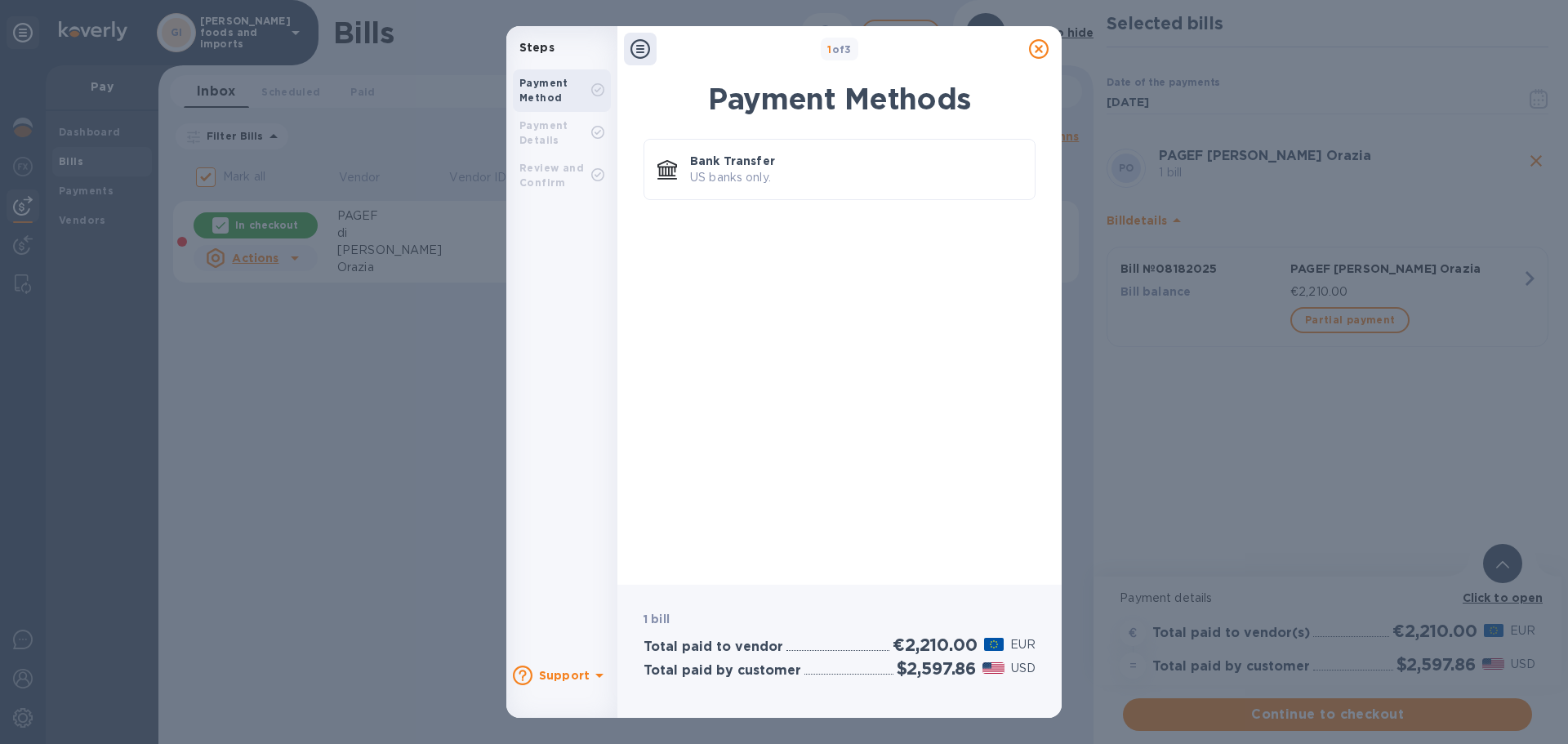
click at [1041, 50] on icon at bounding box center [1039, 49] width 19 height 19
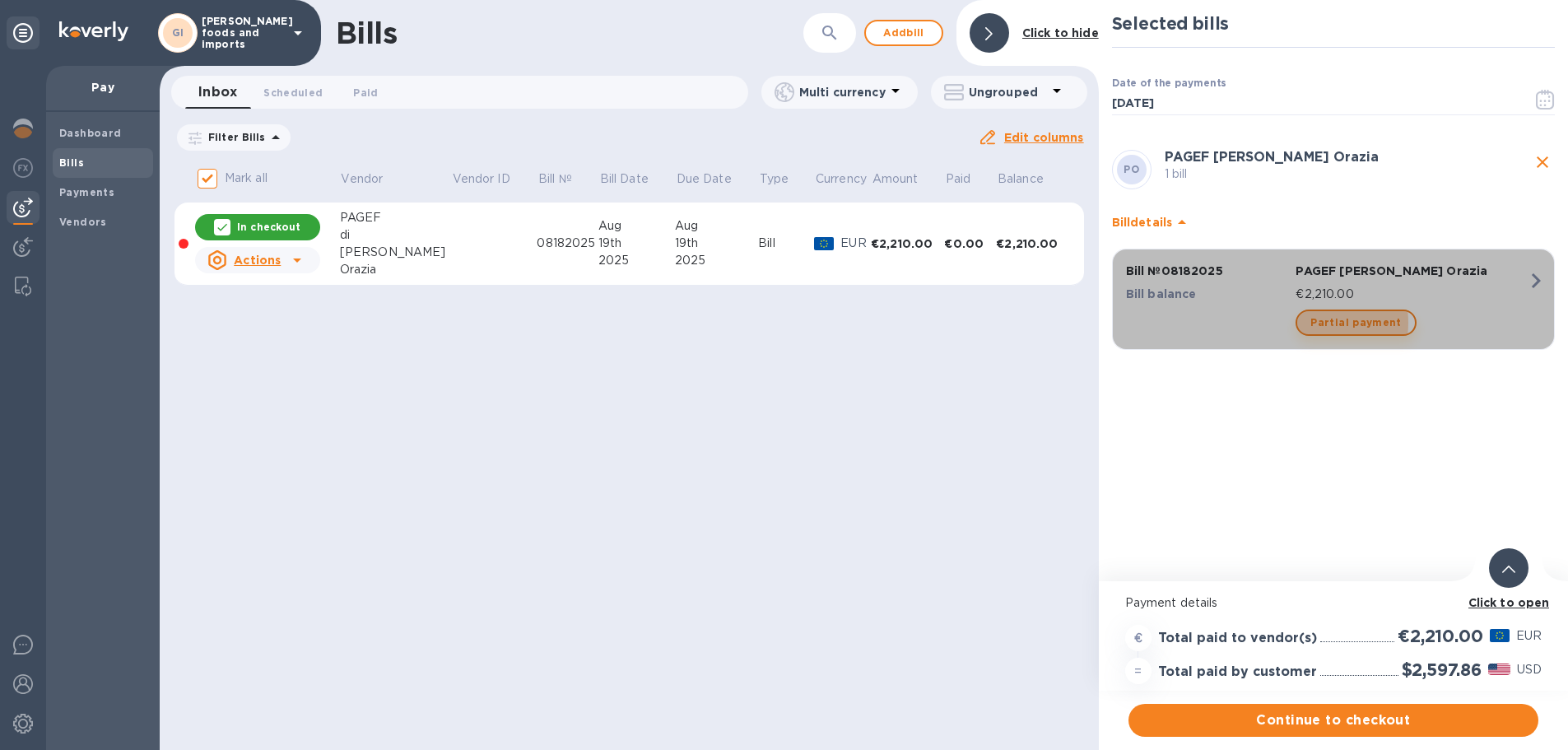
click at [1305, 322] on button "Partial payment" at bounding box center [1355, 322] width 120 height 26
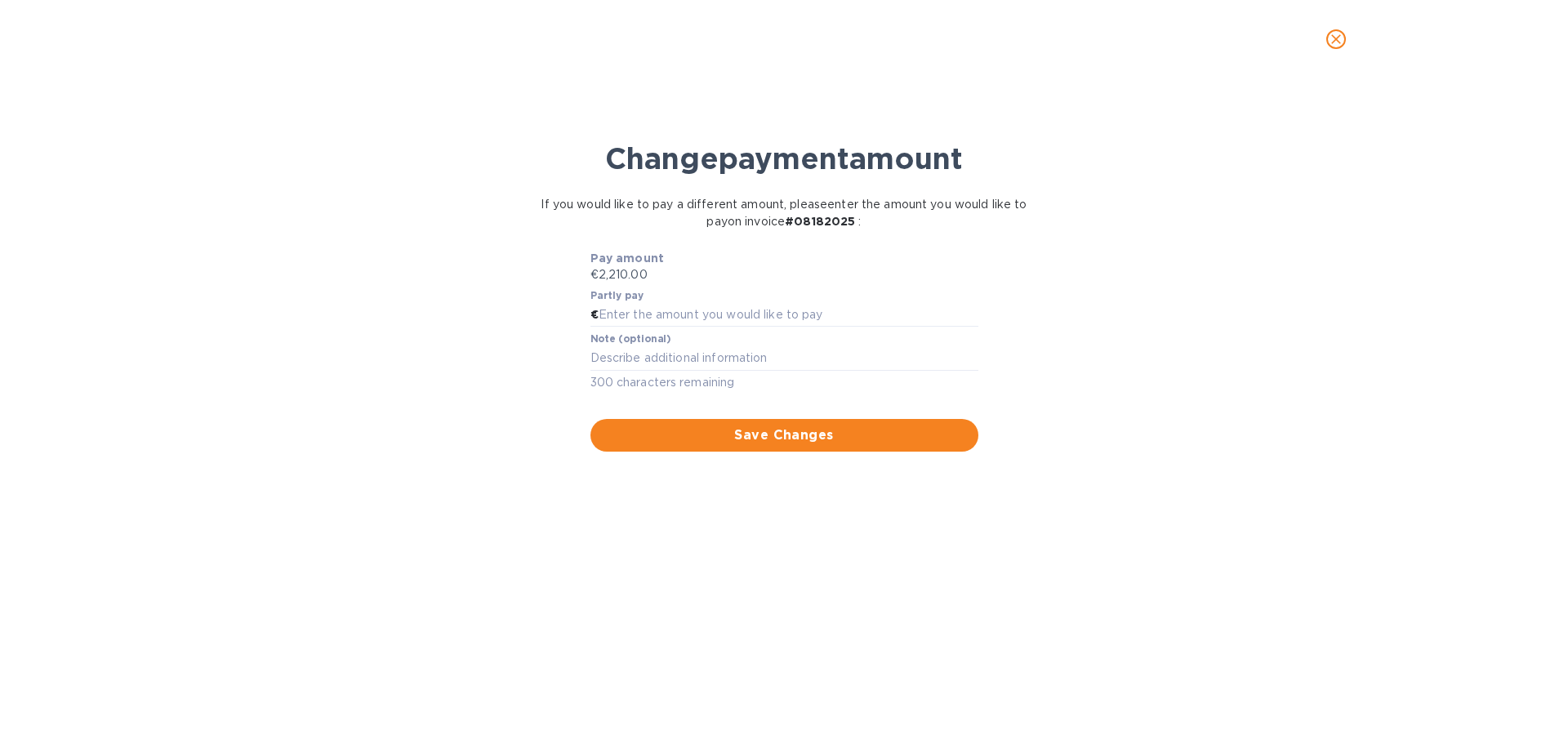
click at [1341, 39] on icon "close" at bounding box center [1336, 39] width 16 height 16
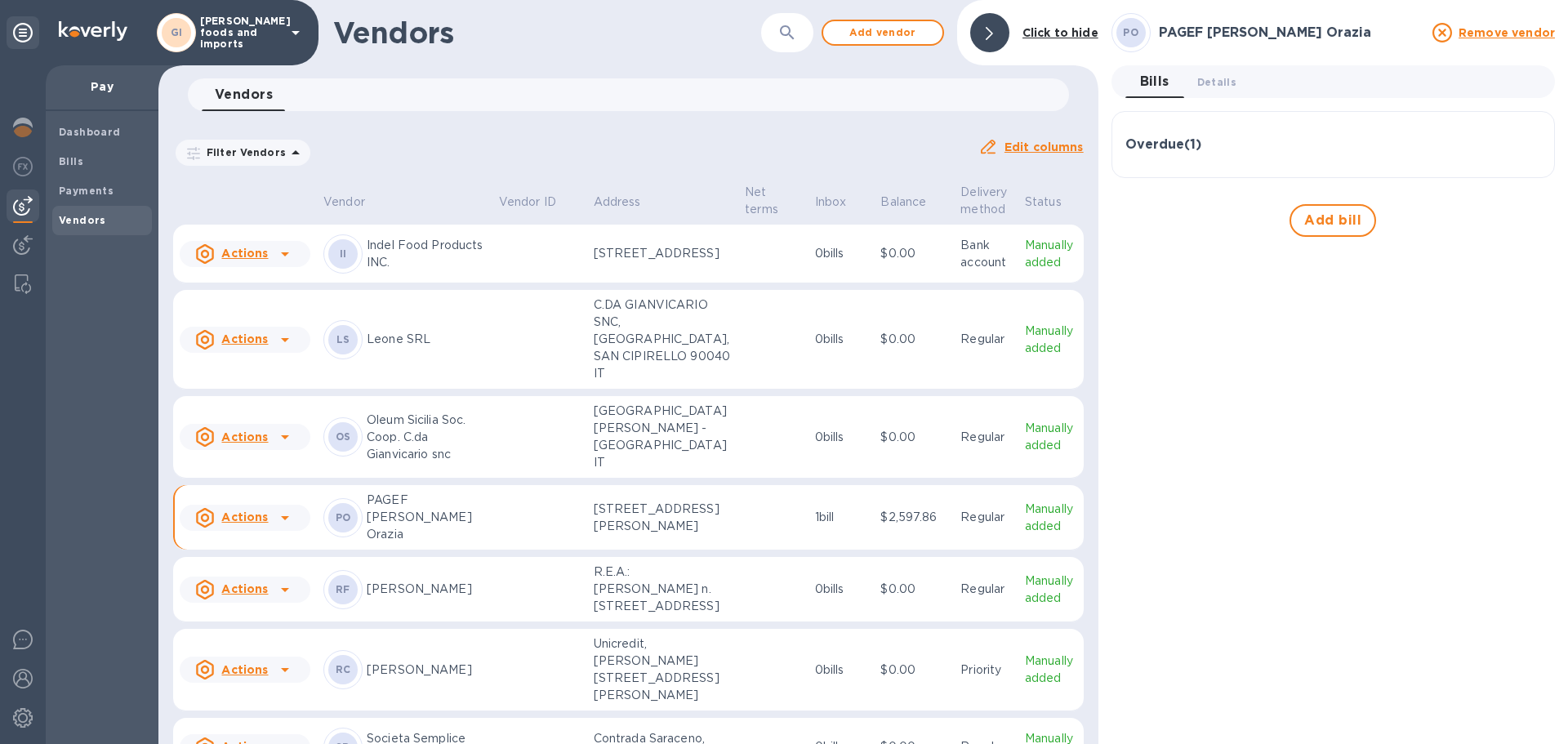
click at [242, 524] on u "Actions" at bounding box center [245, 517] width 46 height 14
click at [1211, 76] on div at bounding box center [784, 372] width 1568 height 744
click at [241, 524] on u "Actions" at bounding box center [245, 517] width 46 height 14
click at [279, 534] on div at bounding box center [784, 372] width 1568 height 744
click at [91, 160] on span "Bills" at bounding box center [102, 161] width 87 height 16
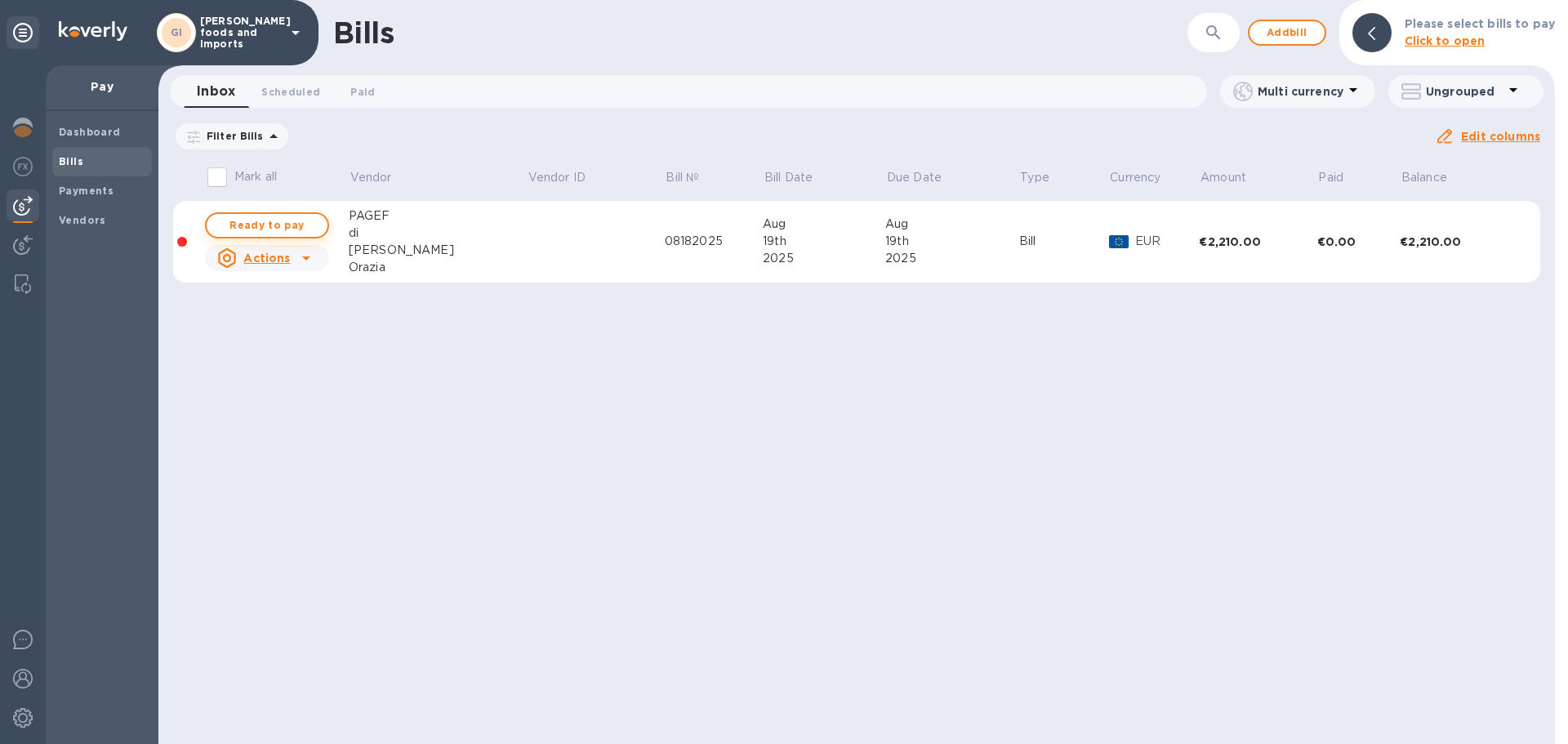
click at [275, 228] on span "Ready to pay" at bounding box center [267, 225] width 95 height 19
checkbox input "true"
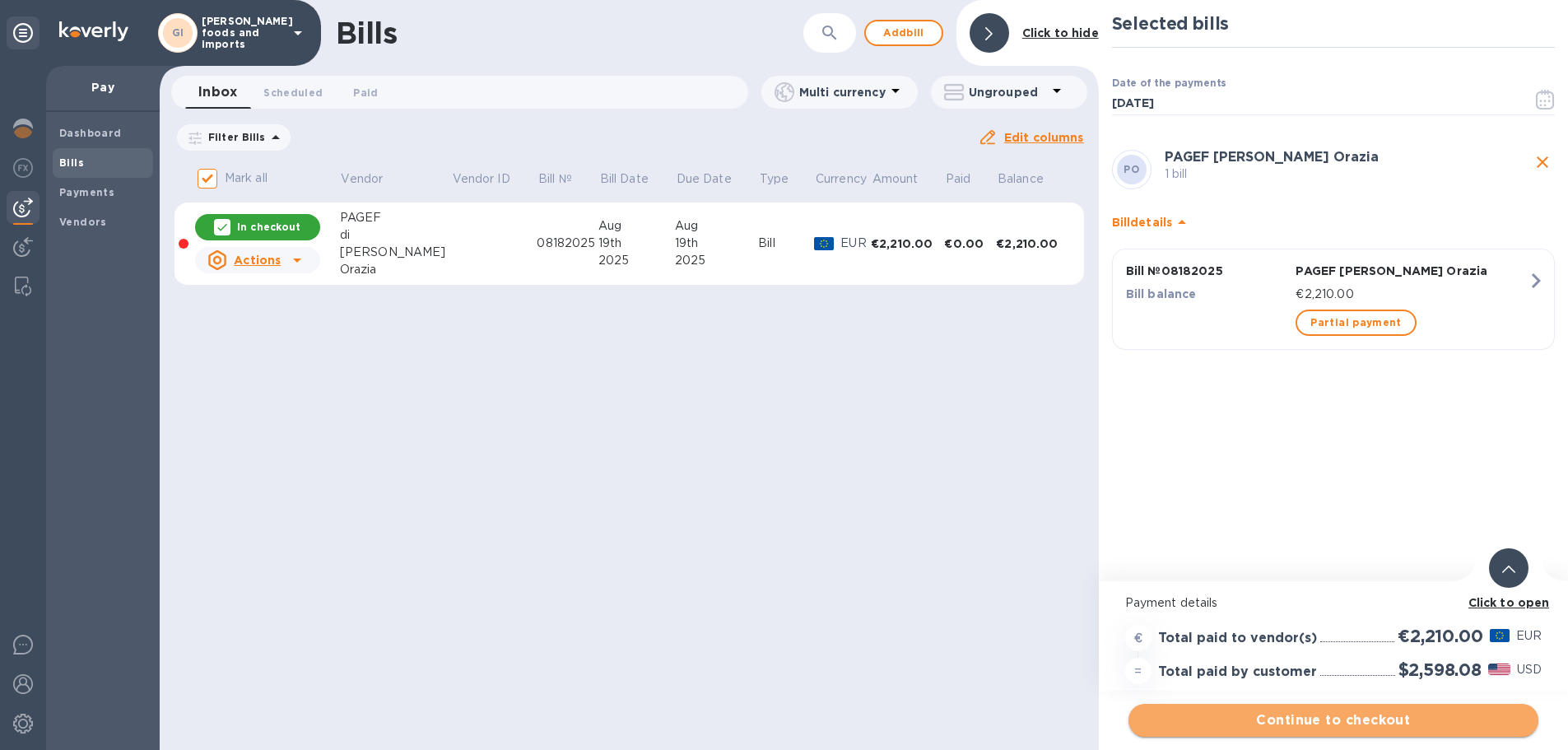
click at [1256, 724] on span "Continue to checkout" at bounding box center [1333, 720] width 384 height 19
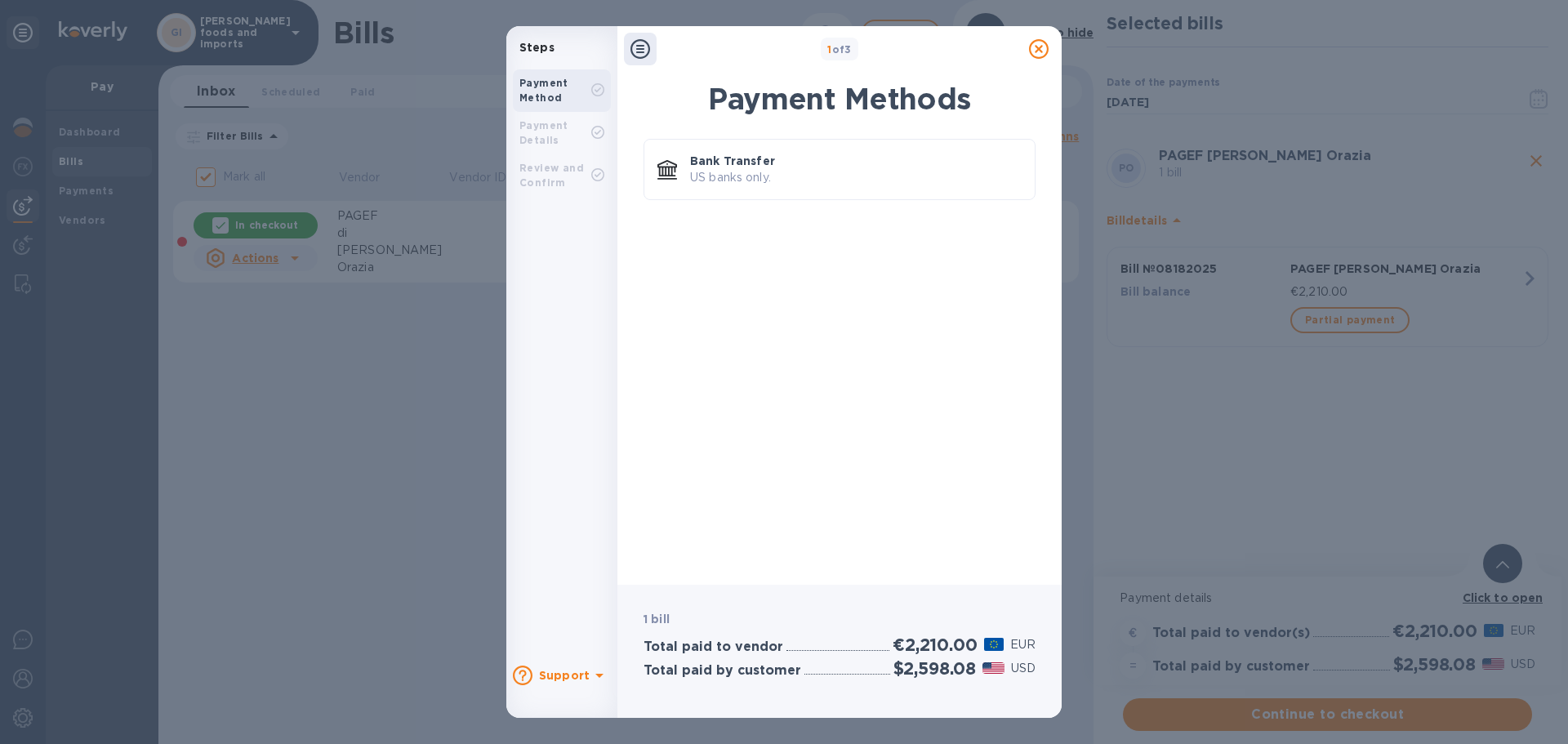
click at [640, 47] on icon at bounding box center [640, 49] width 19 height 19
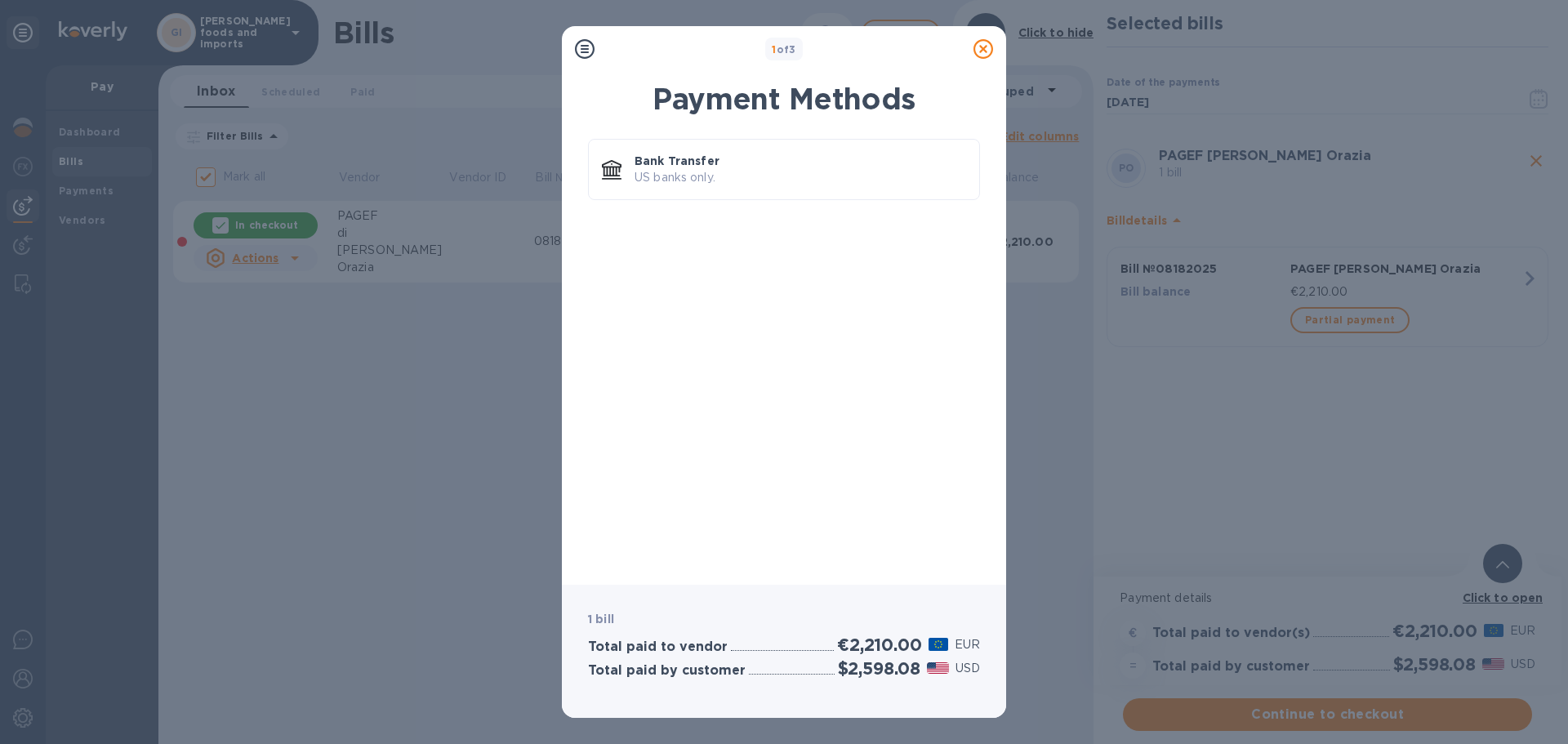
click at [980, 50] on icon at bounding box center [983, 49] width 19 height 19
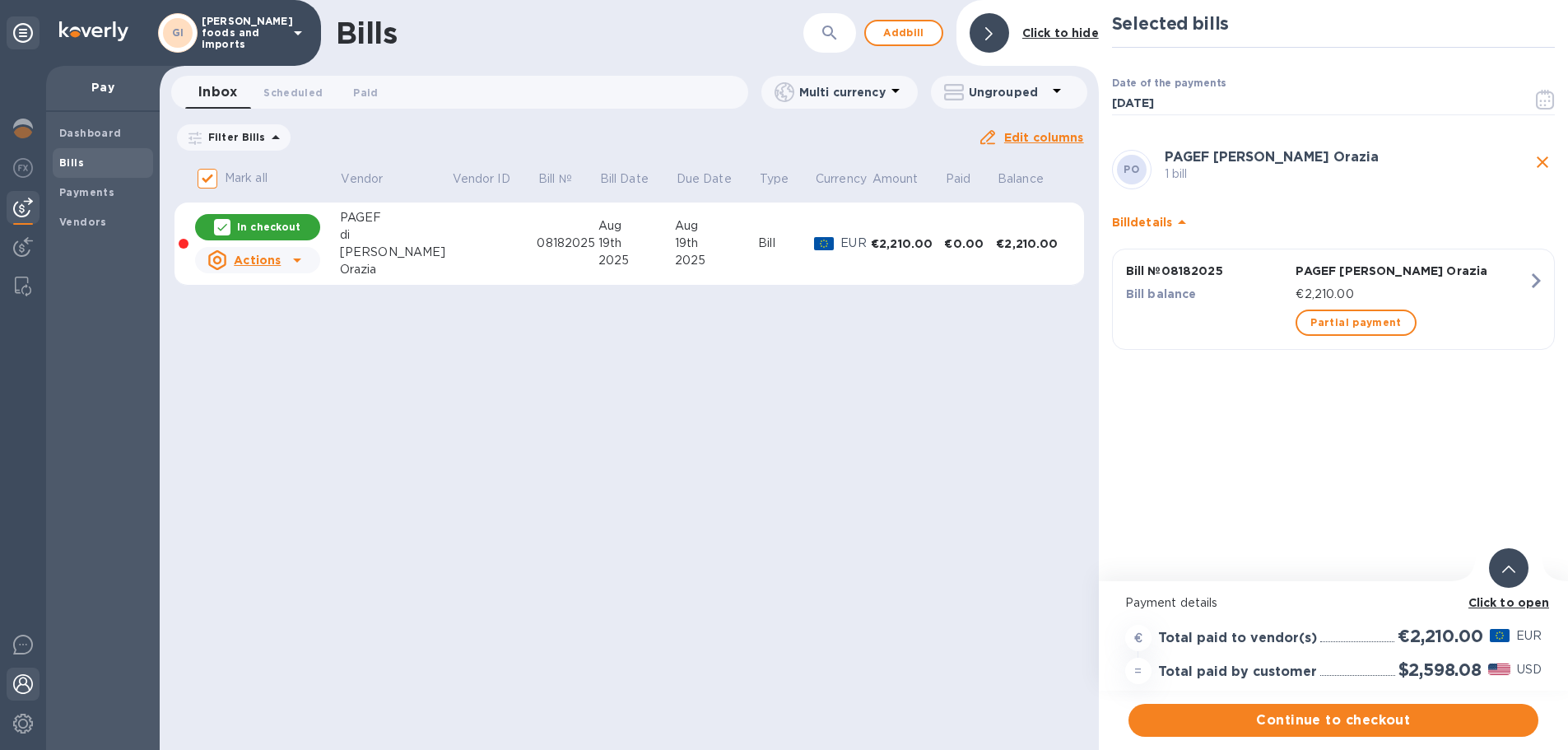
click at [20, 695] on div at bounding box center [23, 685] width 33 height 36
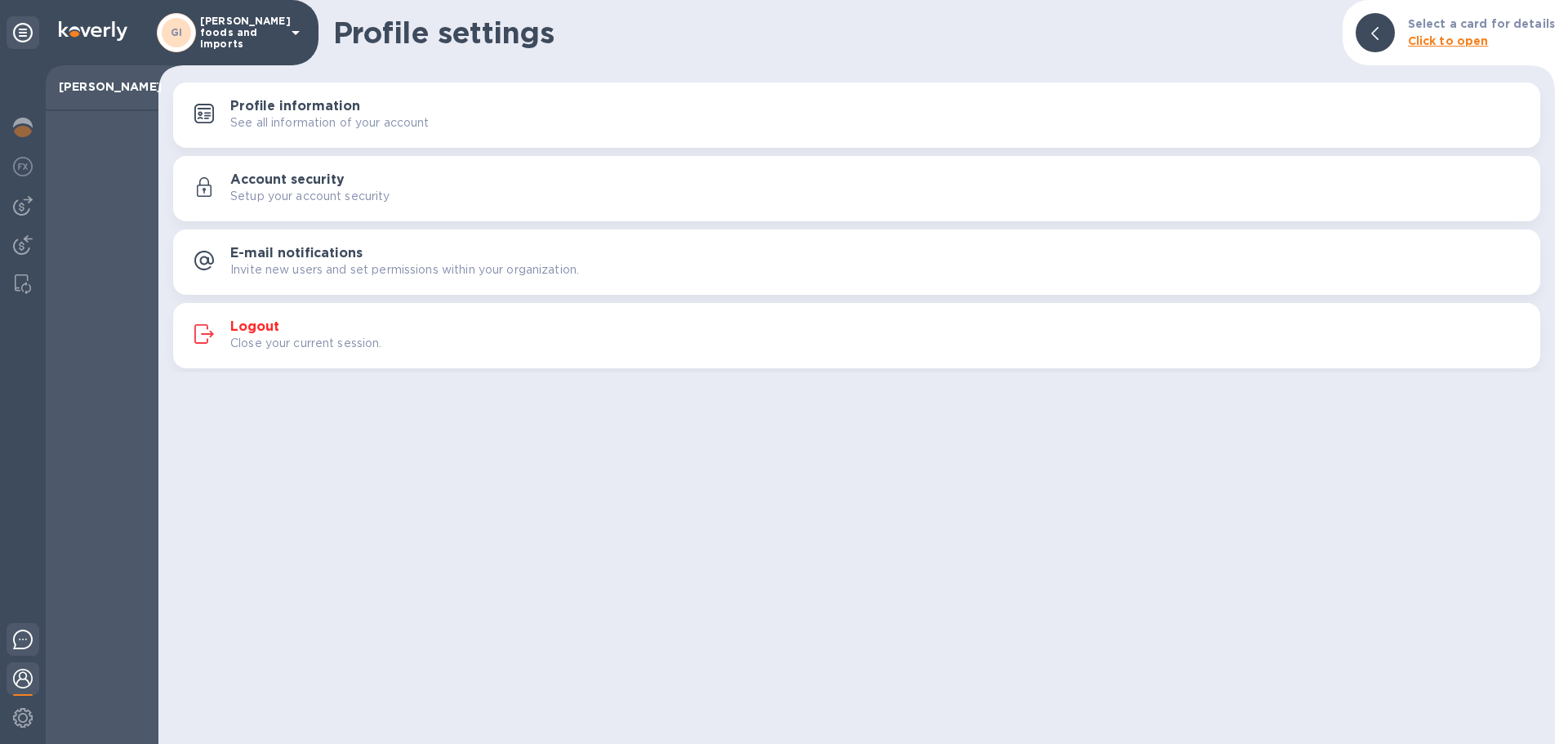
click at [24, 646] on img at bounding box center [23, 640] width 19 height 19
